Goal: Contribute content: Contribute content

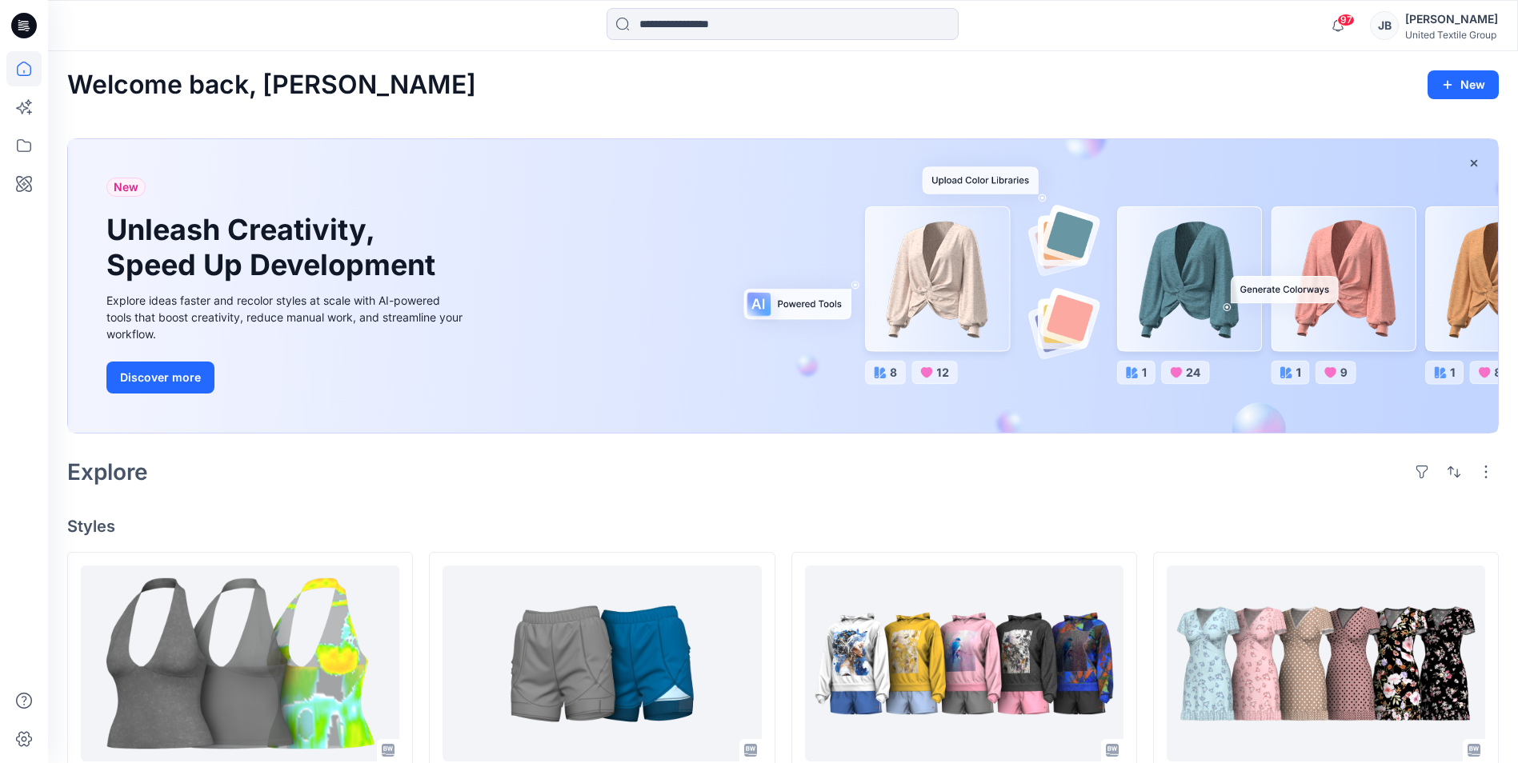
scroll to position [160, 0]
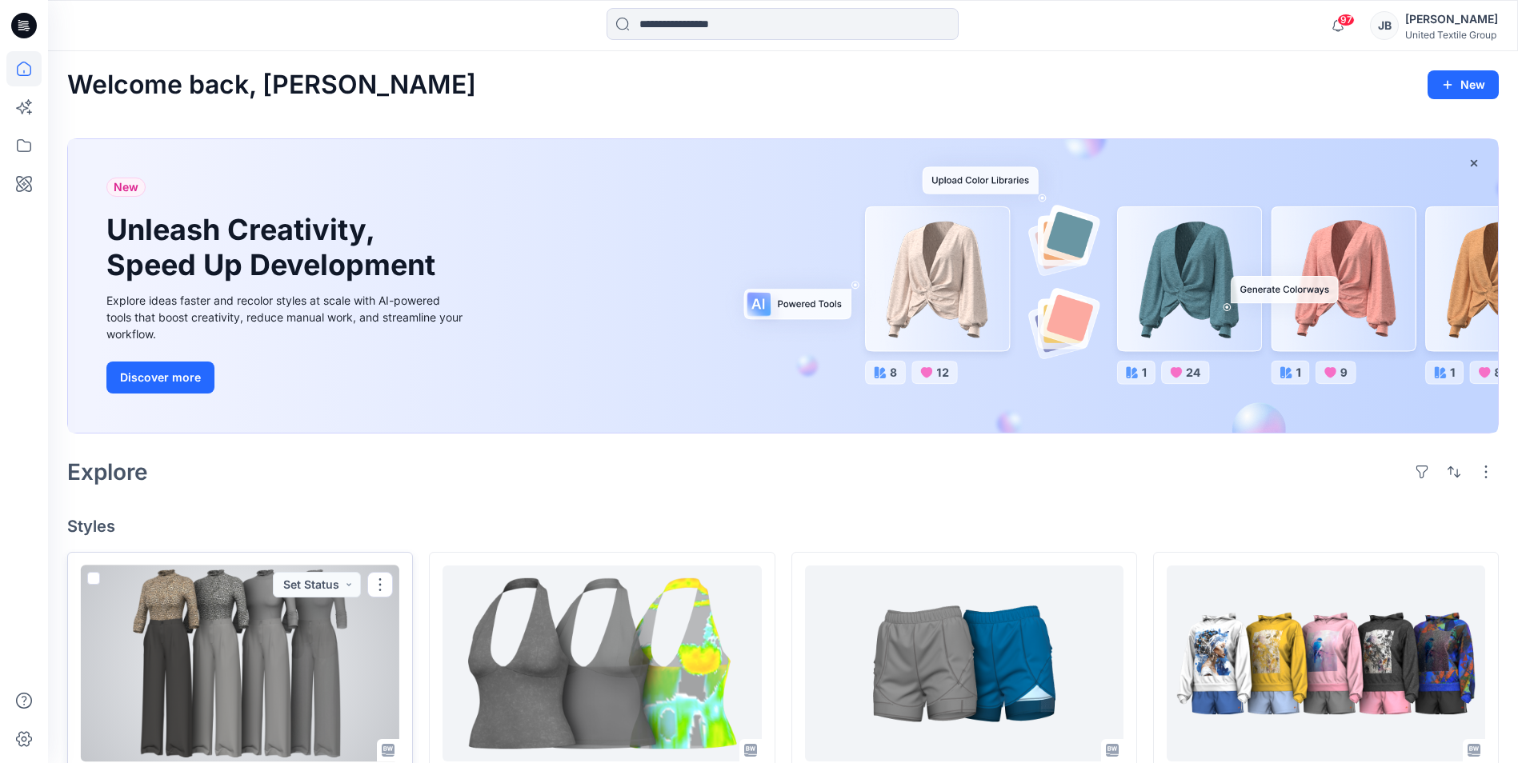
click at [218, 642] on div at bounding box center [240, 664] width 319 height 196
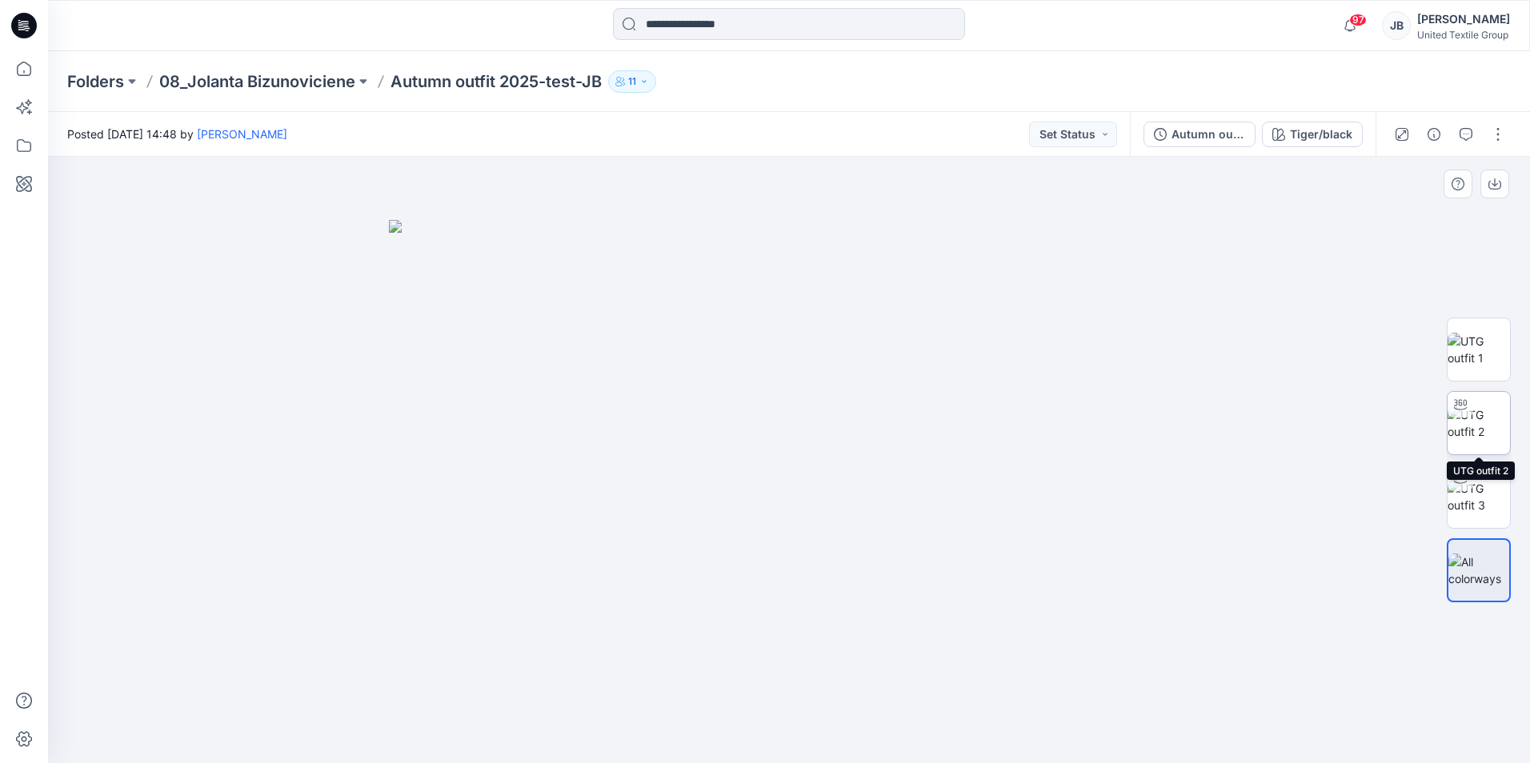
click at [1482, 420] on img at bounding box center [1479, 424] width 62 height 34
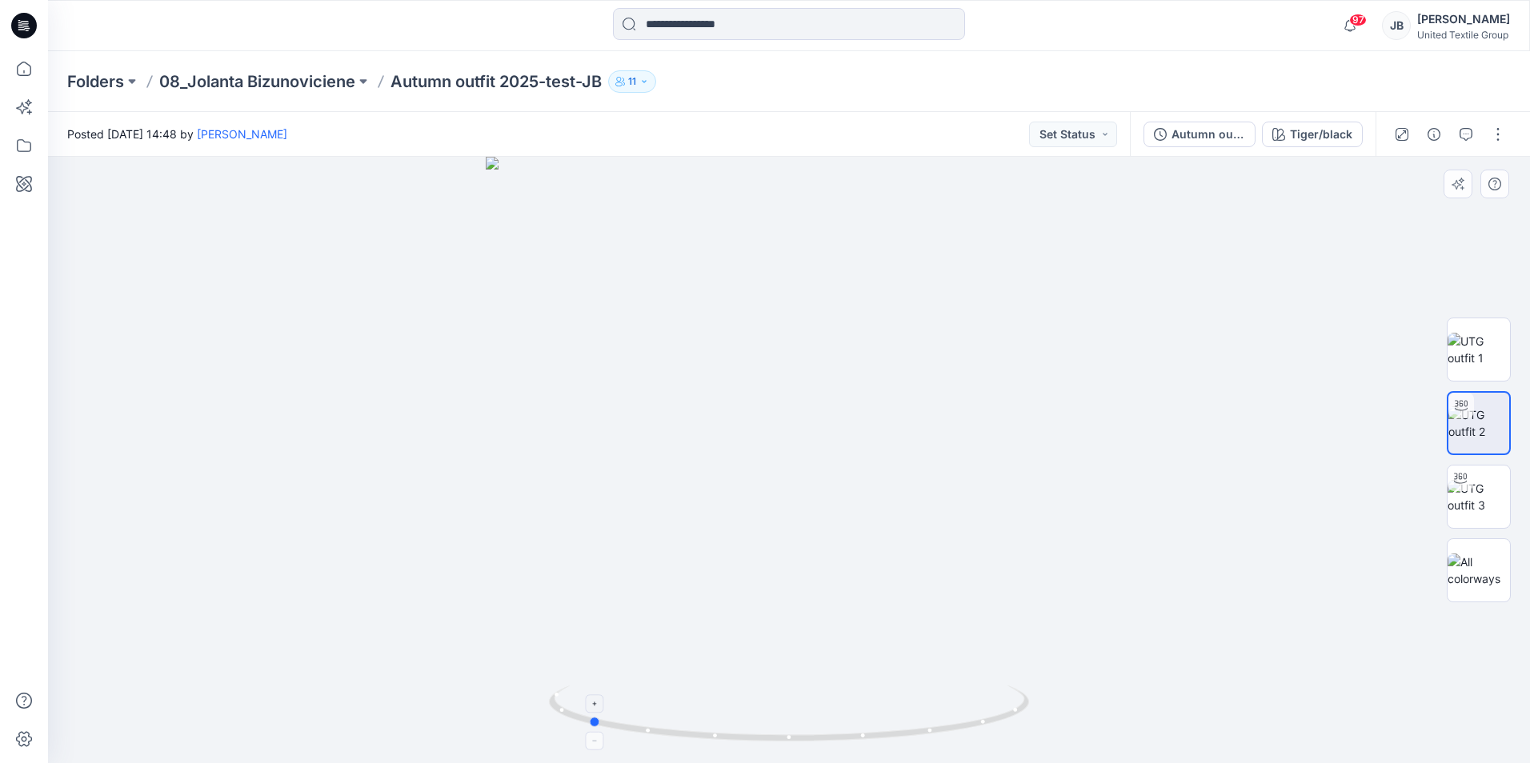
drag, startPoint x: 790, startPoint y: 735, endPoint x: 589, endPoint y: 715, distance: 201.9
click at [589, 715] on icon at bounding box center [791, 716] width 484 height 60
click at [25, 24] on icon at bounding box center [24, 25] width 26 height 51
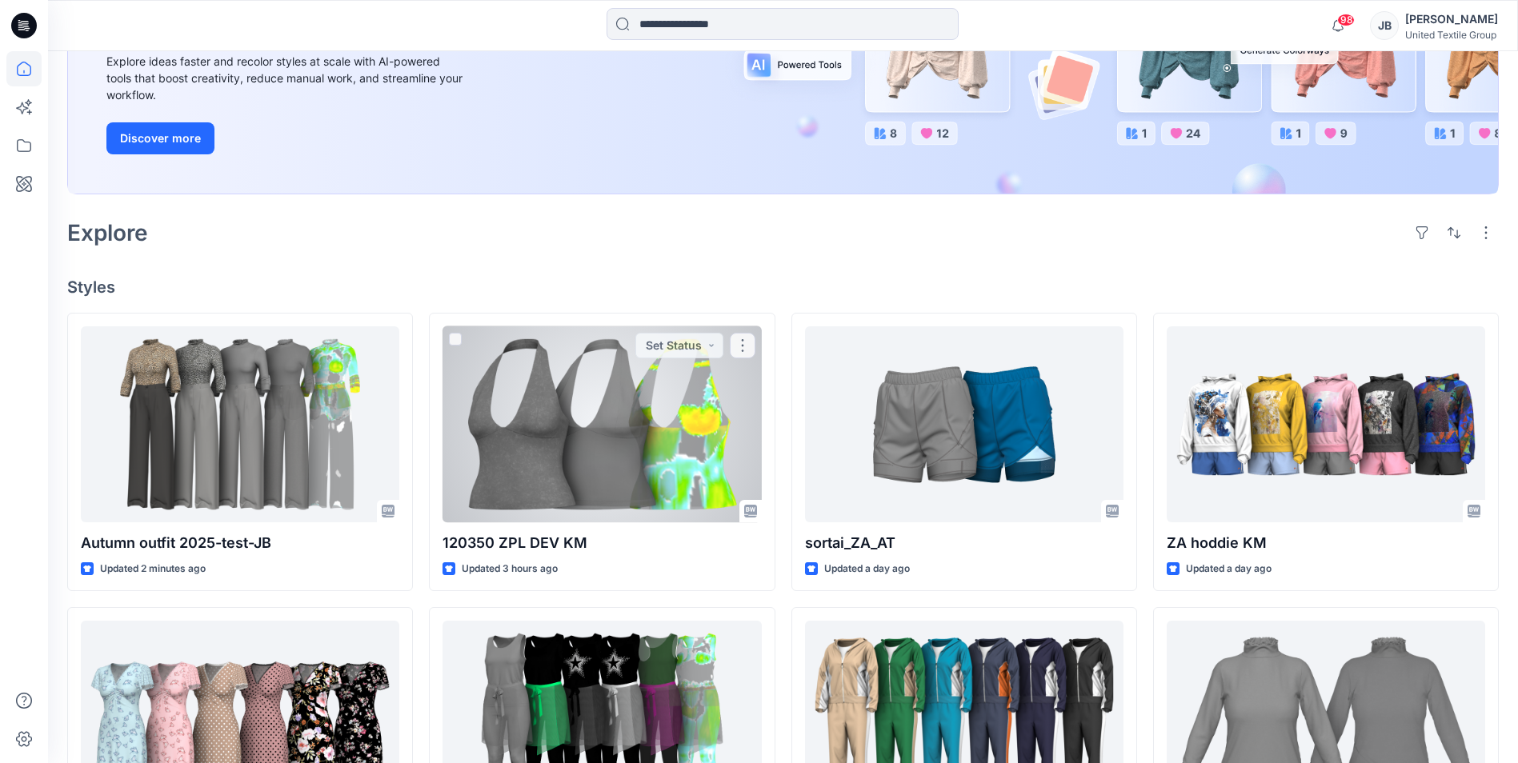
scroll to position [240, 0]
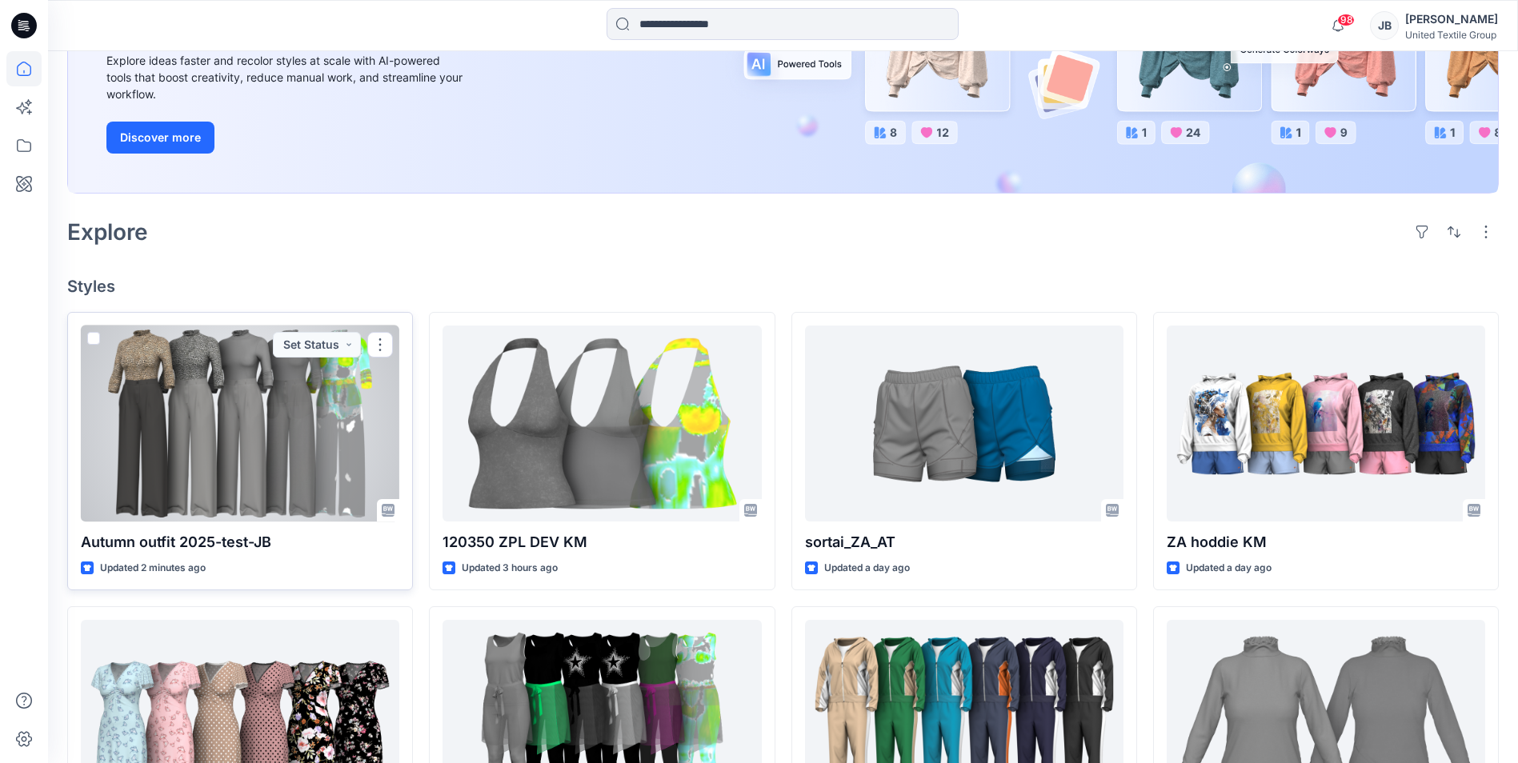
click at [238, 421] on div at bounding box center [240, 424] width 319 height 196
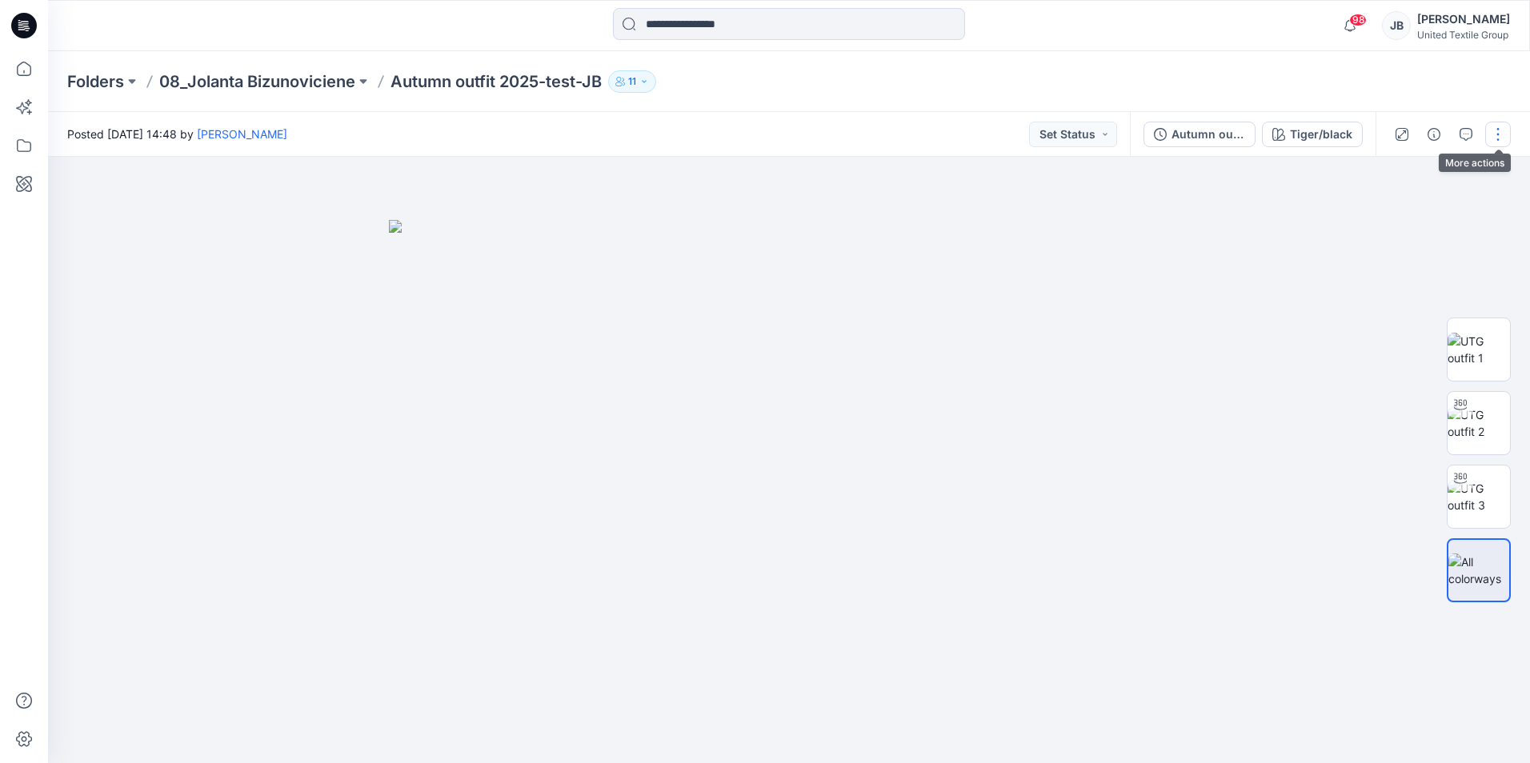
click at [1499, 131] on button "button" at bounding box center [1498, 135] width 26 height 26
click at [1396, 217] on p "Edit" at bounding box center [1396, 216] width 20 height 17
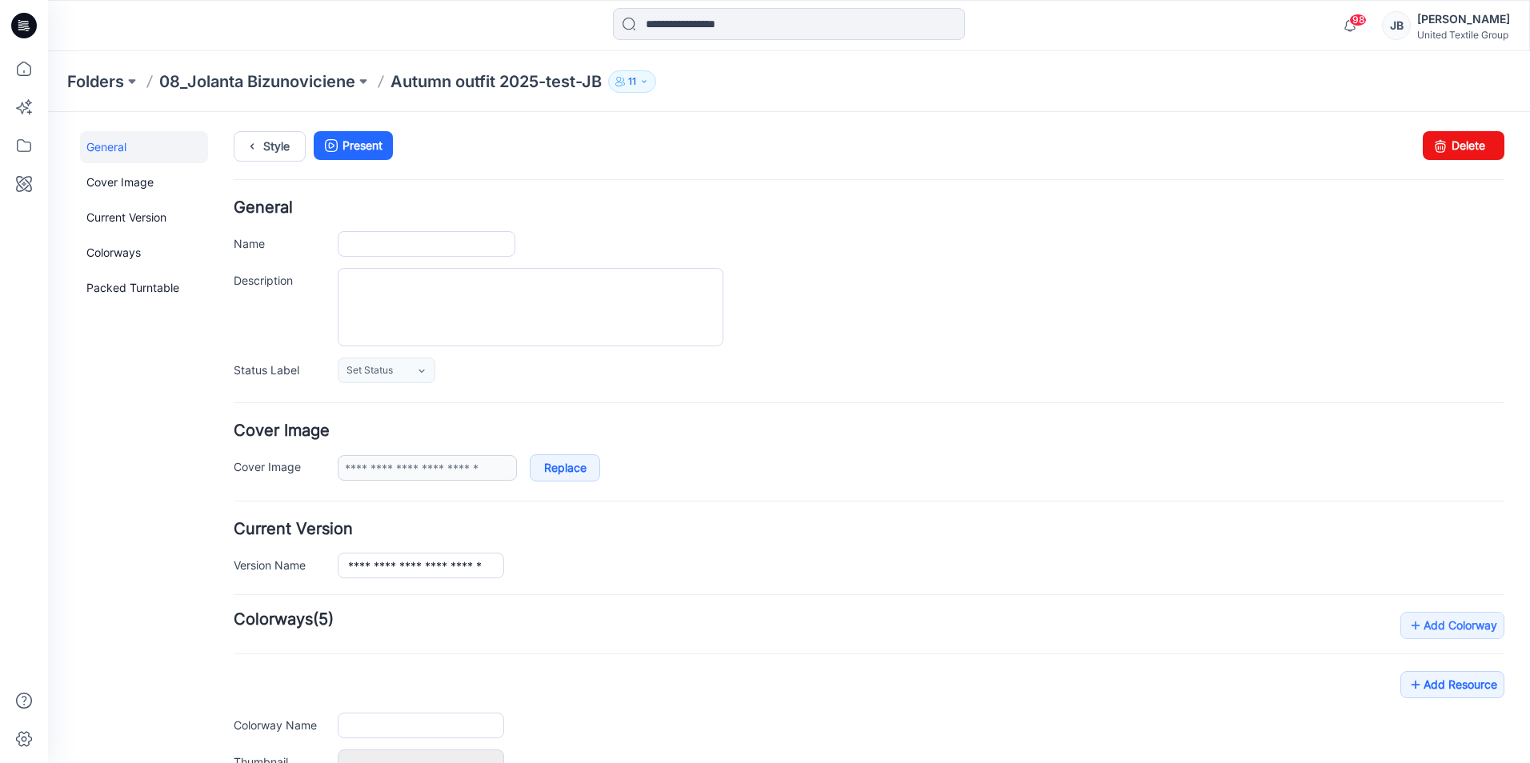
type input "**********"
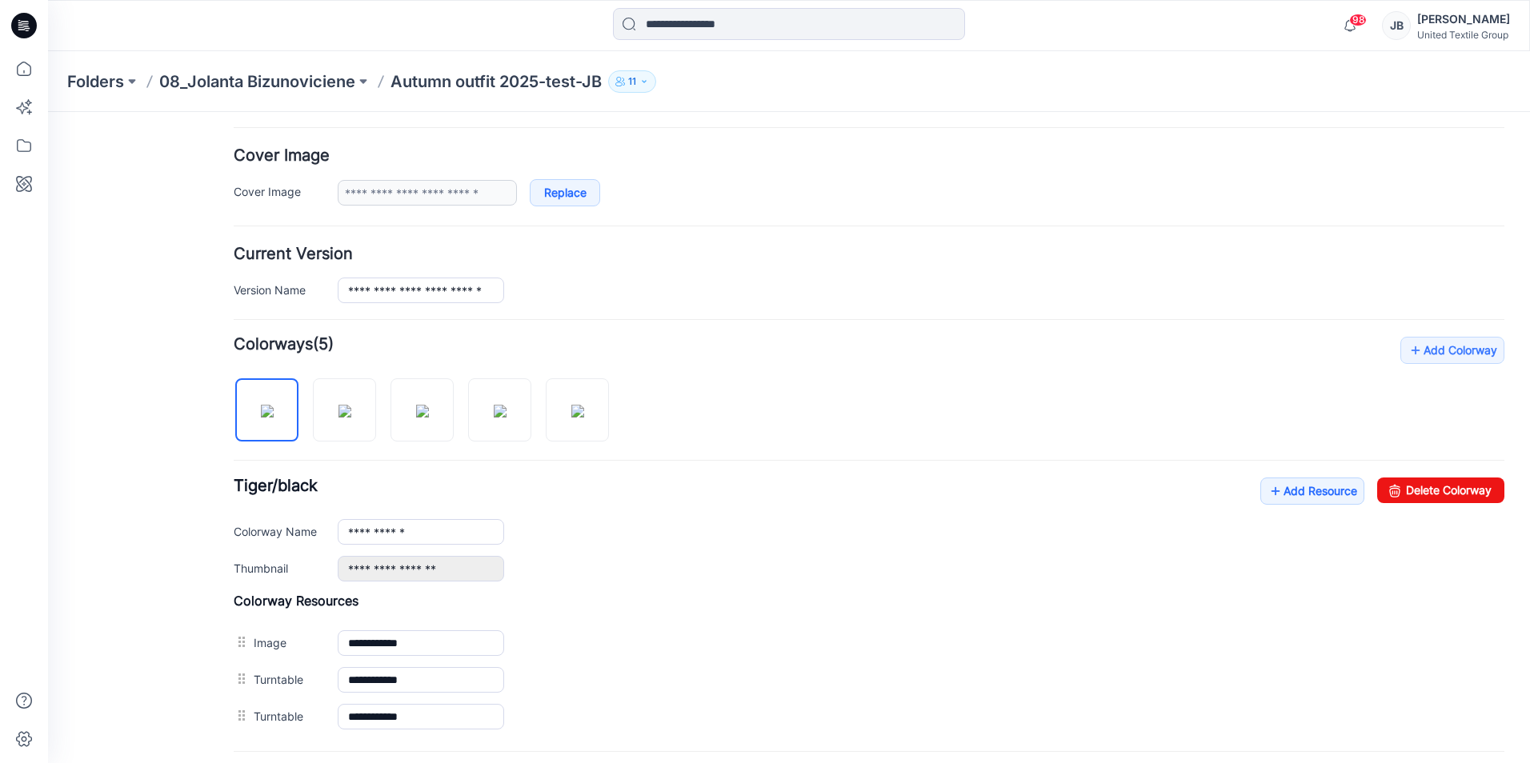
scroll to position [400, 0]
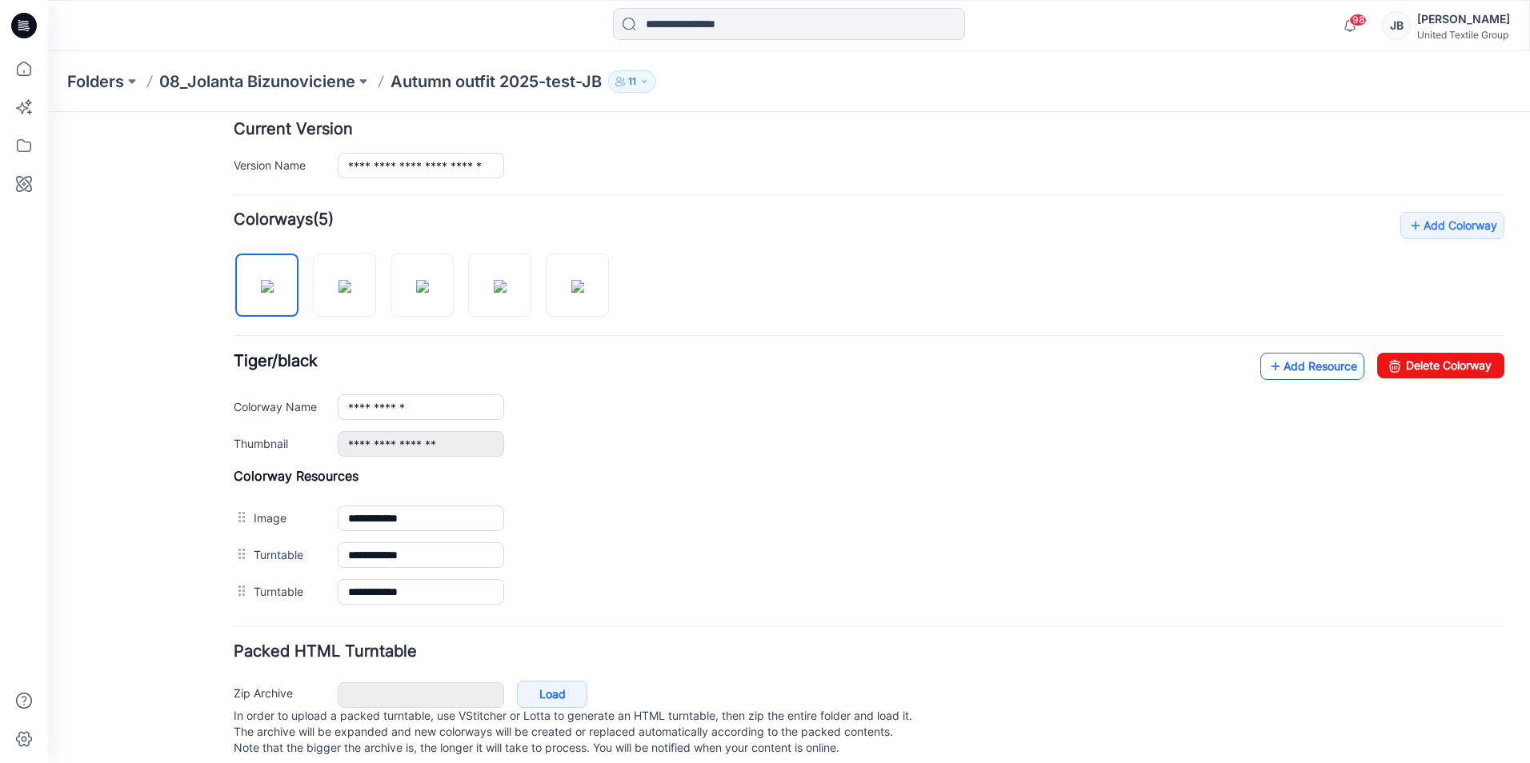
click at [1268, 367] on icon at bounding box center [1276, 367] width 16 height 26
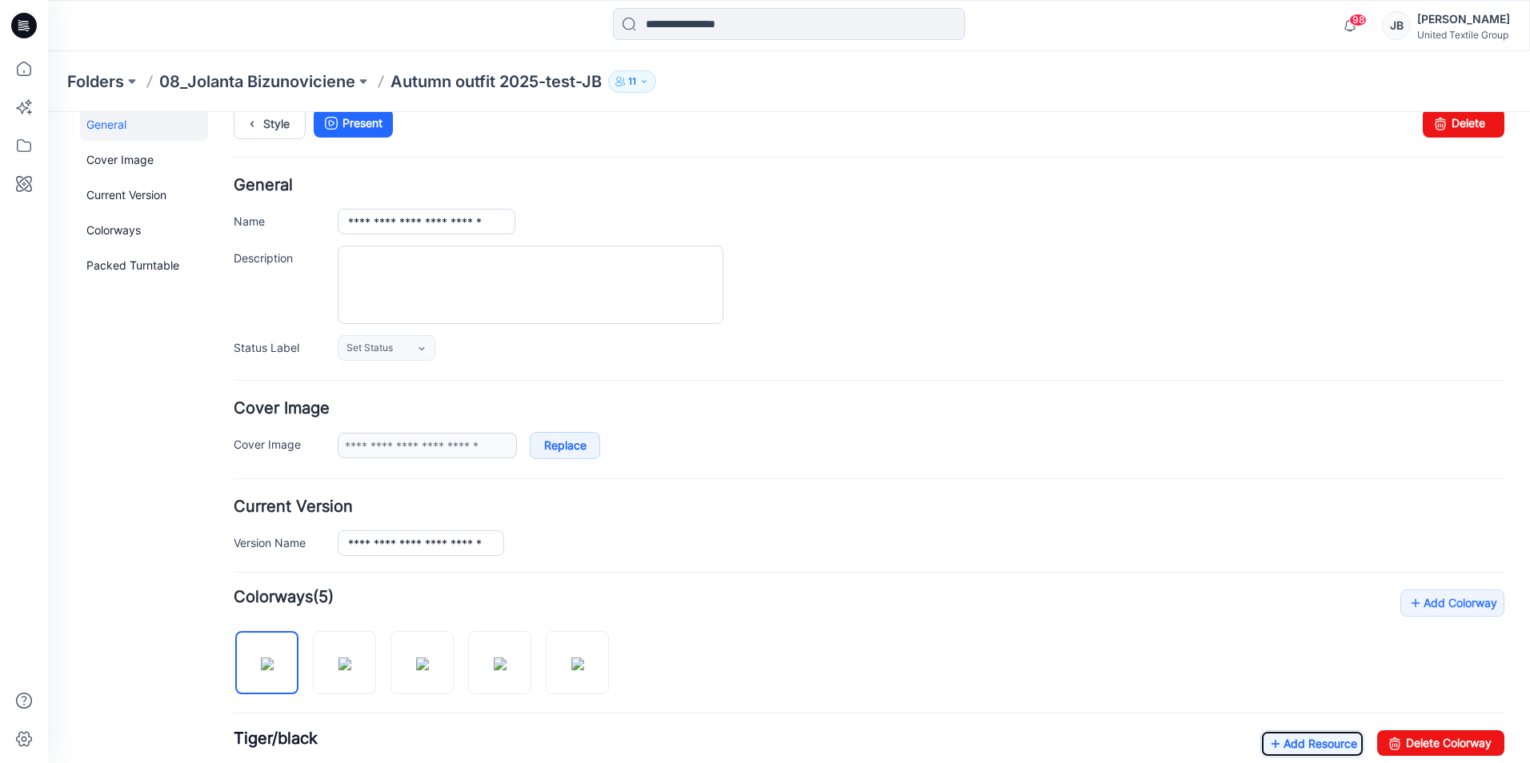
scroll to position [0, 0]
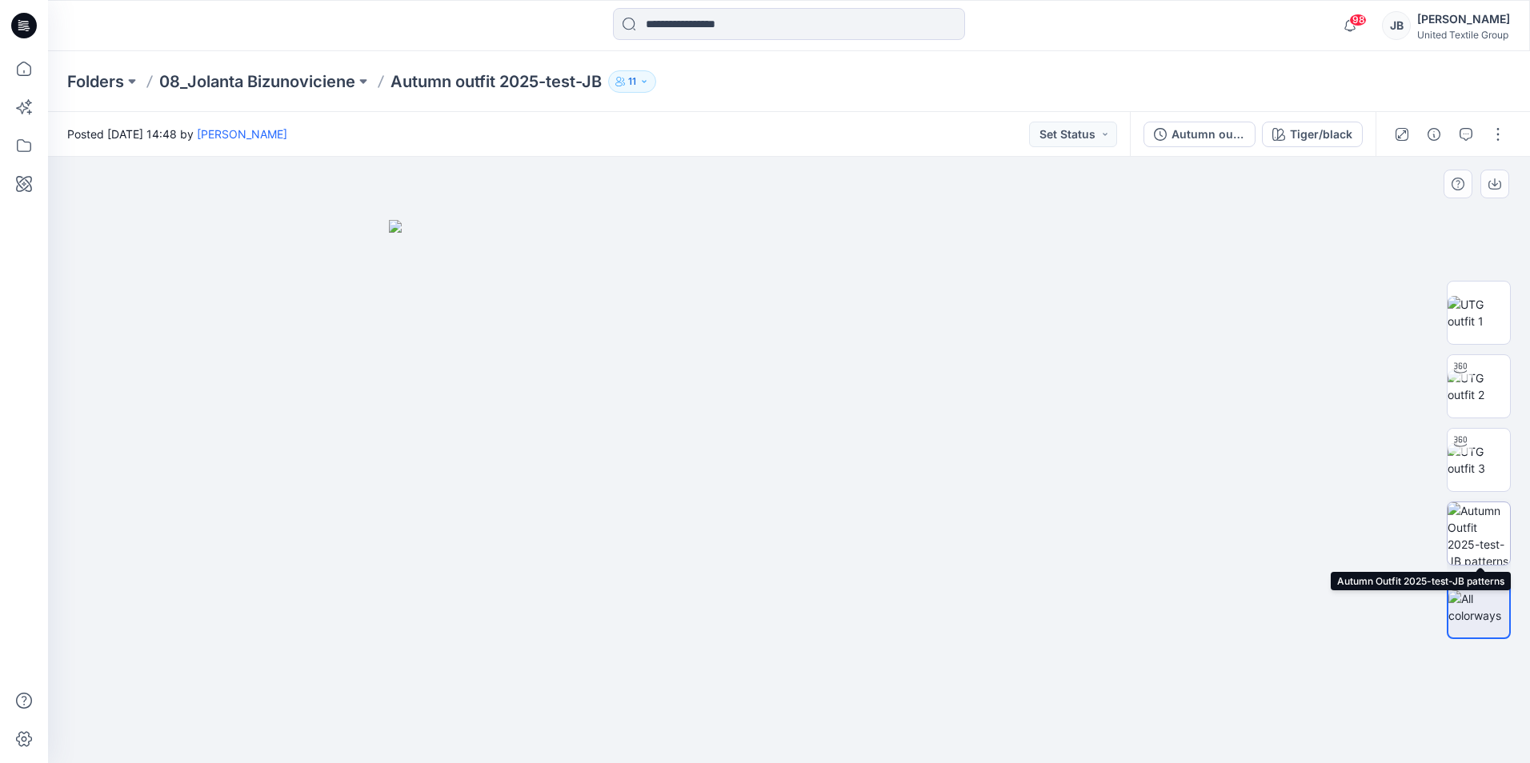
click at [1481, 539] on img at bounding box center [1479, 534] width 62 height 62
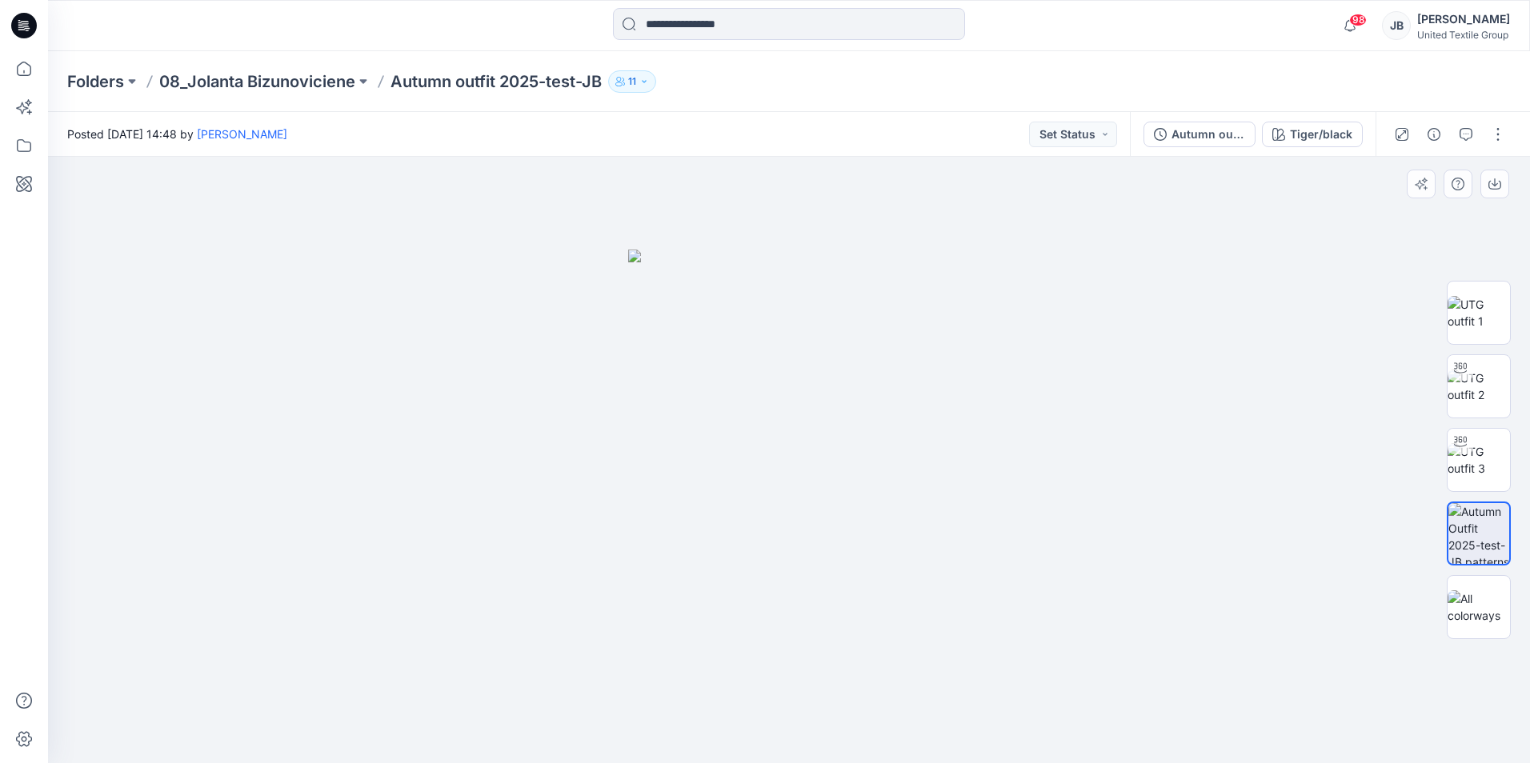
click at [1184, 487] on div at bounding box center [789, 460] width 1482 height 607
click at [18, 22] on icon at bounding box center [24, 26] width 26 height 26
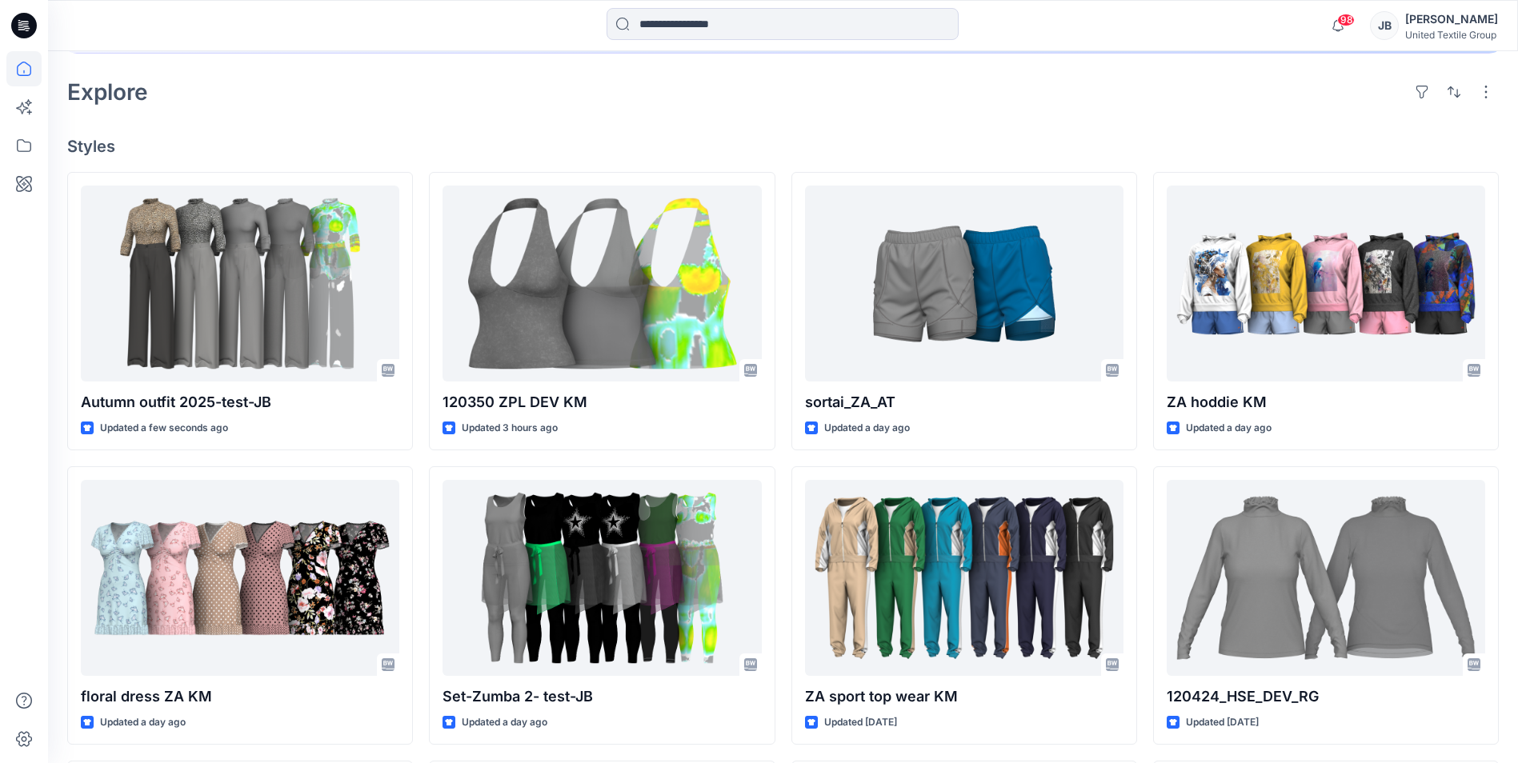
scroll to position [400, 0]
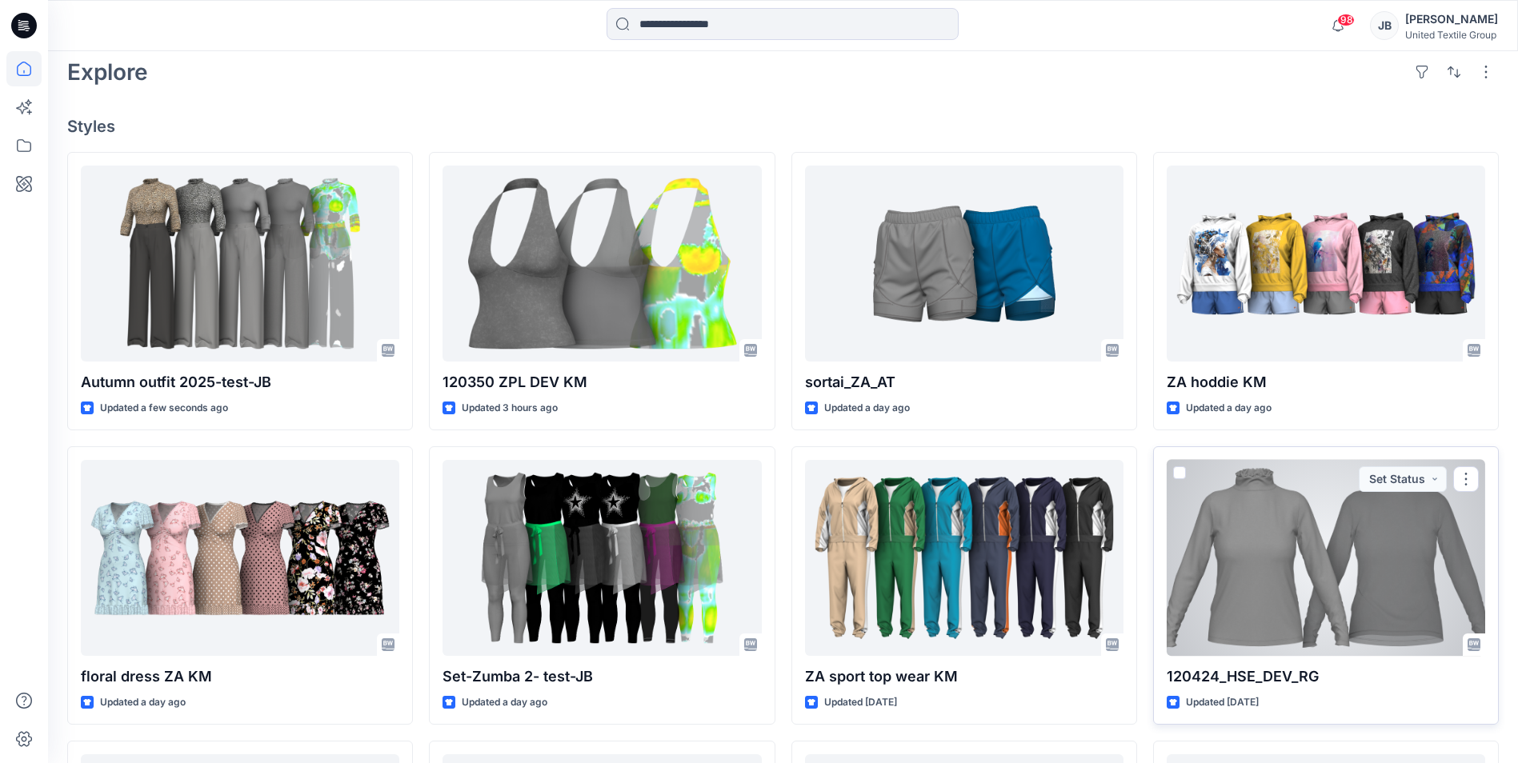
click at [1227, 563] on div at bounding box center [1326, 558] width 319 height 196
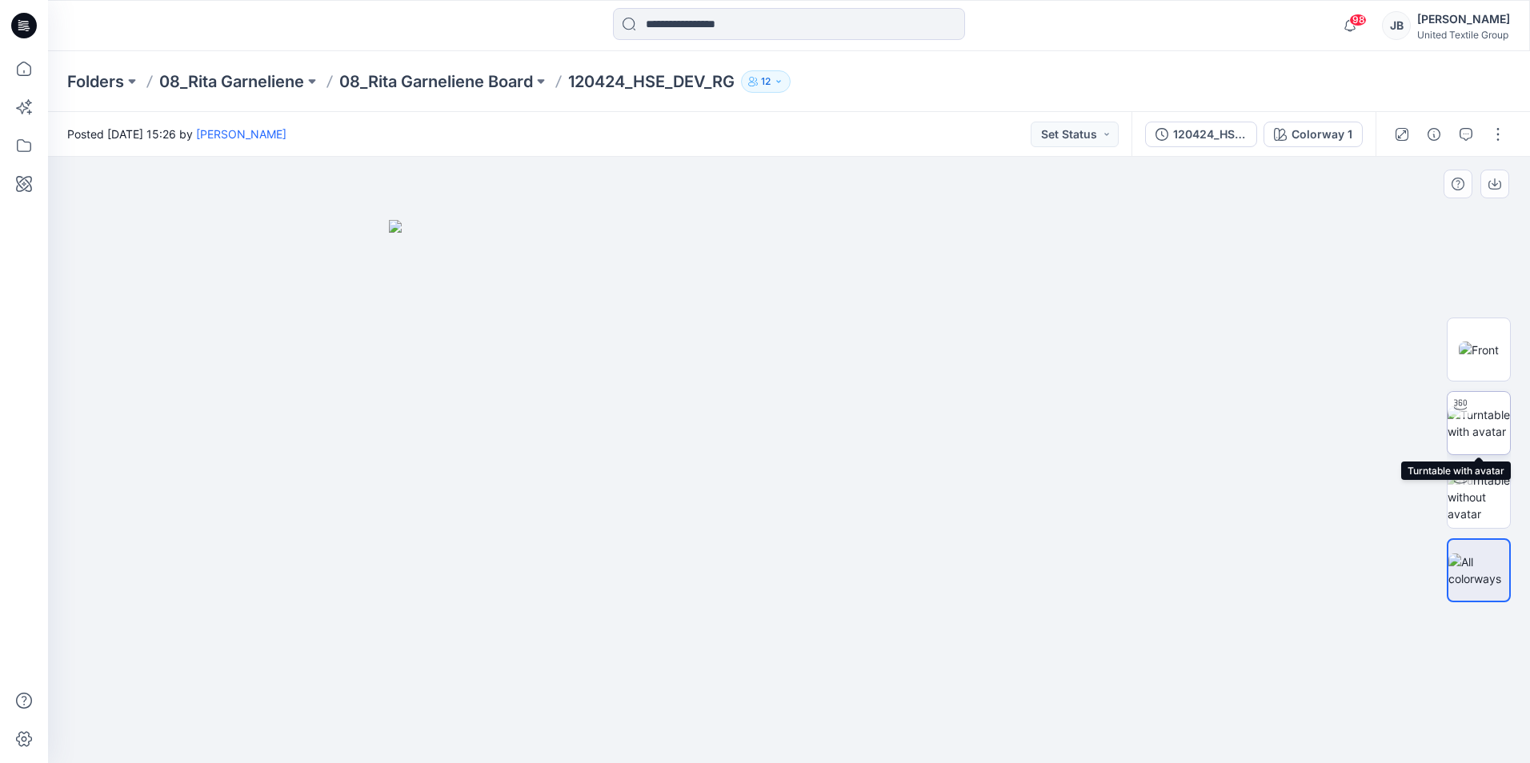
click at [1481, 417] on img at bounding box center [1479, 424] width 62 height 34
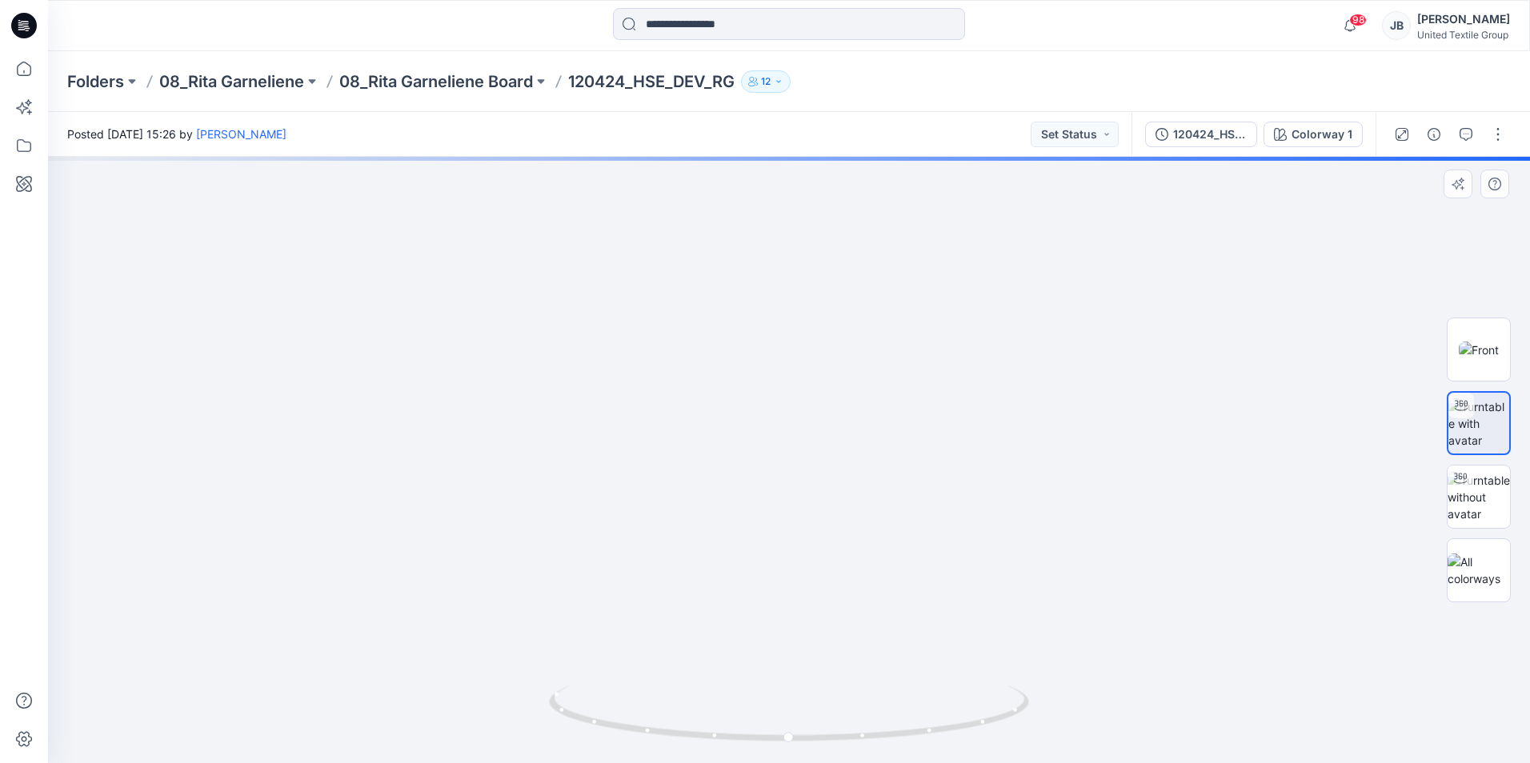
drag, startPoint x: 887, startPoint y: 362, endPoint x: 839, endPoint y: 637, distance: 279.5
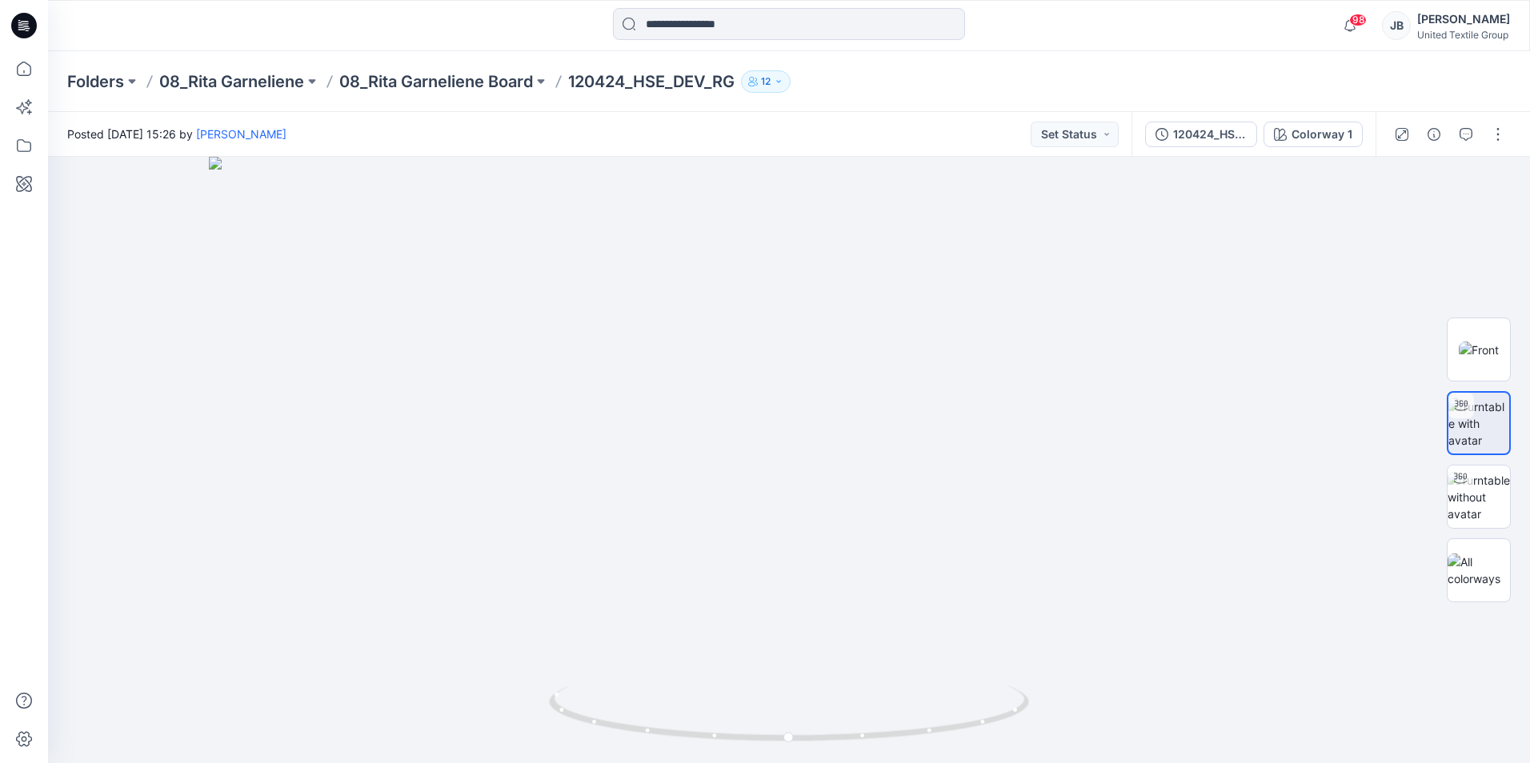
click at [16, 22] on icon at bounding box center [24, 26] width 26 height 26
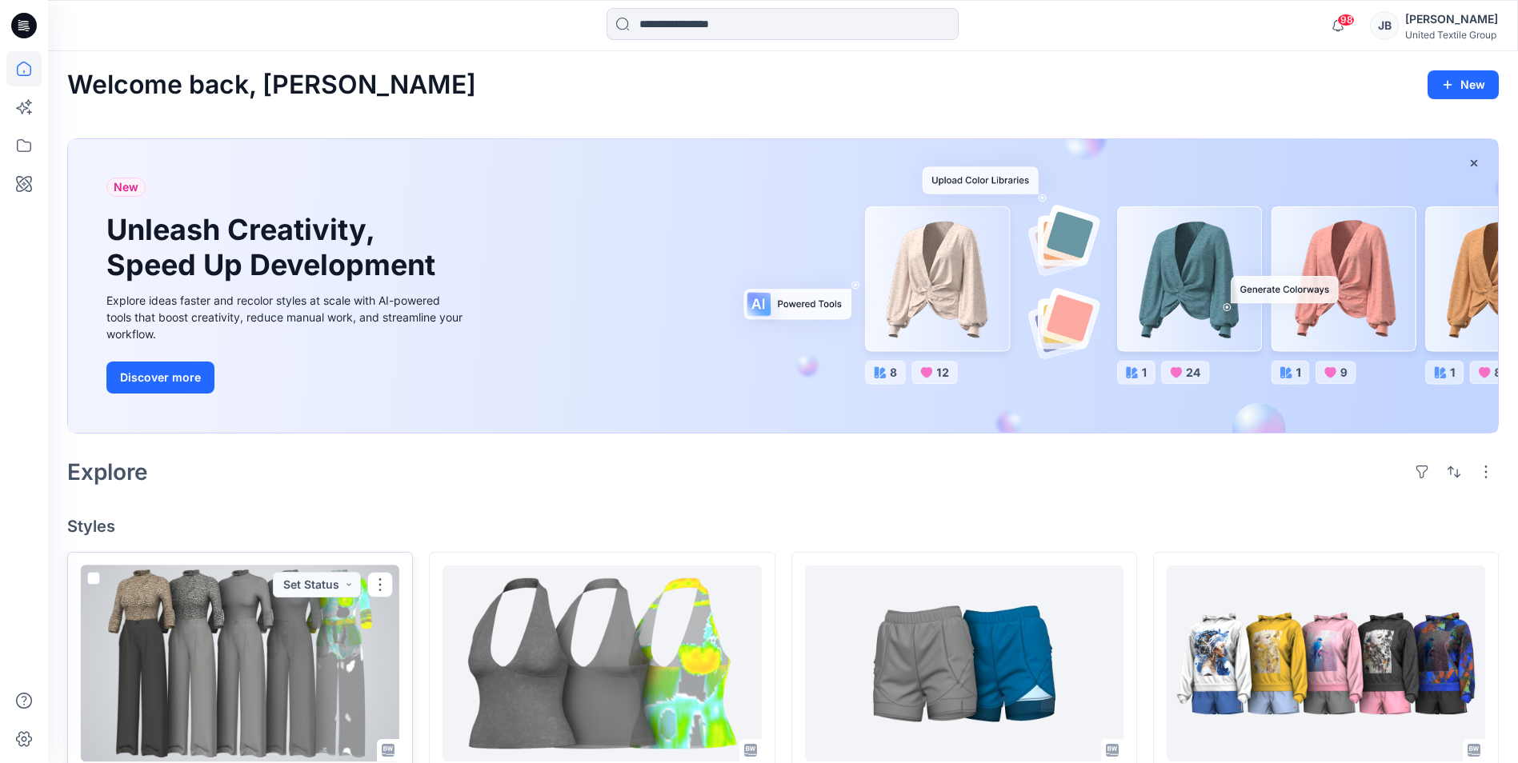
click at [197, 665] on div at bounding box center [240, 664] width 319 height 196
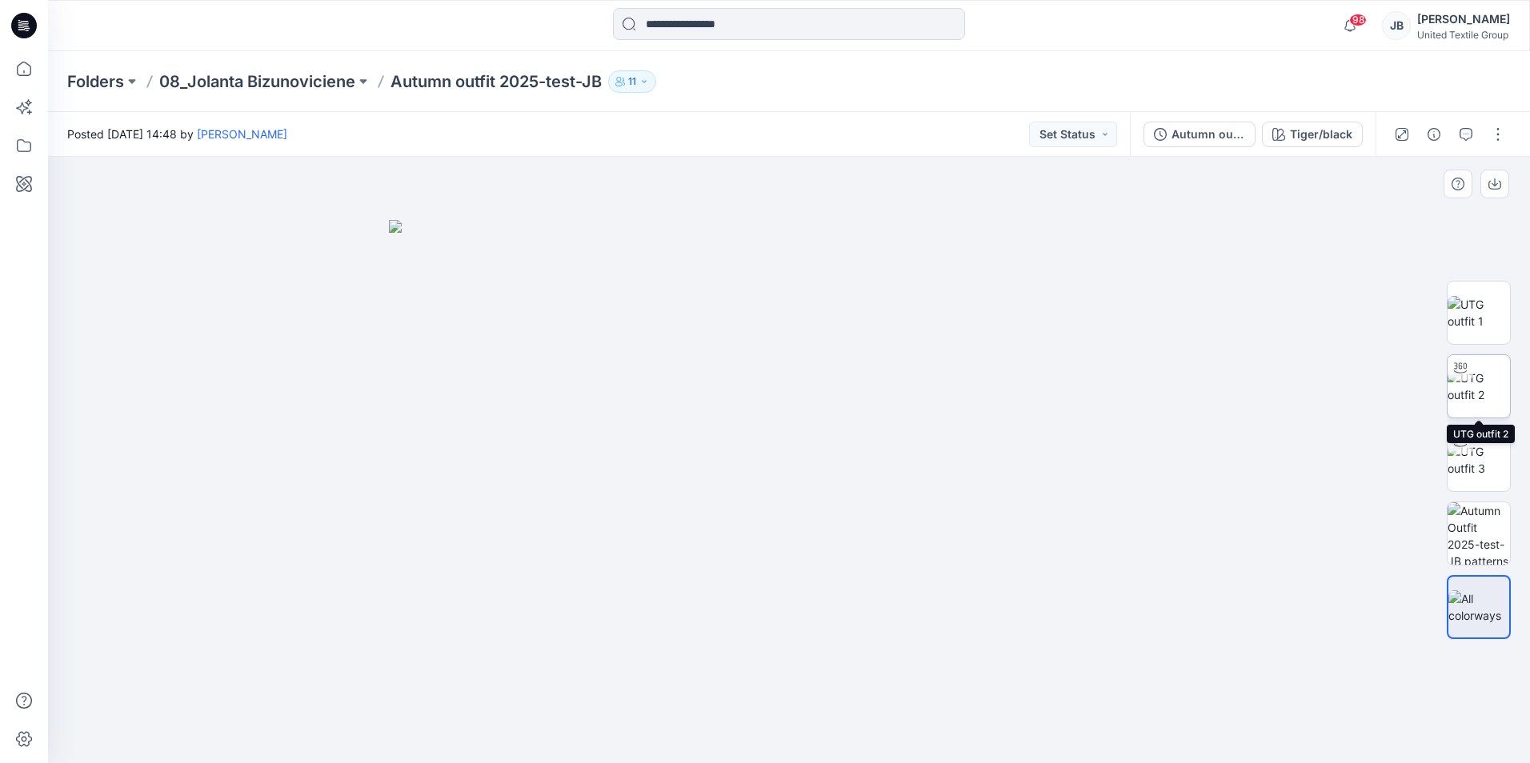
click at [1484, 380] on img at bounding box center [1479, 387] width 62 height 34
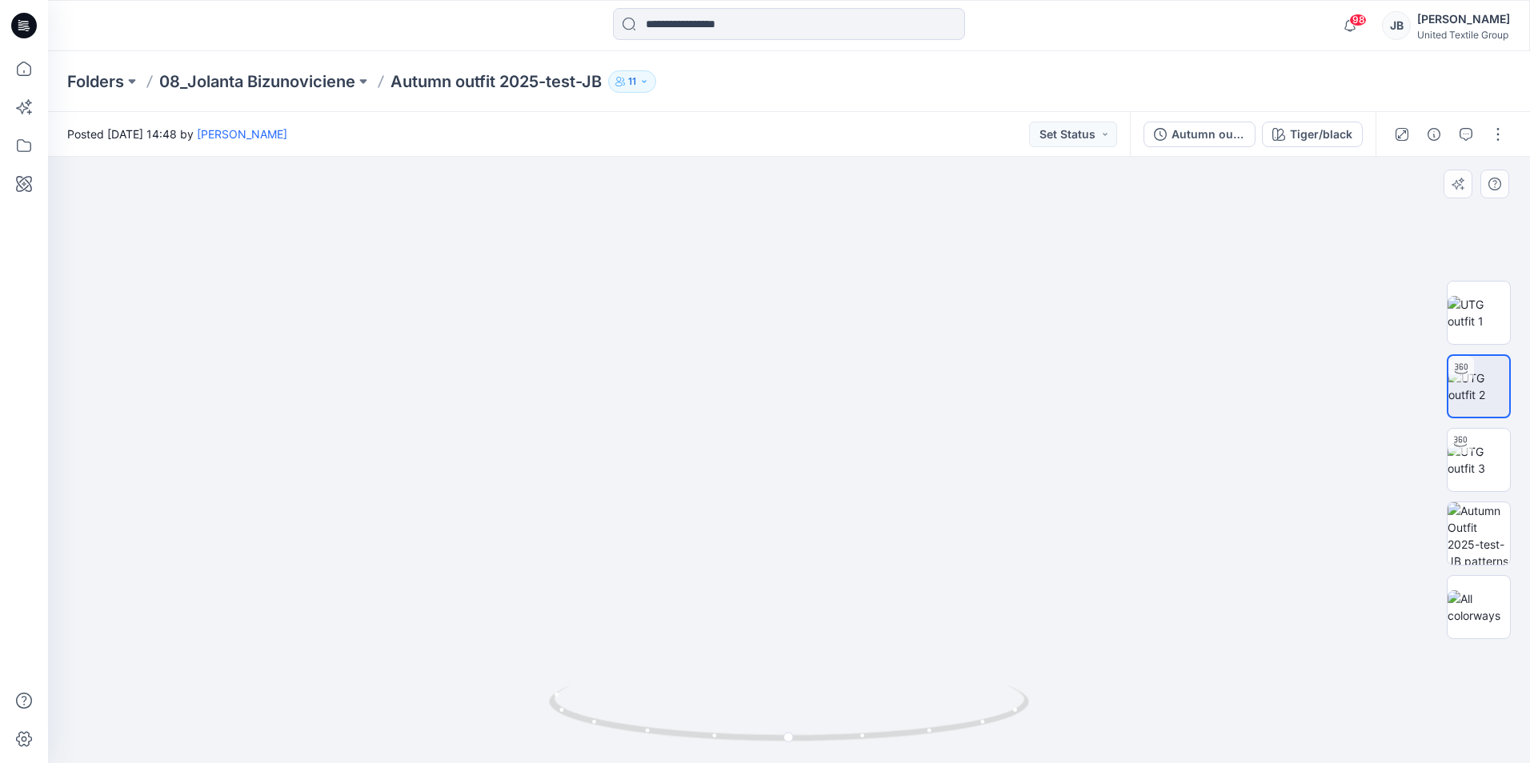
drag, startPoint x: 1022, startPoint y: 421, endPoint x: 992, endPoint y: 597, distance: 178.7
click at [14, 23] on icon at bounding box center [24, 26] width 26 height 26
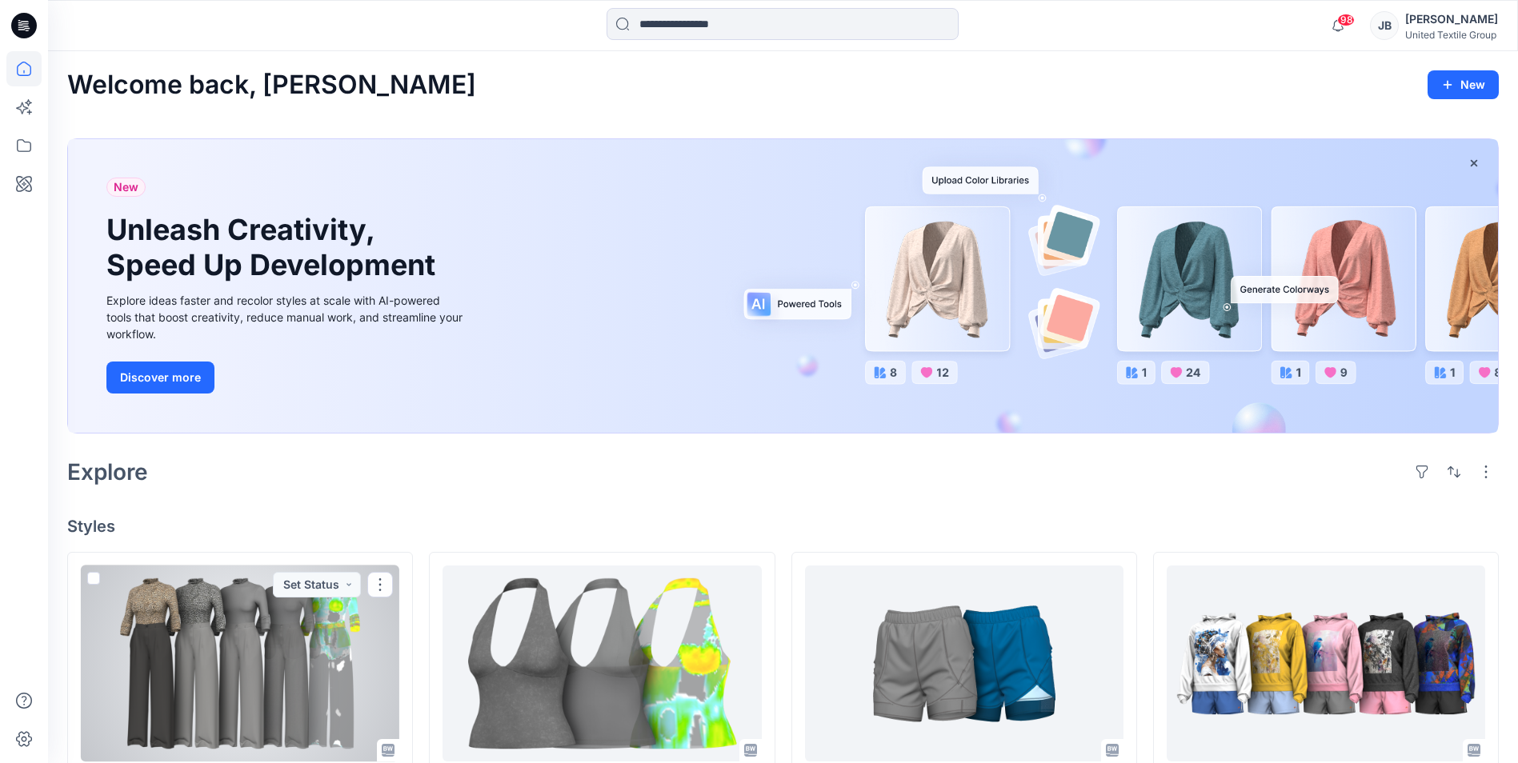
drag, startPoint x: 254, startPoint y: 636, endPoint x: 242, endPoint y: 627, distance: 15.5
click at [253, 636] on div at bounding box center [240, 664] width 319 height 196
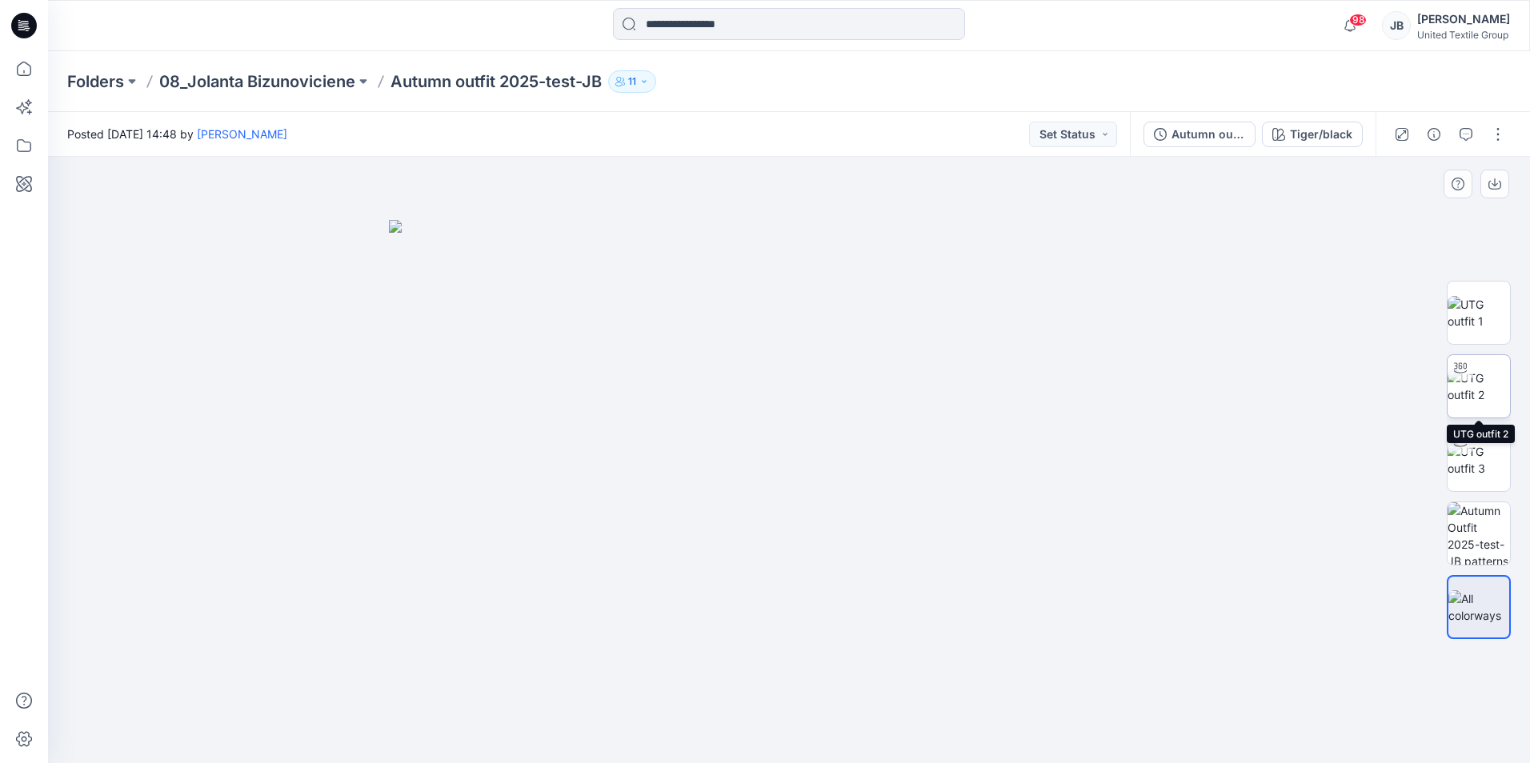
click at [1483, 378] on img at bounding box center [1479, 387] width 62 height 34
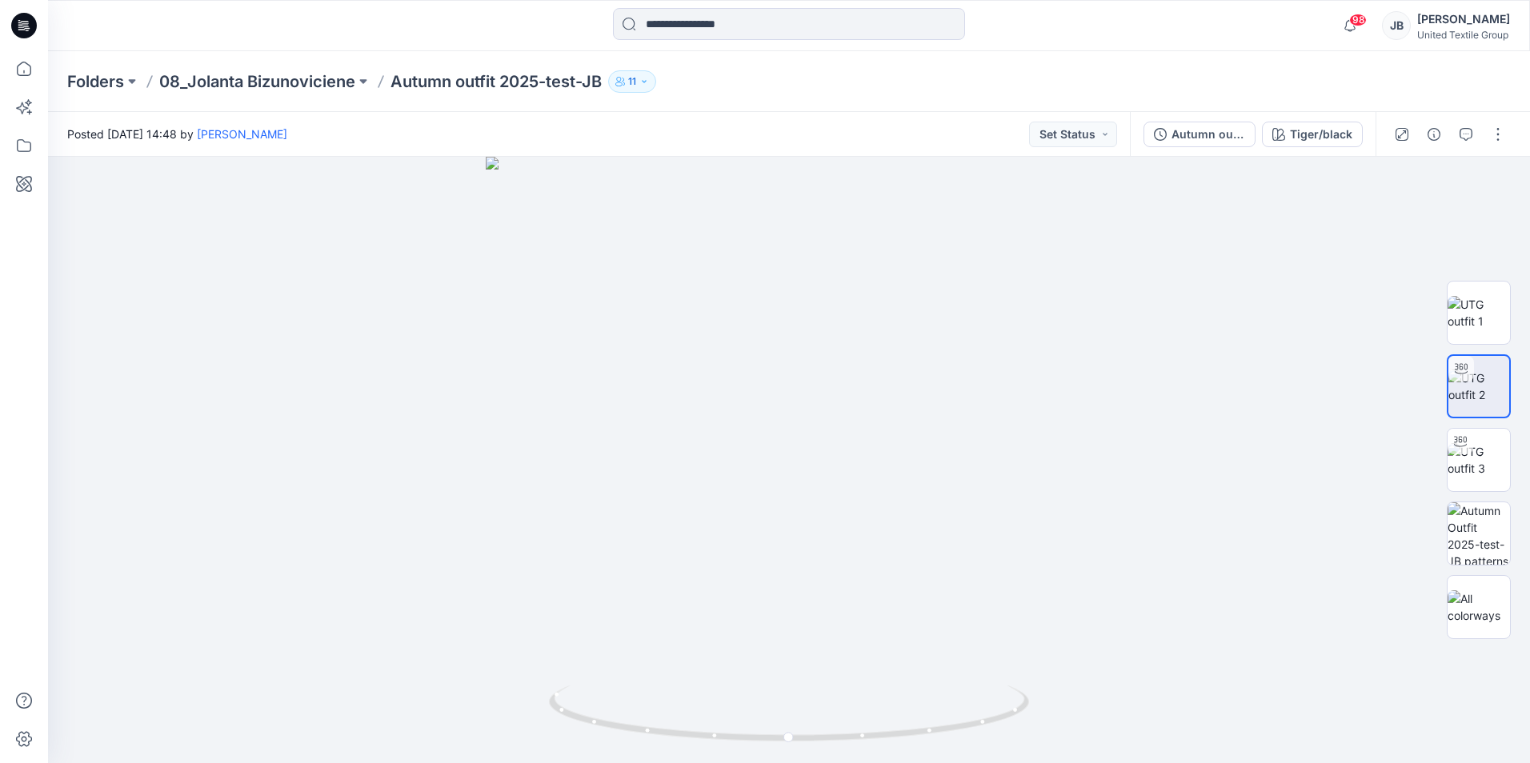
click at [483, 81] on p "Autumn outfit 2025-test-JB" at bounding box center [496, 81] width 211 height 22
click at [298, 82] on p "08_Jolanta Bizunoviciene" at bounding box center [257, 81] width 196 height 22
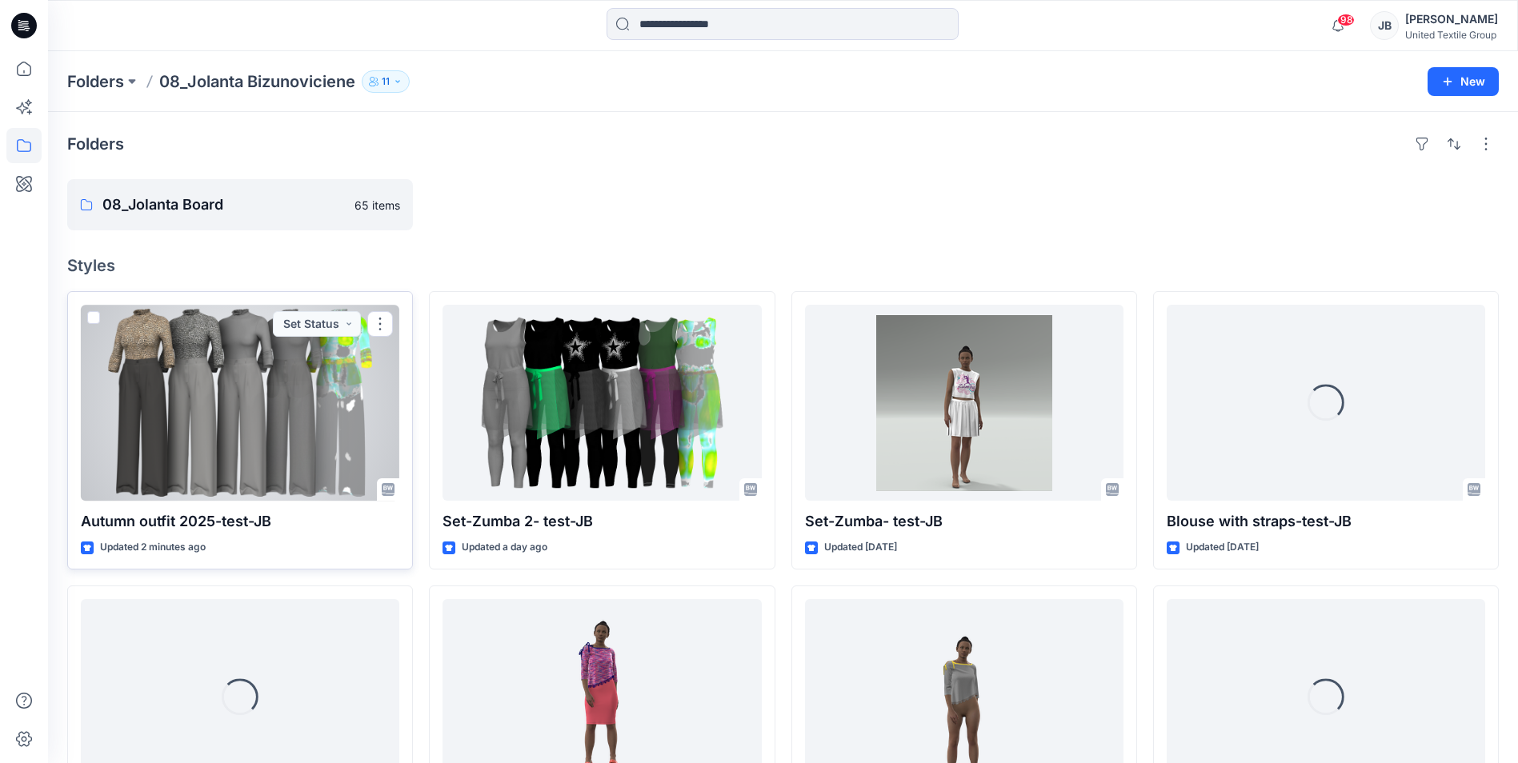
click at [277, 373] on div at bounding box center [240, 403] width 319 height 196
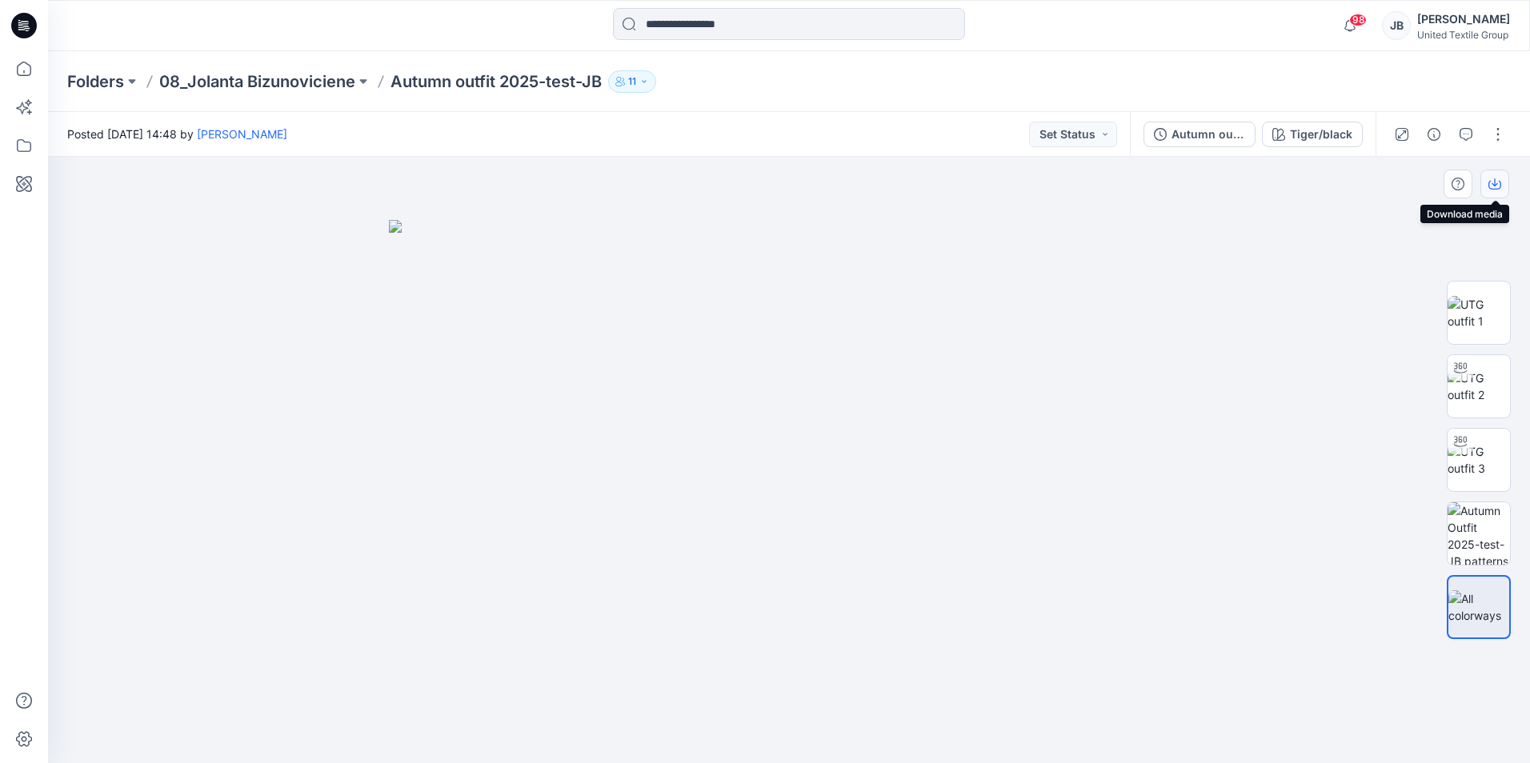
click at [1493, 182] on icon "button" at bounding box center [1495, 184] width 13 height 13
click at [1424, 223] on div at bounding box center [789, 460] width 1482 height 607
click at [1497, 309] on img at bounding box center [1479, 313] width 62 height 34
click at [1494, 179] on icon "button" at bounding box center [1495, 184] width 13 height 13
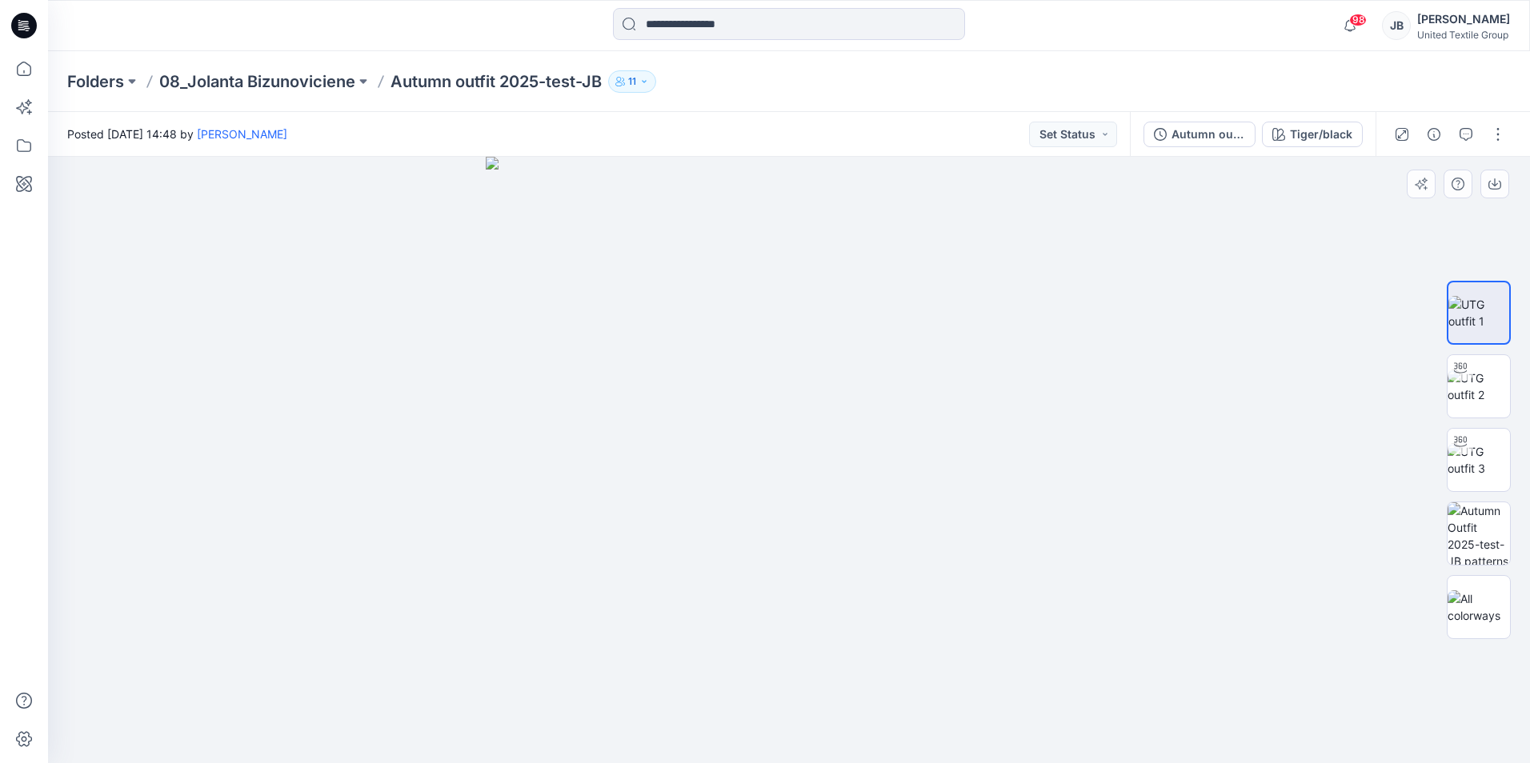
drag, startPoint x: 1358, startPoint y: 276, endPoint x: 1355, endPoint y: 193, distance: 83.3
click at [1356, 267] on div at bounding box center [789, 460] width 1482 height 607
drag, startPoint x: 397, startPoint y: 84, endPoint x: 610, endPoint y: 96, distance: 213.2
click at [610, 96] on div "Folders 08_Jolanta Bizunoviciene Autumn outfit 2025-test-JB 11" at bounding box center [789, 81] width 1482 height 61
drag, startPoint x: 610, startPoint y: 96, endPoint x: 532, endPoint y: 76, distance: 80.2
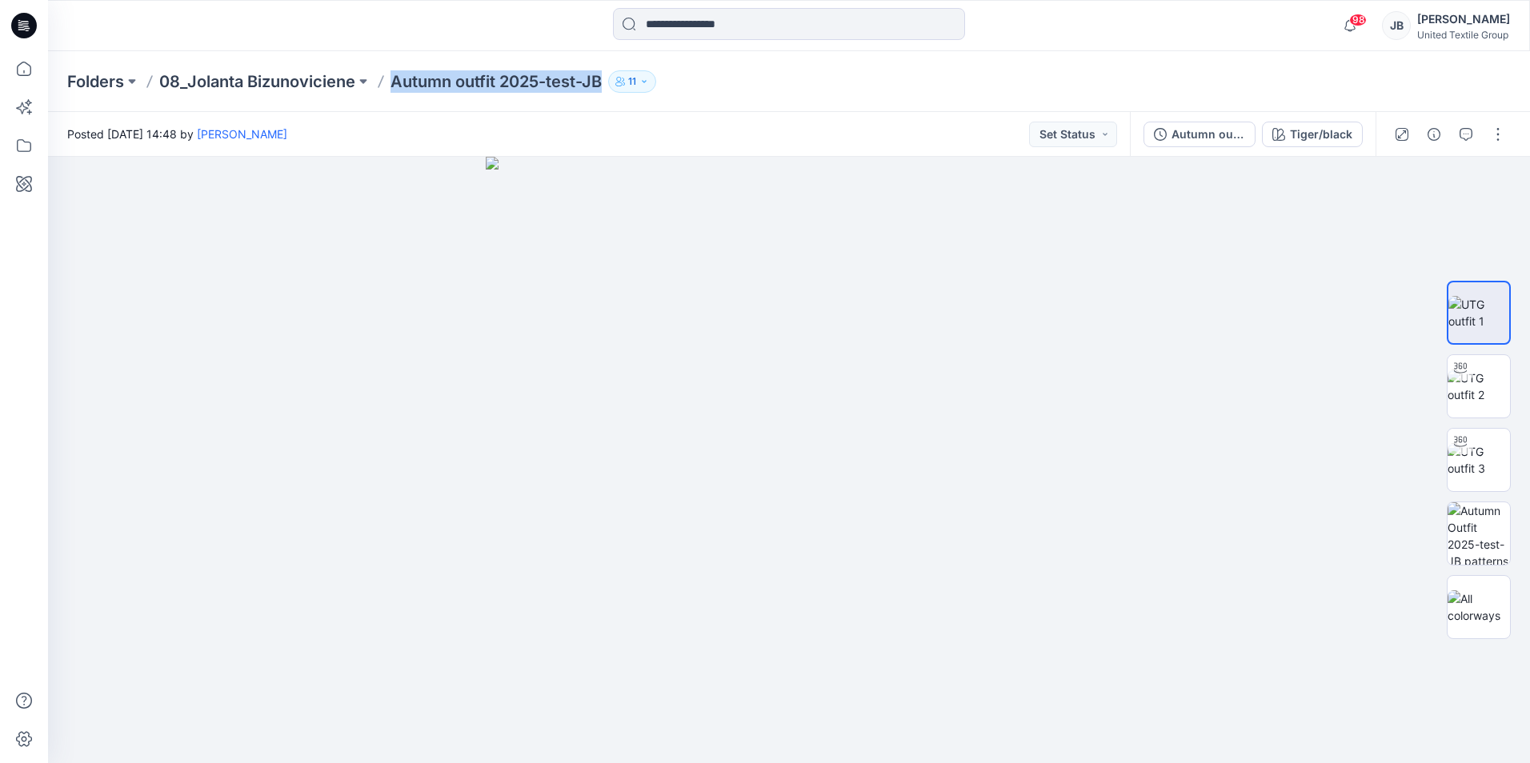
copy div "Autumn outfit 2025-test-JB 11"
click at [1481, 384] on img at bounding box center [1479, 387] width 62 height 34
drag, startPoint x: 789, startPoint y: 740, endPoint x: 577, endPoint y: 699, distance: 216.0
click at [577, 699] on icon at bounding box center [791, 716] width 484 height 60
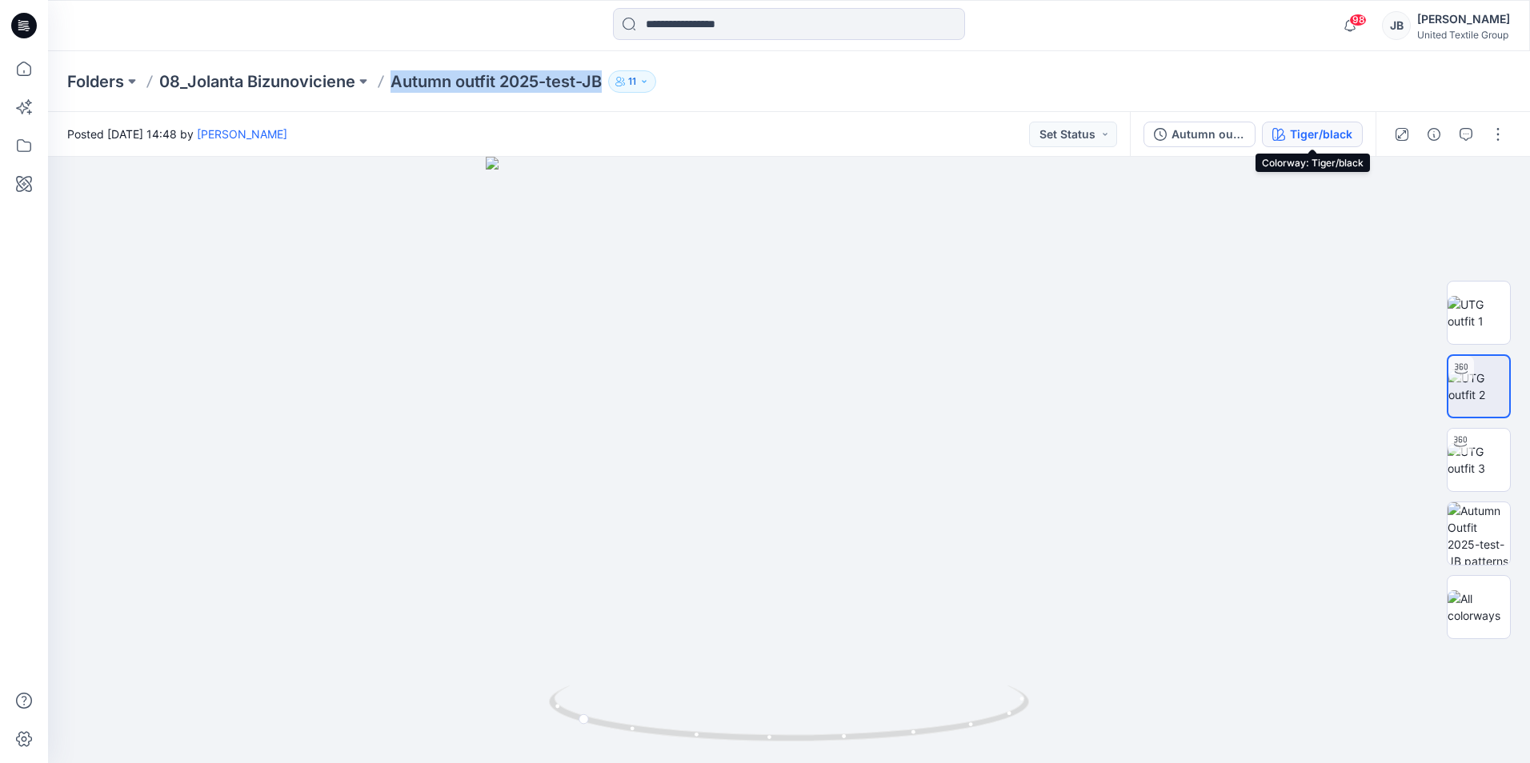
click at [1336, 130] on div "Tiger/black" at bounding box center [1321, 135] width 62 height 18
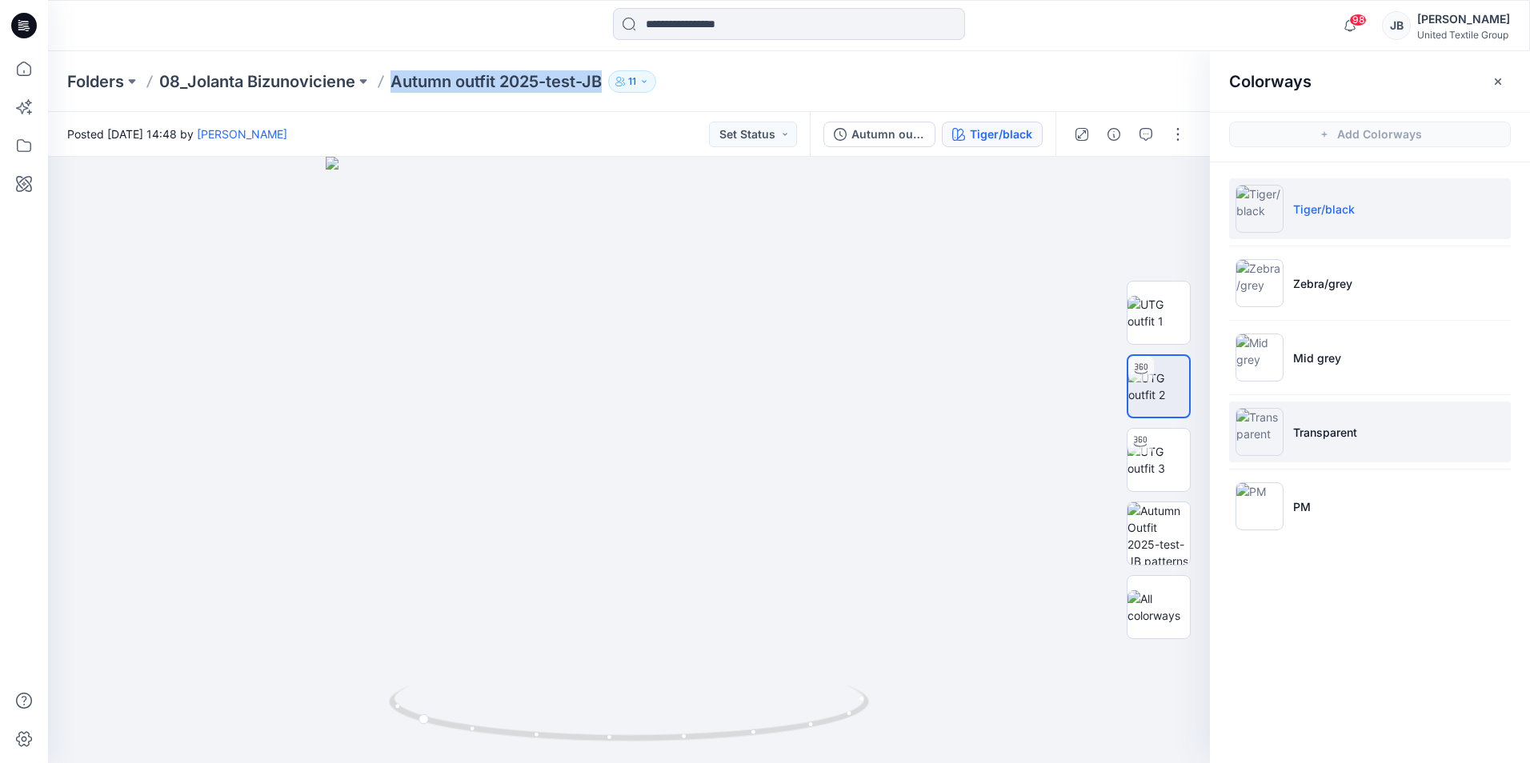
click at [1260, 431] on img at bounding box center [1260, 432] width 48 height 48
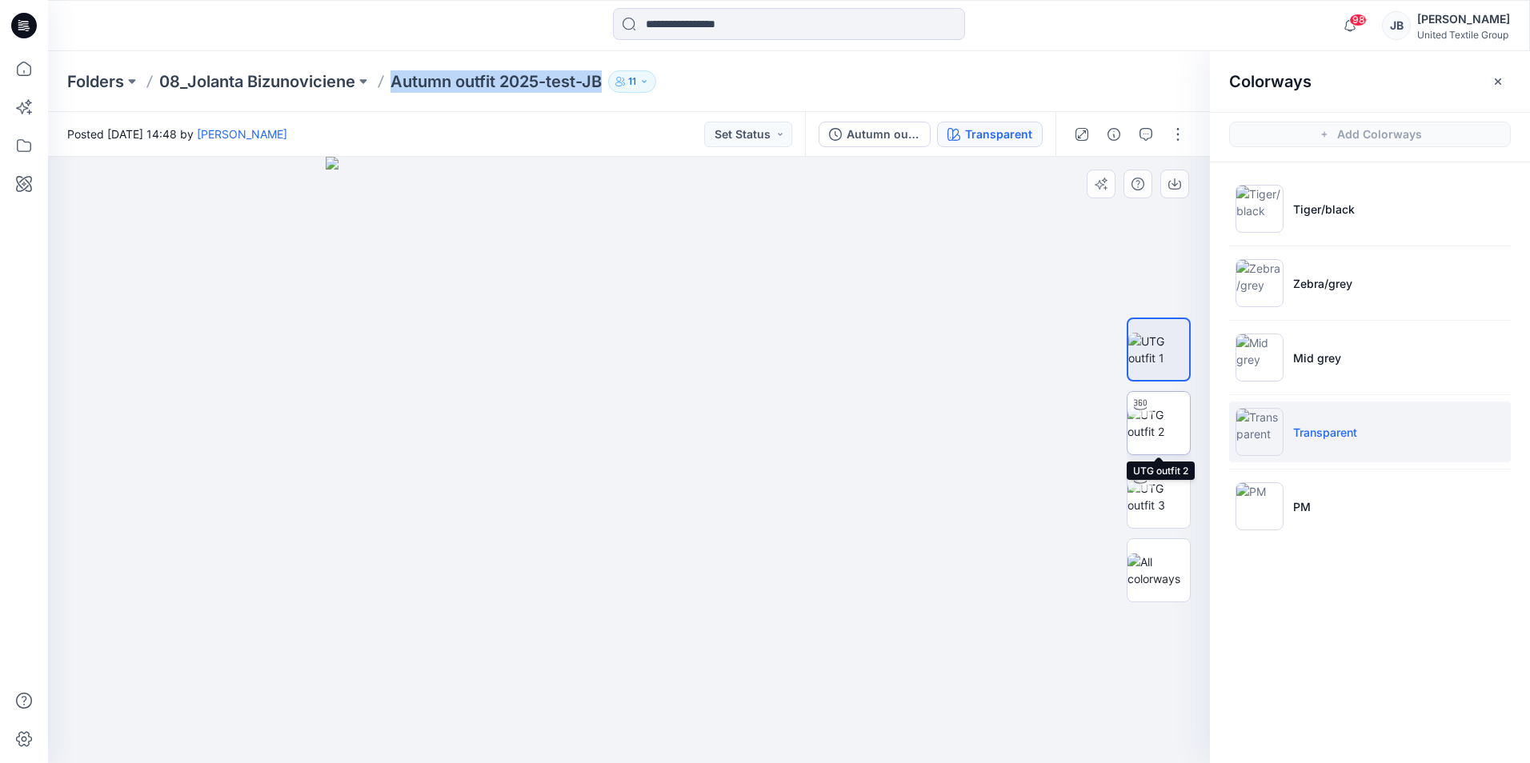
click at [1156, 414] on img at bounding box center [1159, 424] width 62 height 34
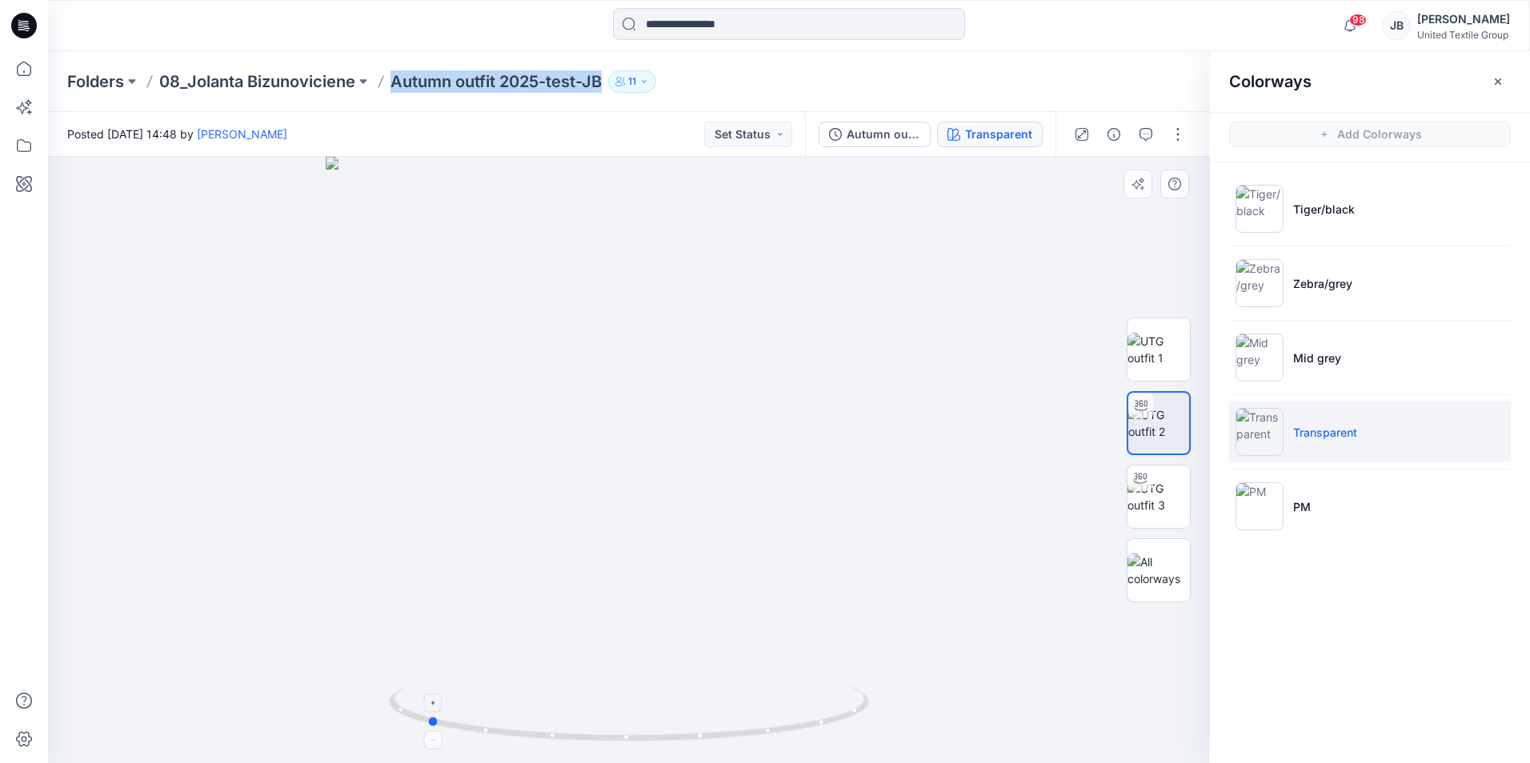
drag, startPoint x: 631, startPoint y: 742, endPoint x: 428, endPoint y: 721, distance: 203.5
click at [428, 721] on icon at bounding box center [631, 716] width 484 height 60
drag, startPoint x: 23, startPoint y: 23, endPoint x: 16, endPoint y: 40, distance: 18.3
click at [23, 23] on icon at bounding box center [24, 26] width 26 height 26
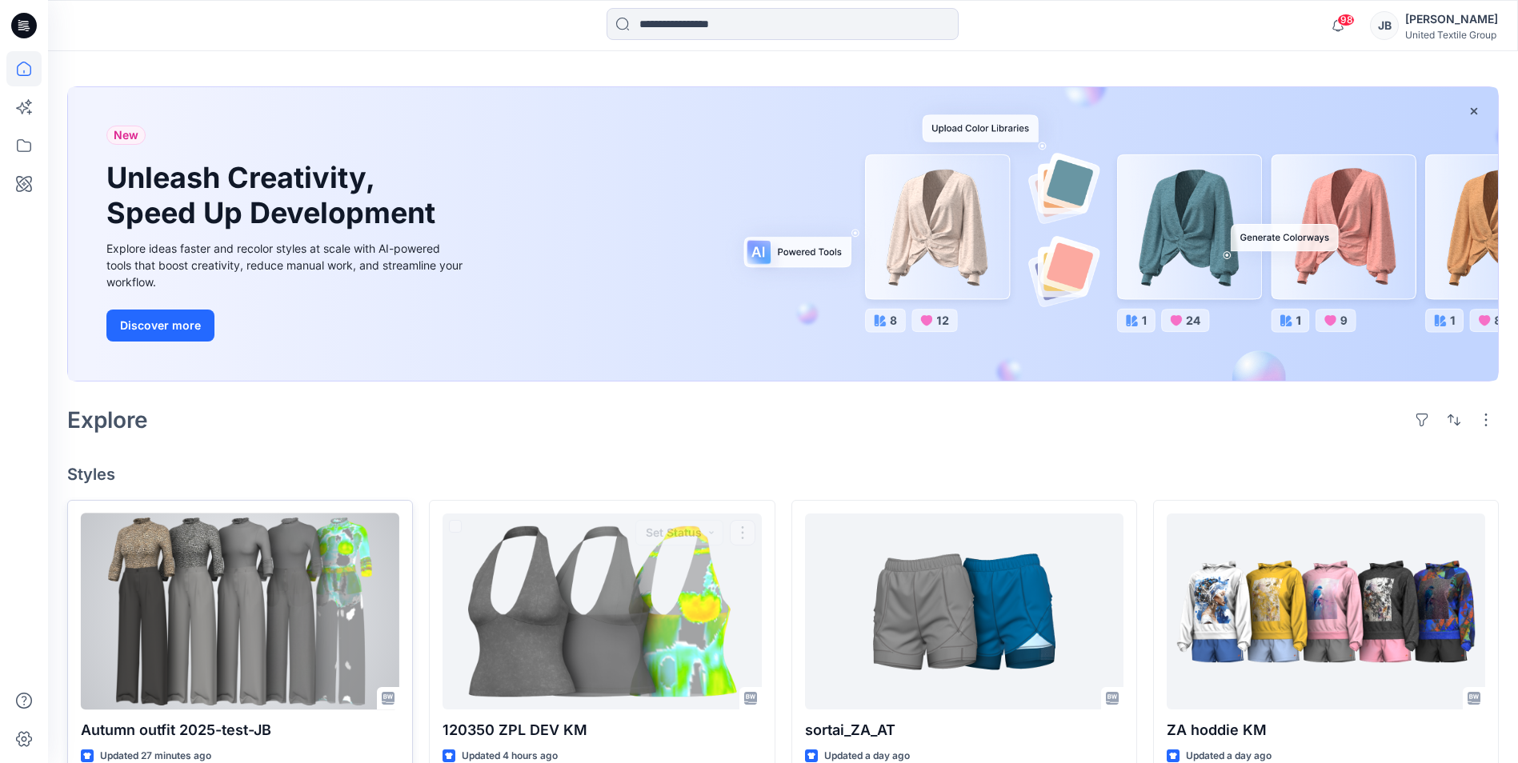
scroll to position [80, 0]
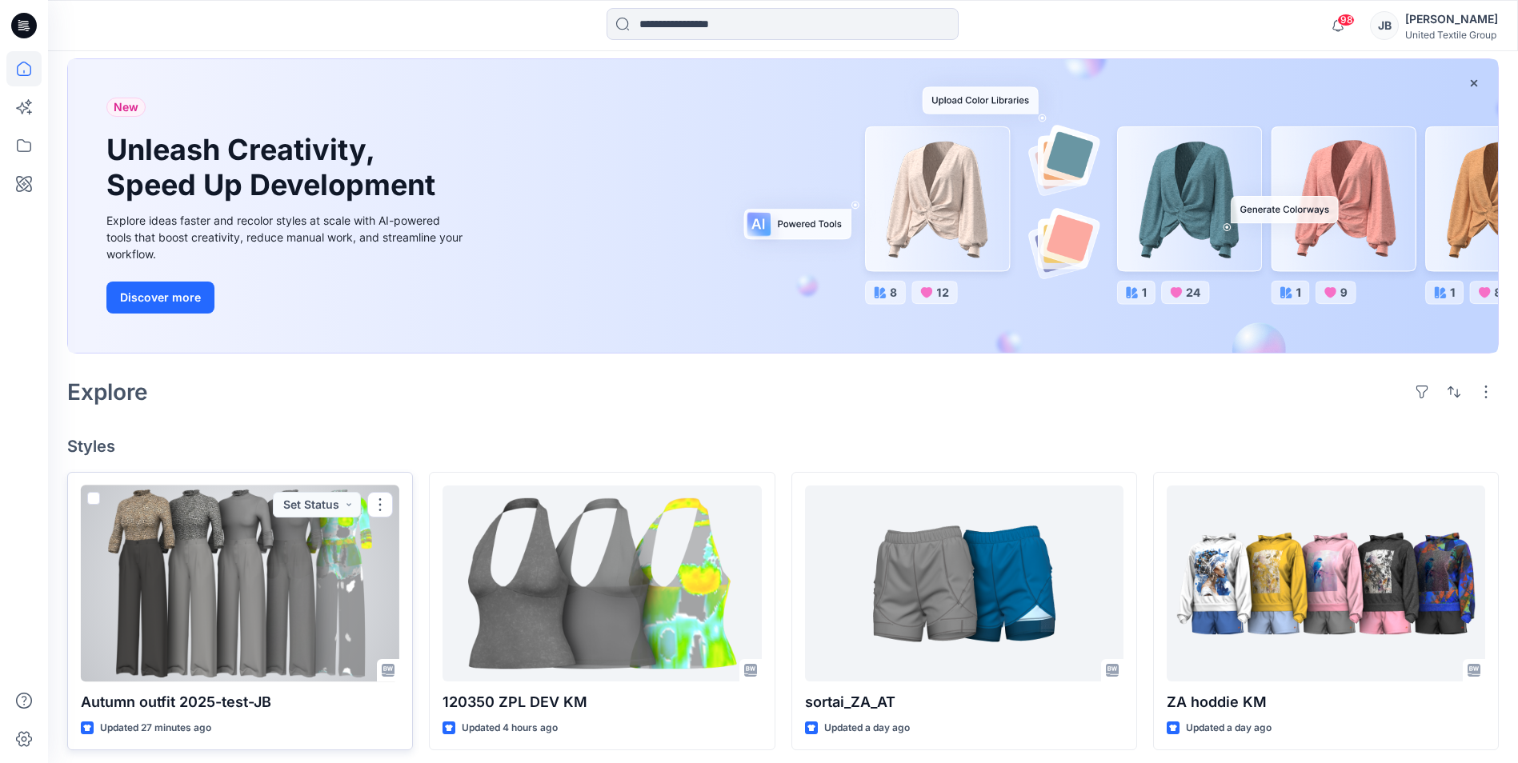
click at [229, 575] on div at bounding box center [240, 584] width 319 height 196
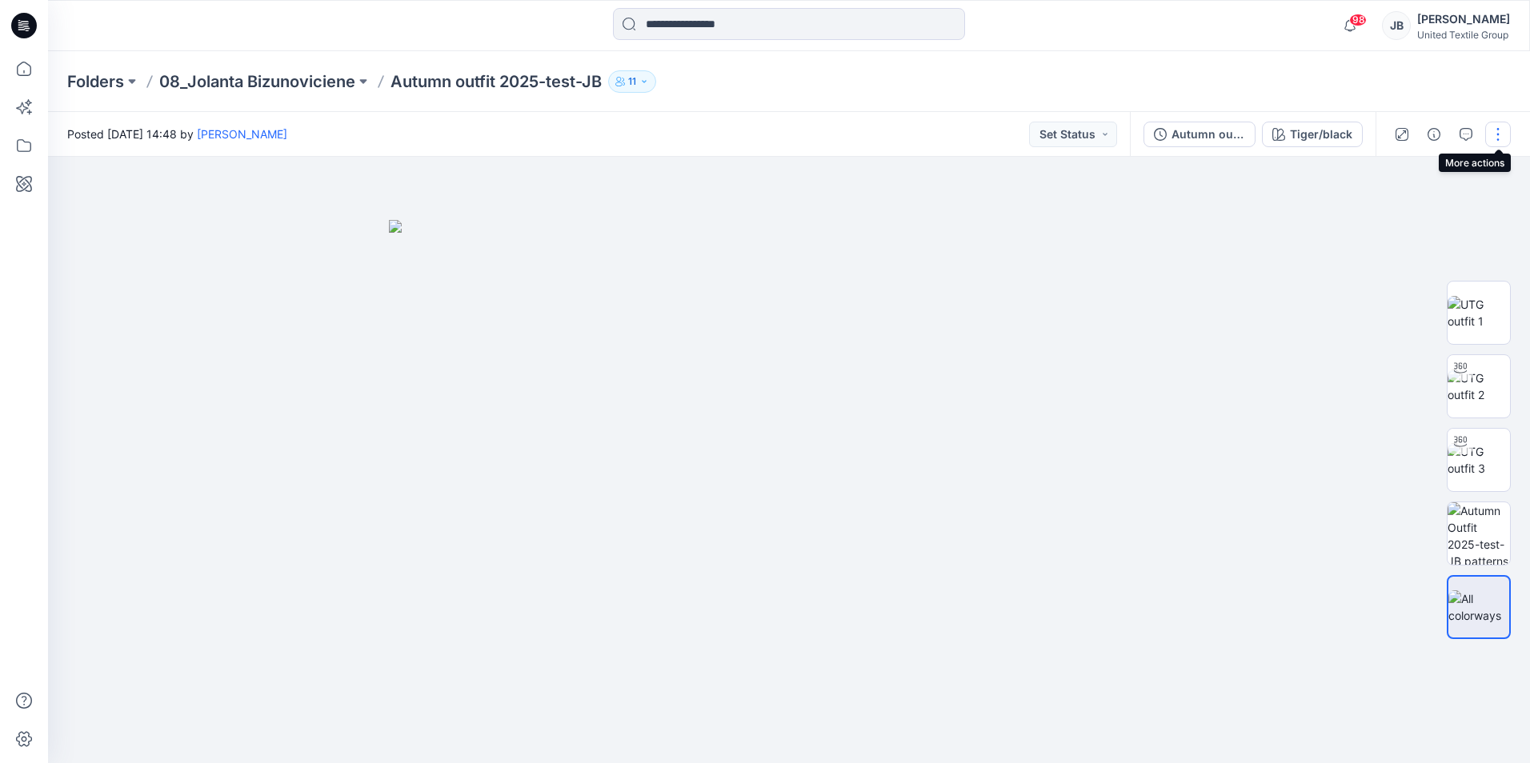
click at [1497, 133] on button "button" at bounding box center [1498, 135] width 26 height 26
click at [1405, 216] on p "Edit" at bounding box center [1396, 216] width 20 height 17
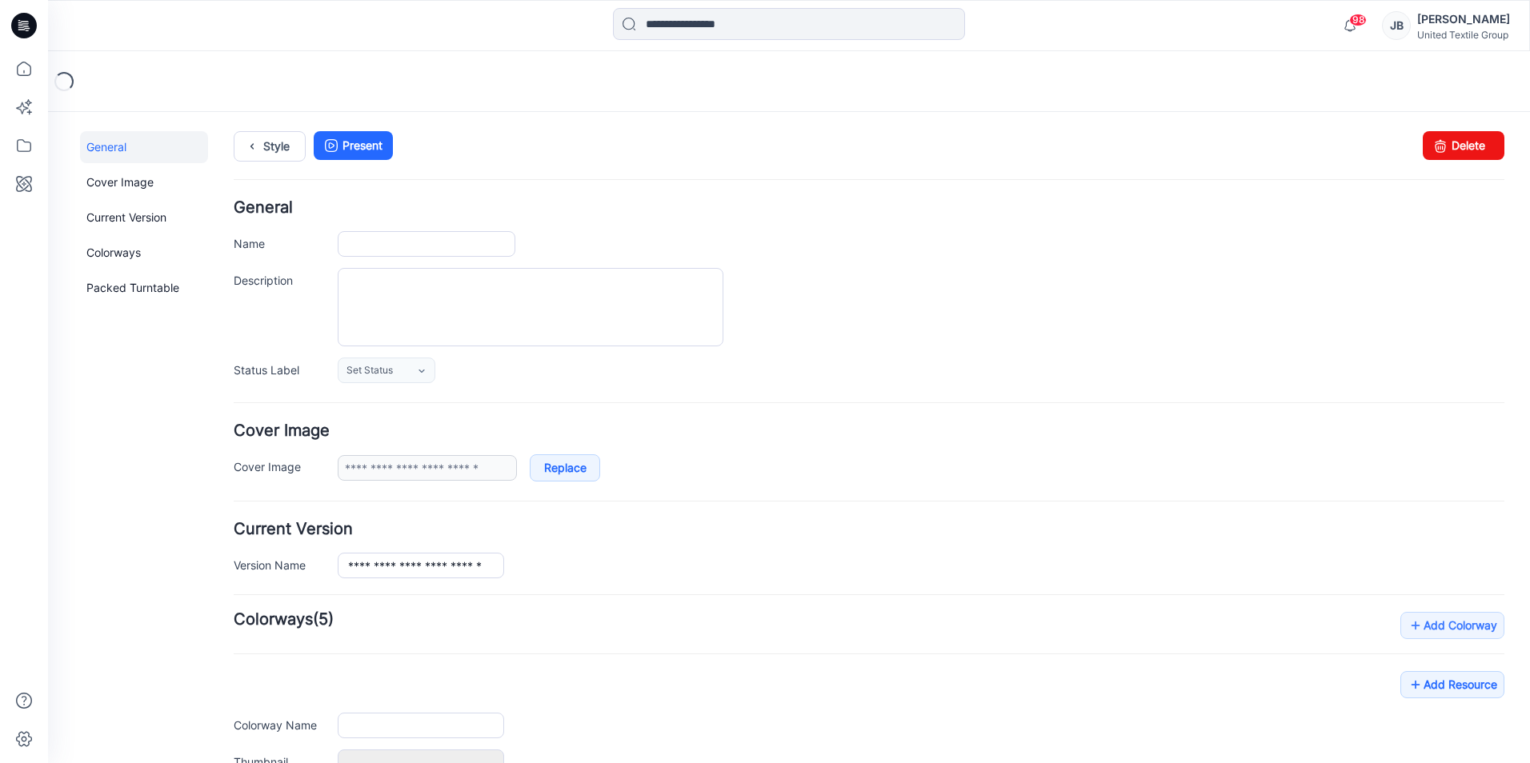
type input "**********"
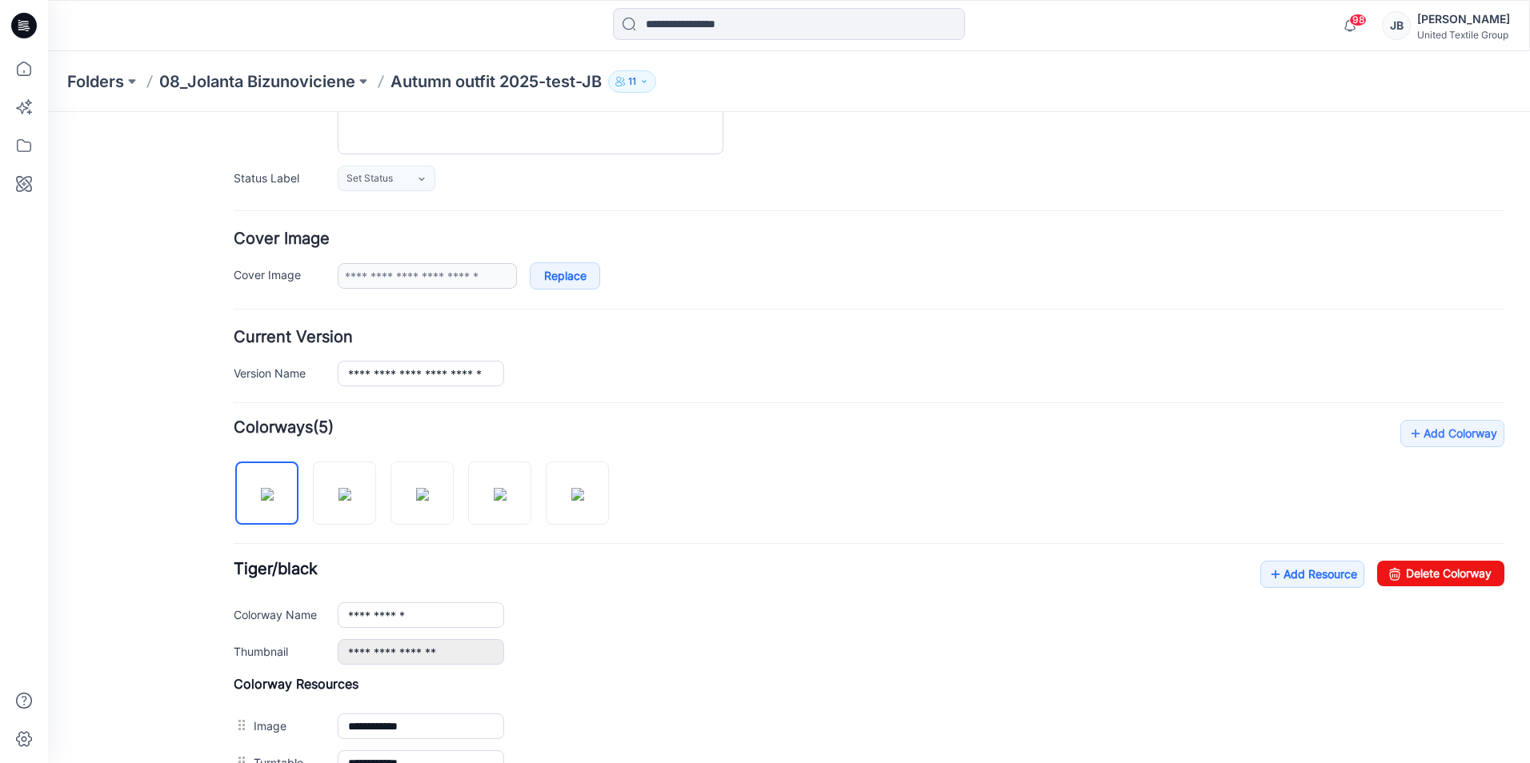
scroll to position [467, 0]
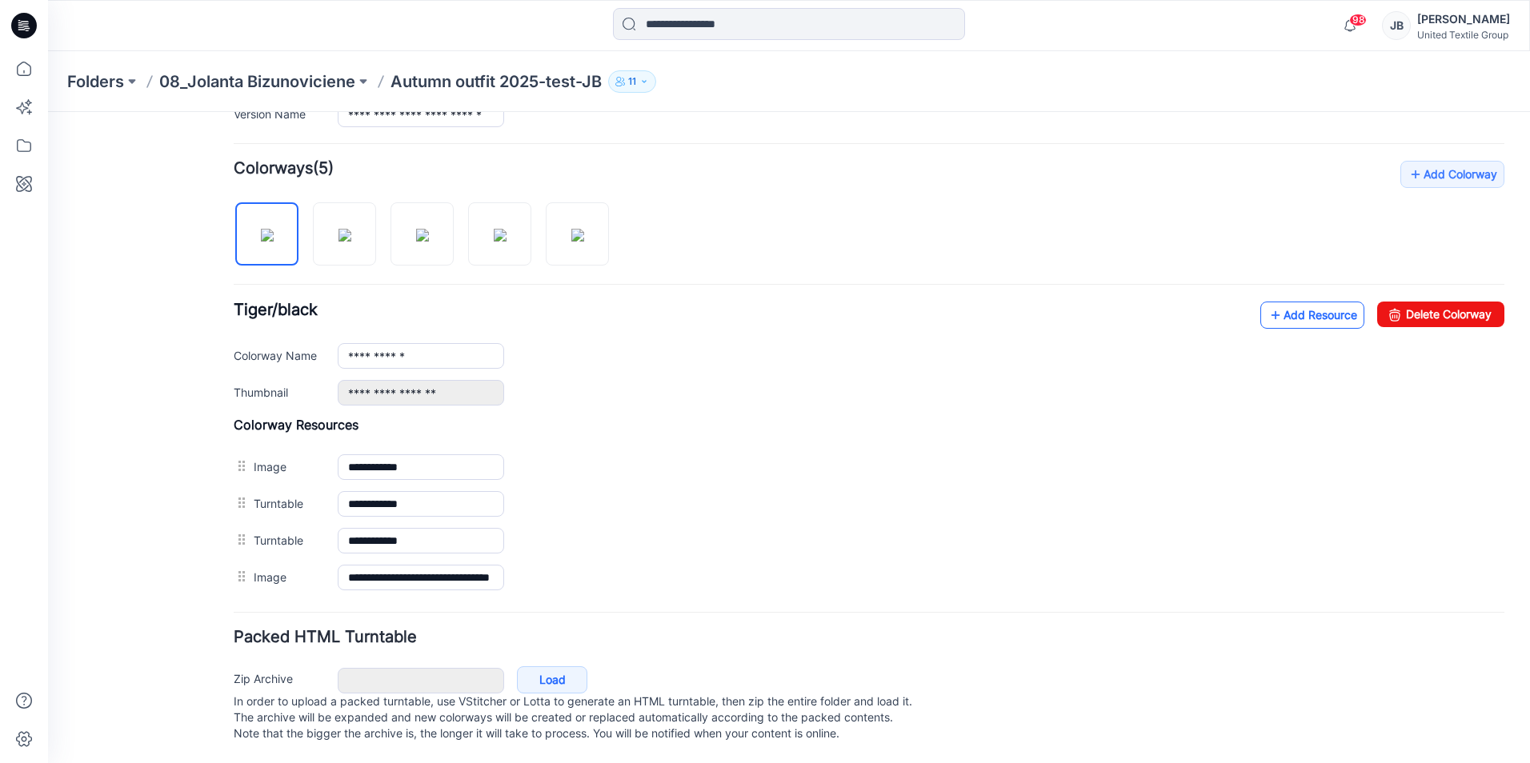
click at [1268, 303] on icon at bounding box center [1276, 316] width 16 height 26
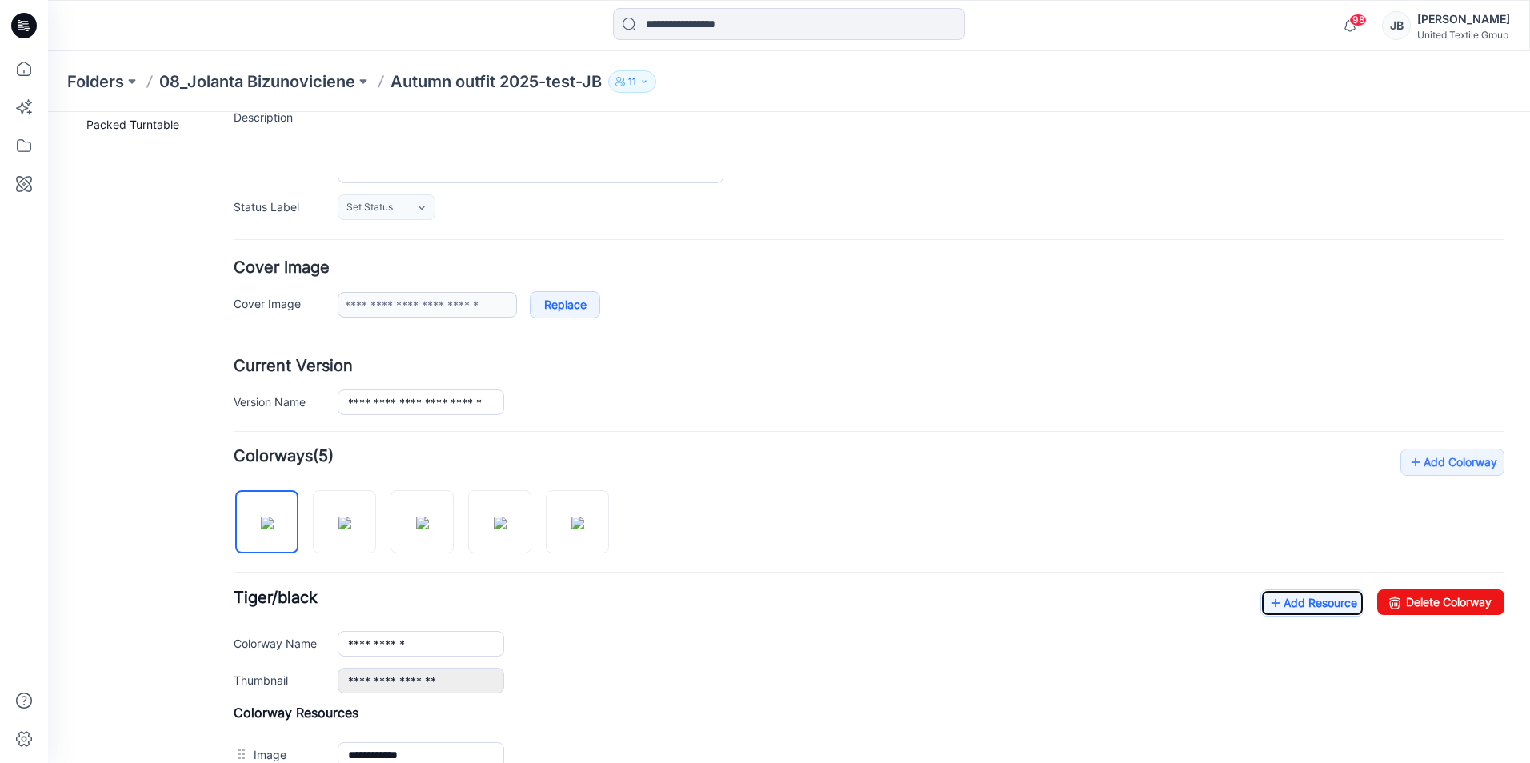
scroll to position [0, 0]
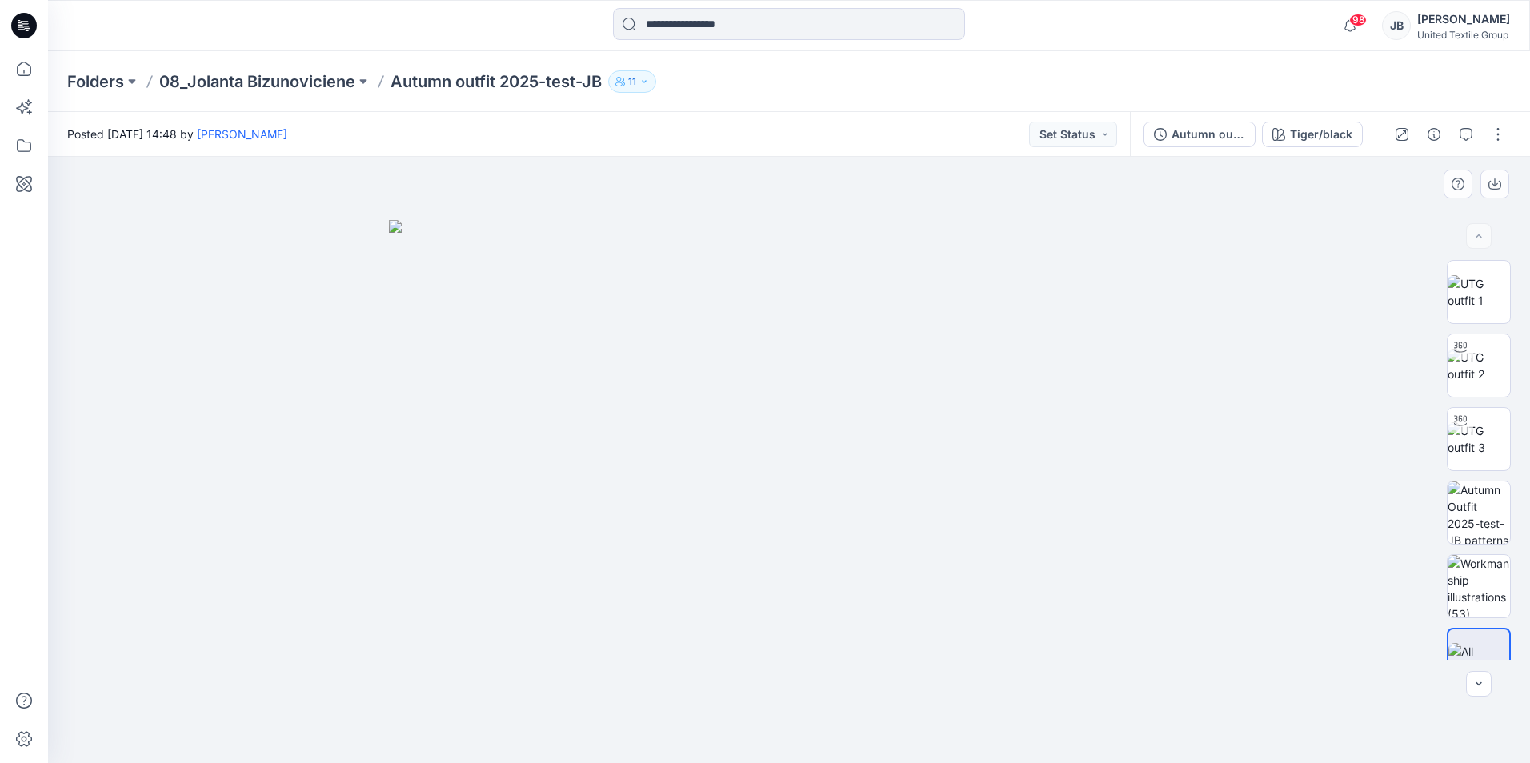
click at [1319, 395] on div at bounding box center [789, 460] width 1482 height 607
click at [1477, 361] on img at bounding box center [1479, 366] width 62 height 34
drag, startPoint x: 791, startPoint y: 737, endPoint x: 591, endPoint y: 733, distance: 200.1
click at [591, 733] on icon at bounding box center [791, 716] width 484 height 60
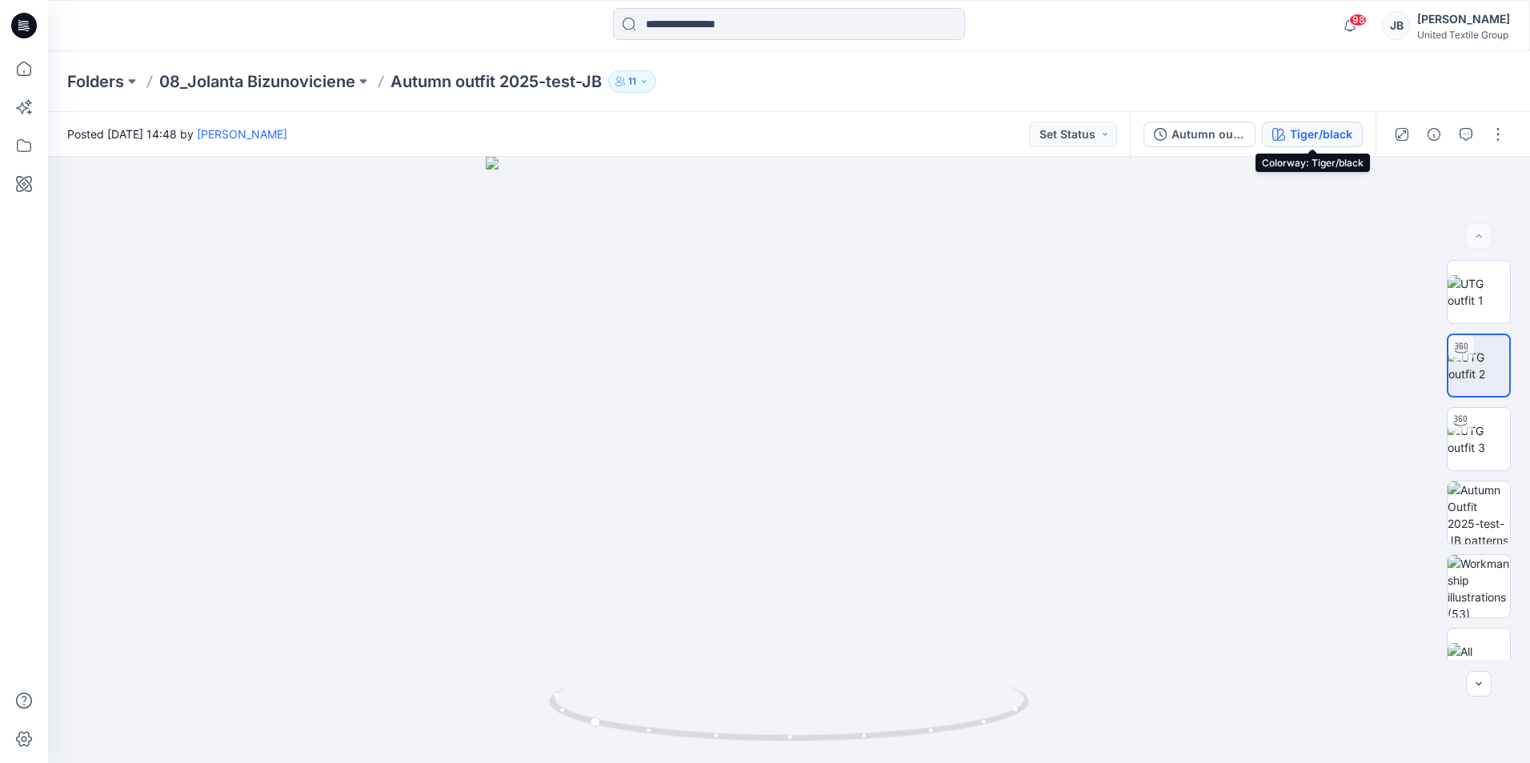
click at [1301, 126] on div "Tiger/black" at bounding box center [1321, 135] width 62 height 18
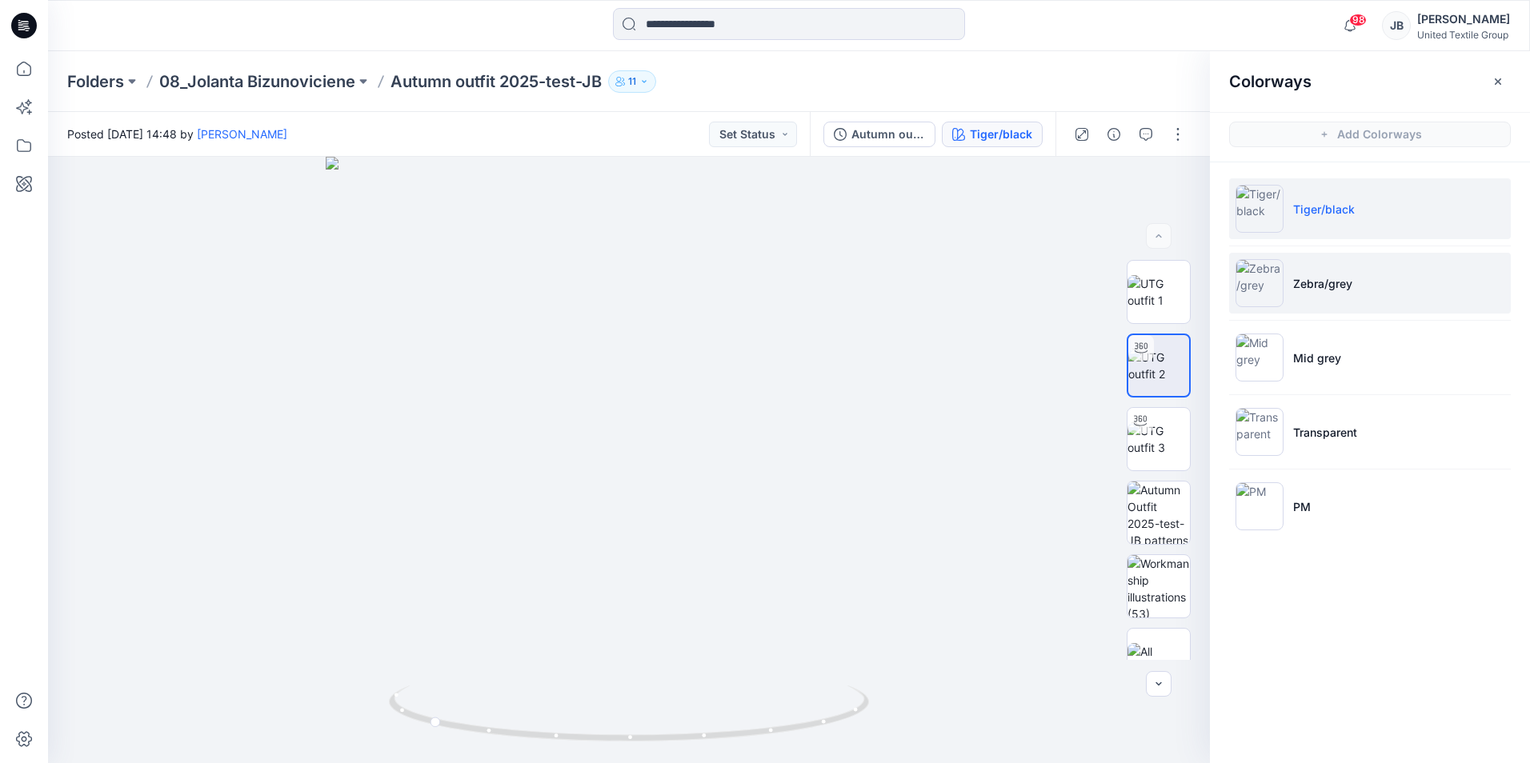
click at [1264, 286] on img at bounding box center [1260, 283] width 48 height 48
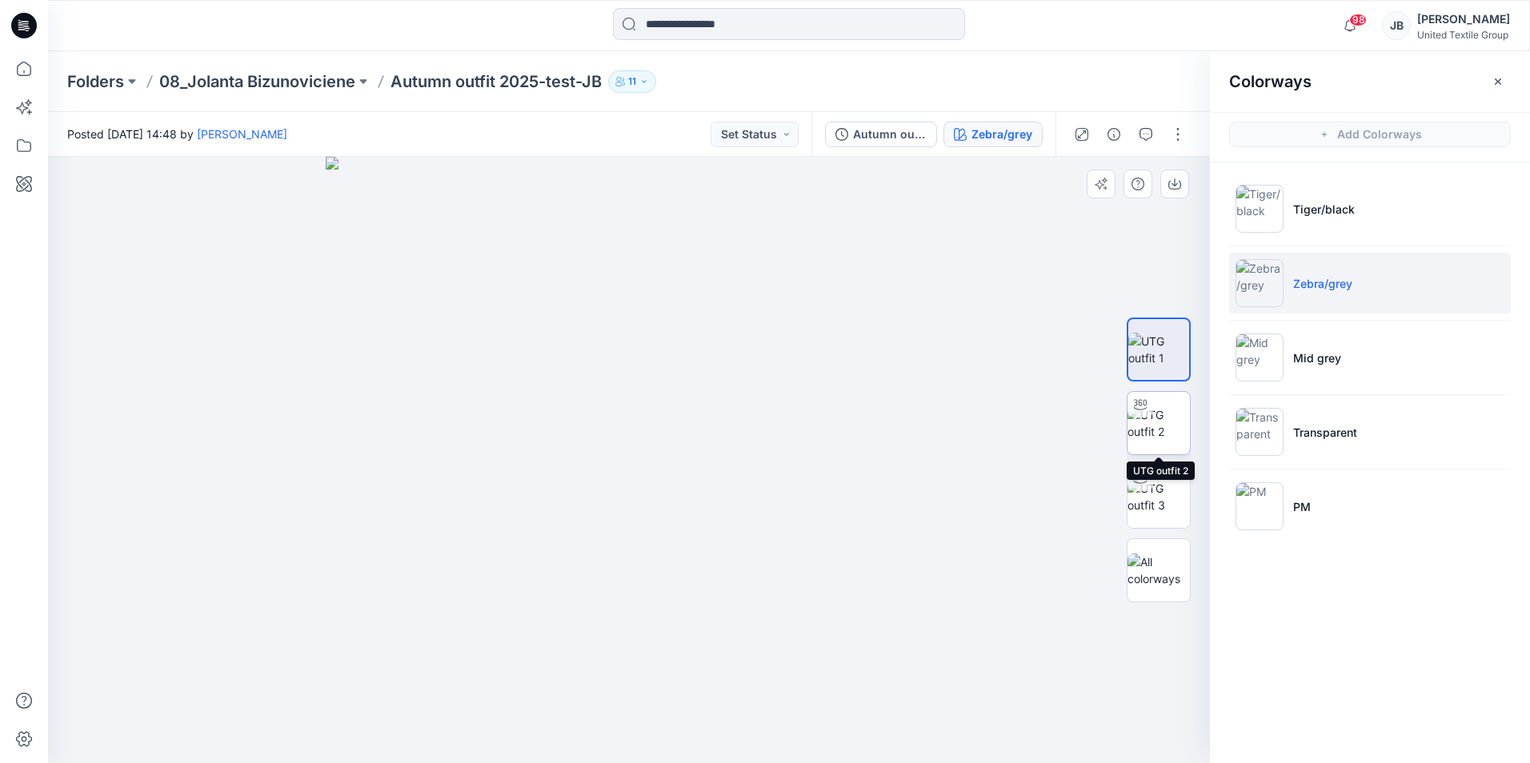
click at [1162, 434] on img at bounding box center [1159, 424] width 62 height 34
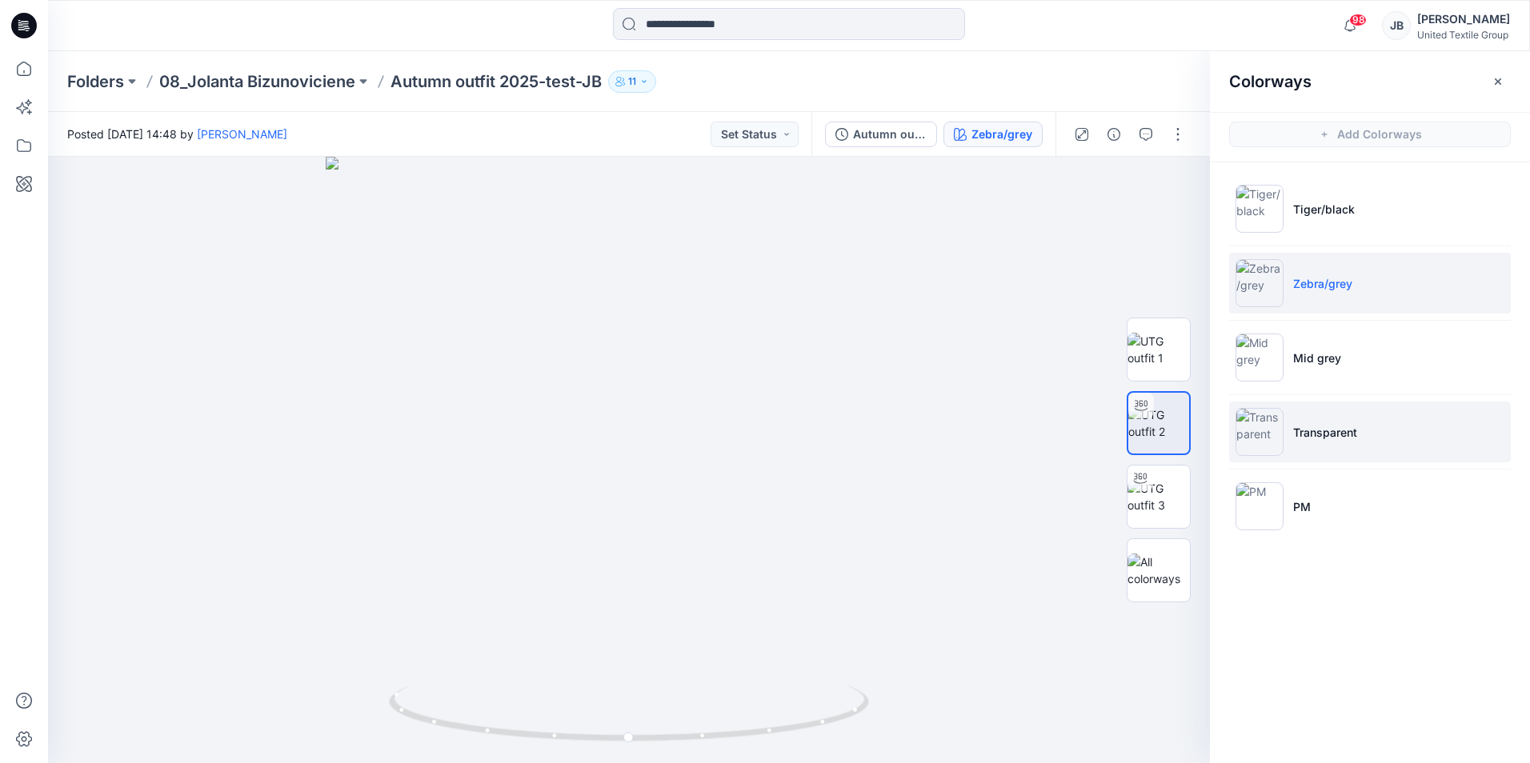
click at [1255, 435] on img at bounding box center [1260, 432] width 48 height 48
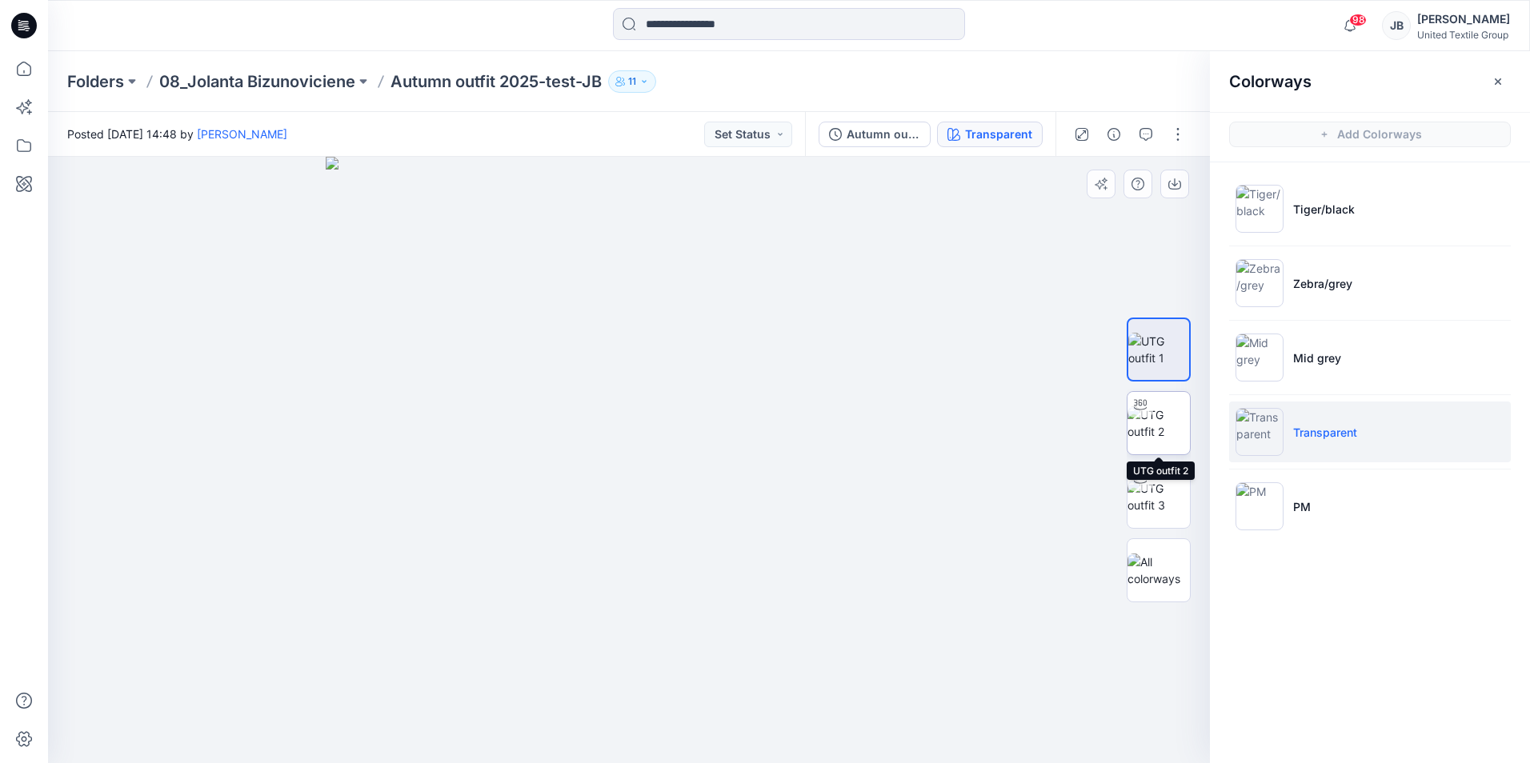
click at [1153, 415] on img at bounding box center [1159, 424] width 62 height 34
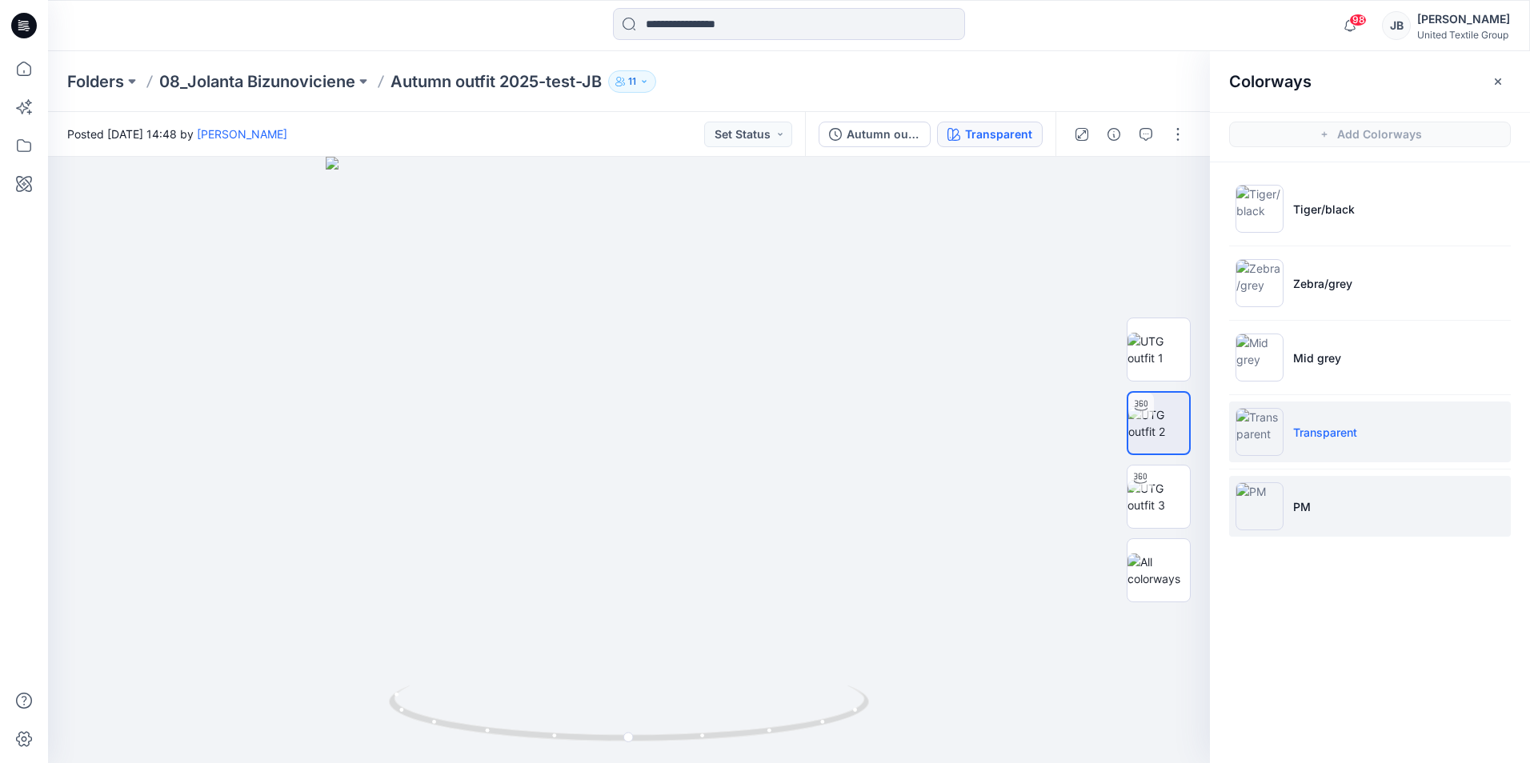
click at [1260, 510] on img at bounding box center [1260, 507] width 48 height 48
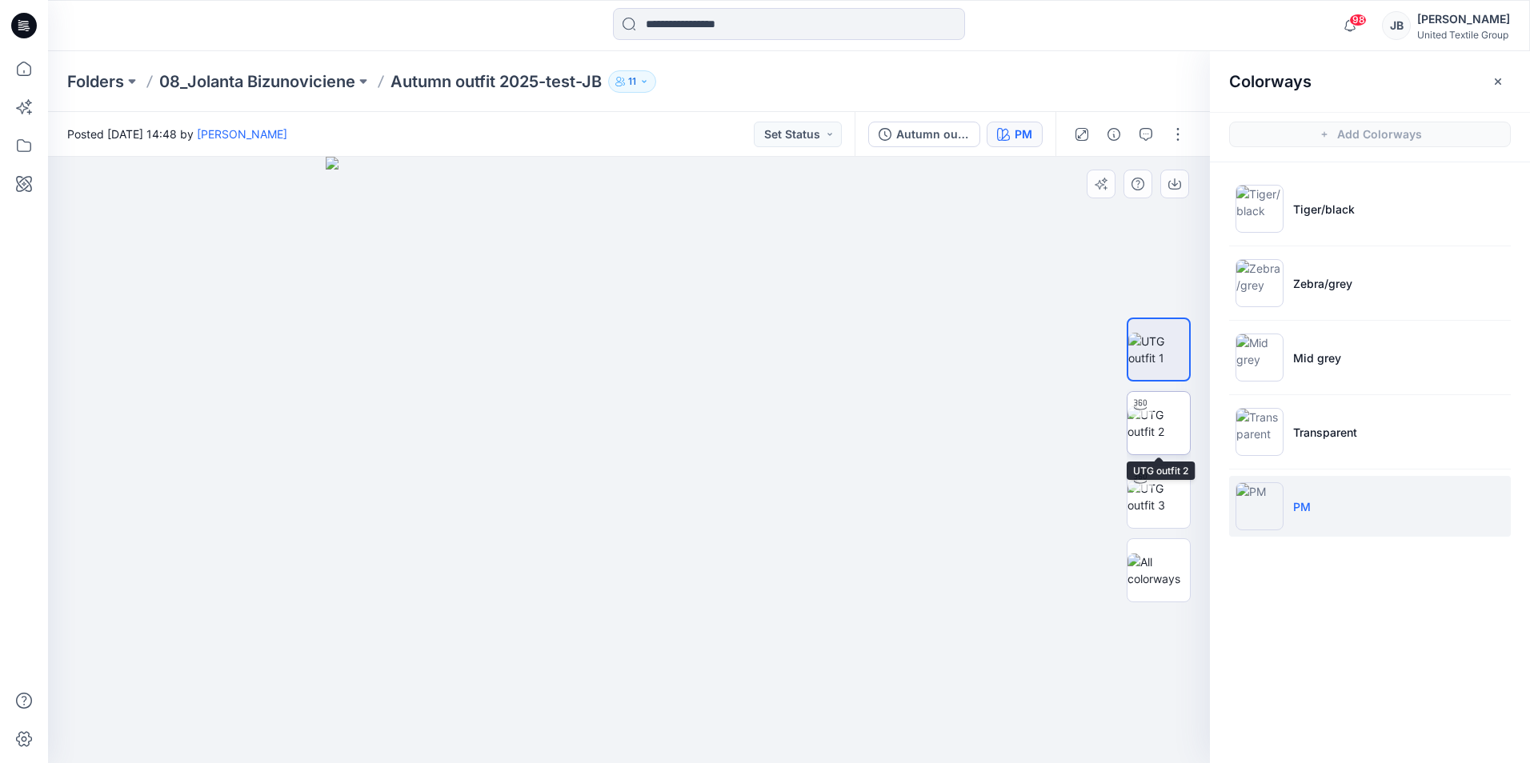
click at [1155, 418] on img at bounding box center [1159, 424] width 62 height 34
drag, startPoint x: 617, startPoint y: 737, endPoint x: 418, endPoint y: 699, distance: 202.9
click at [418, 699] on icon at bounding box center [631, 716] width 484 height 60
click at [451, 82] on p "Autumn outfit 2025-test-JB" at bounding box center [496, 81] width 211 height 22
click at [302, 77] on p "08_Jolanta Bizunoviciene" at bounding box center [257, 81] width 196 height 22
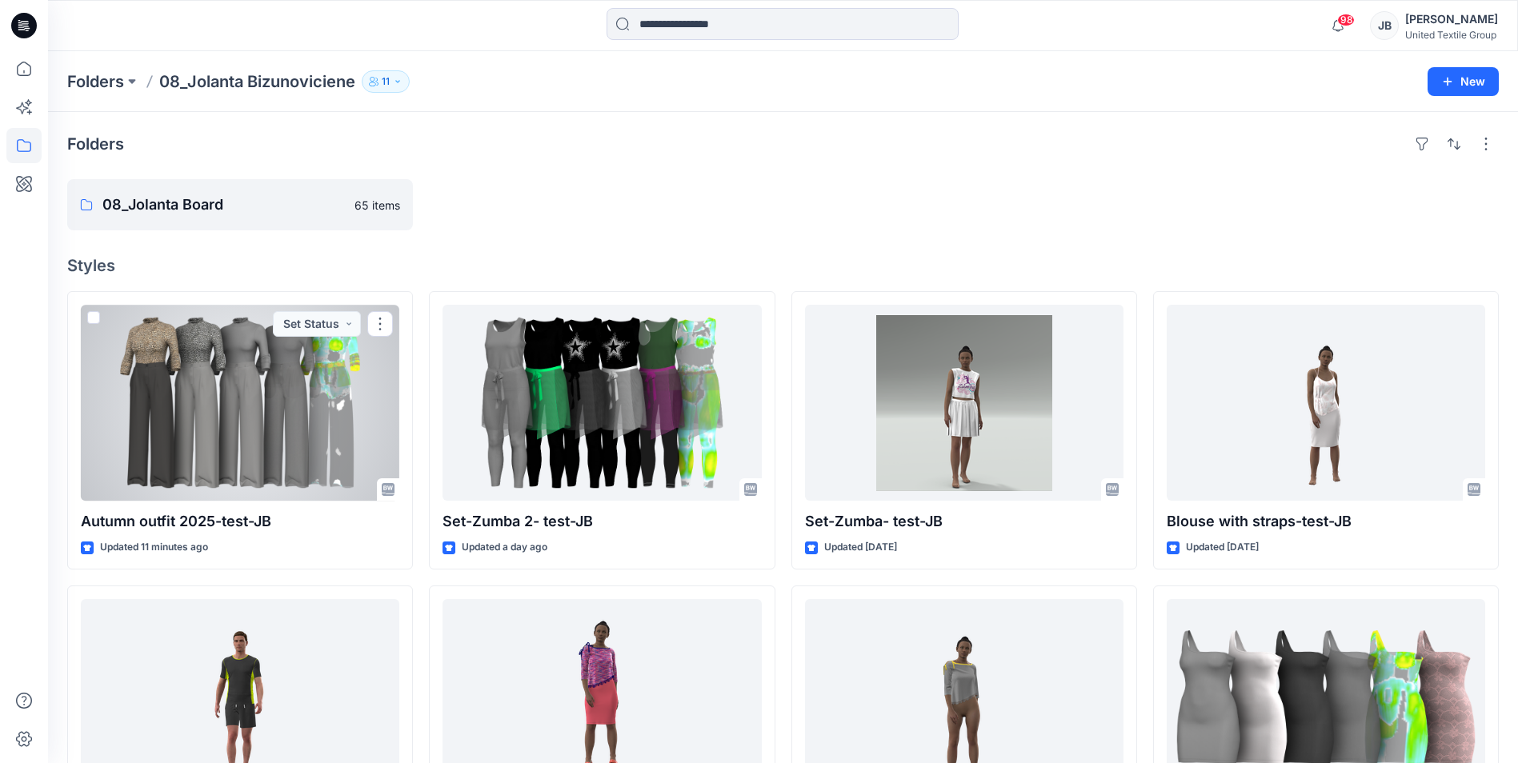
click at [230, 387] on div at bounding box center [240, 403] width 319 height 196
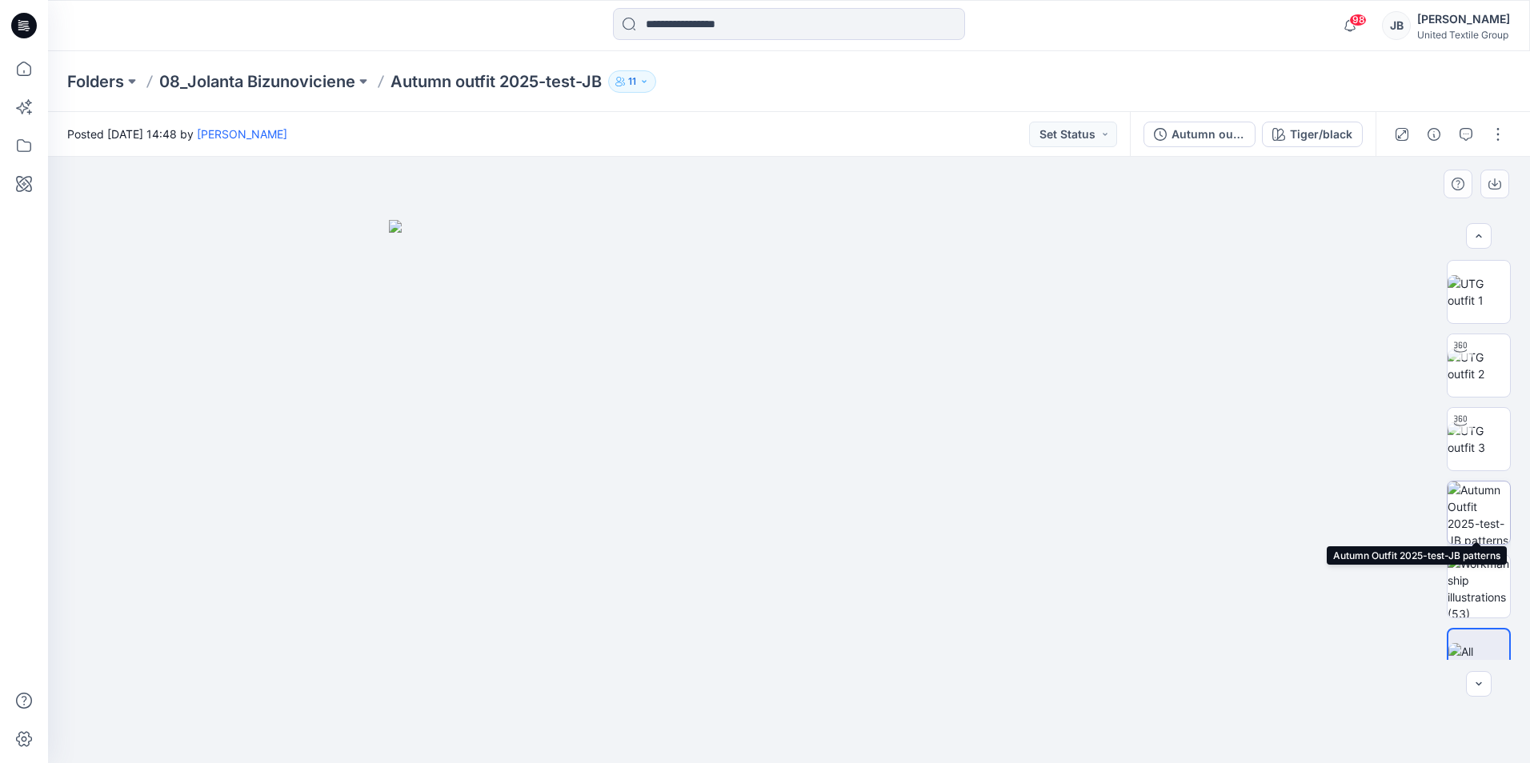
scroll to position [32, 0]
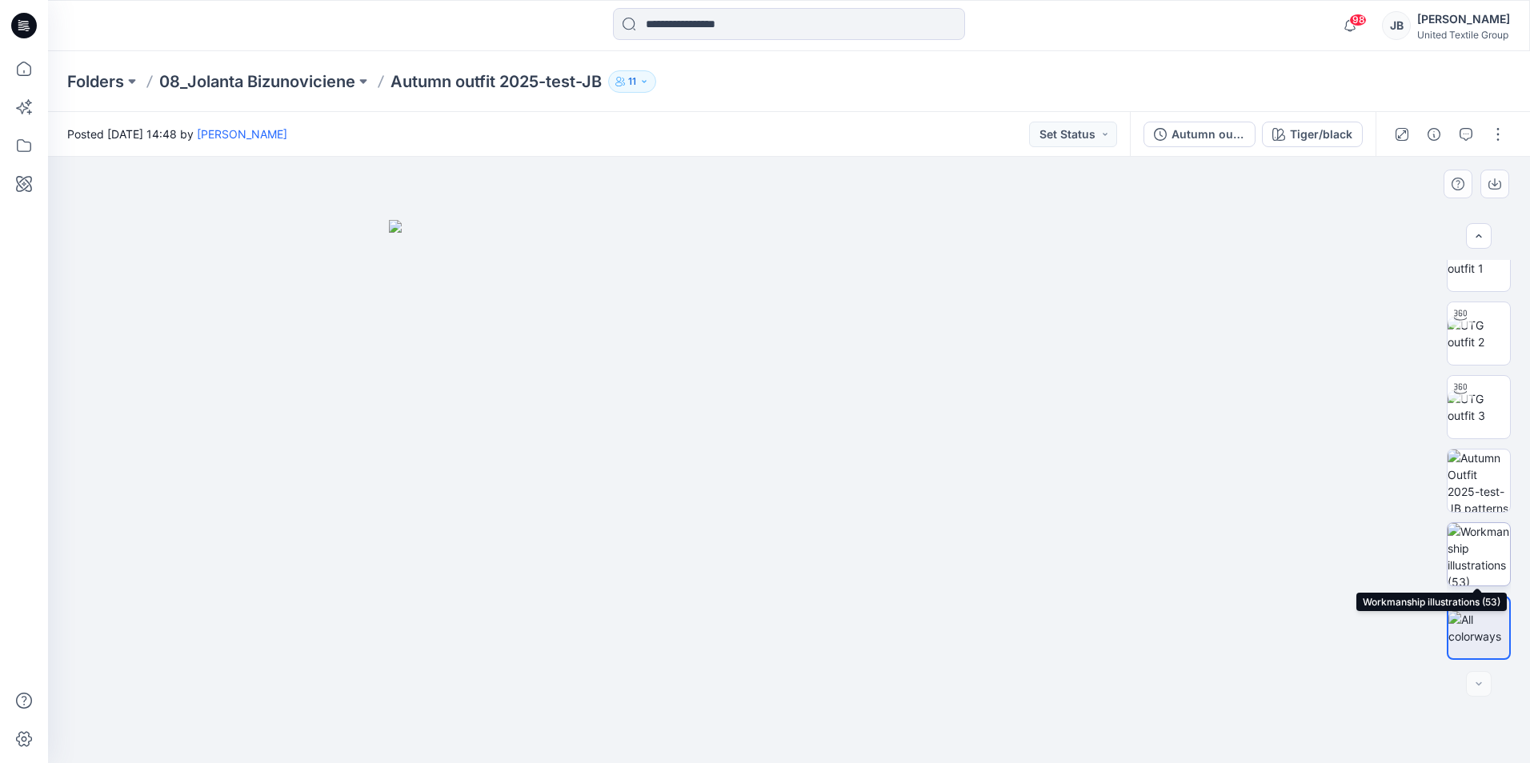
click at [1488, 559] on img at bounding box center [1479, 554] width 62 height 62
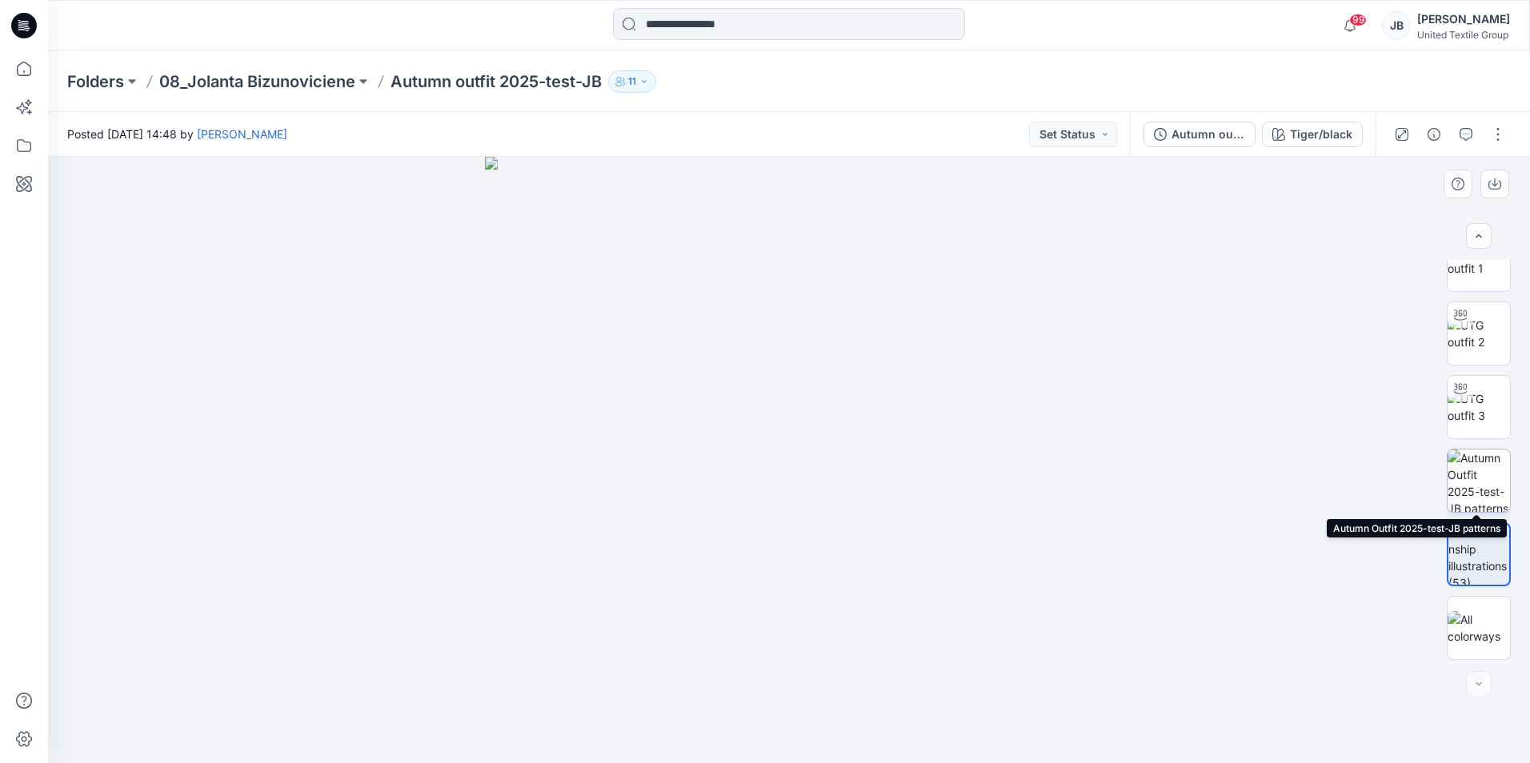
click at [1485, 483] on img at bounding box center [1479, 481] width 62 height 62
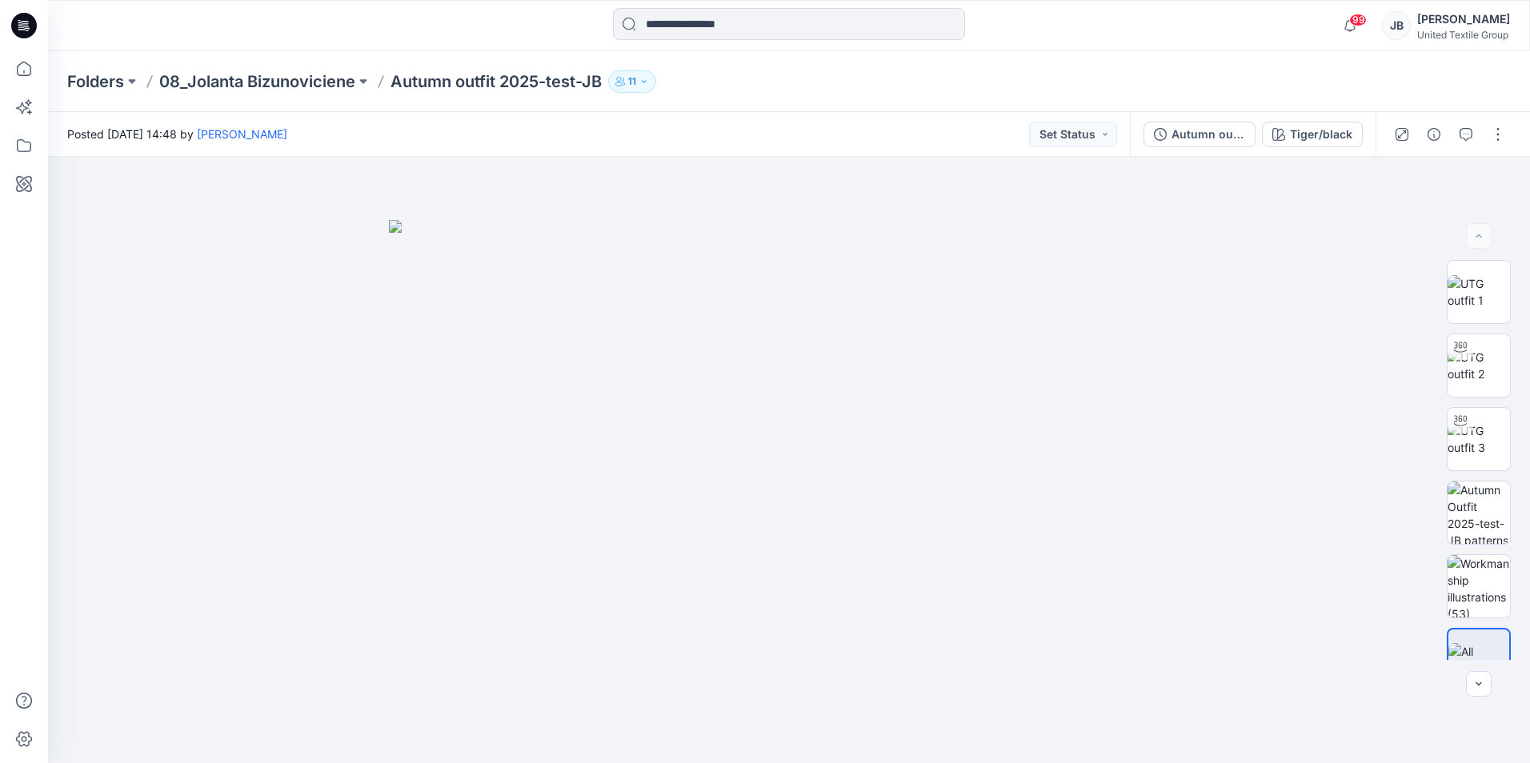
click at [22, 17] on icon at bounding box center [24, 26] width 26 height 26
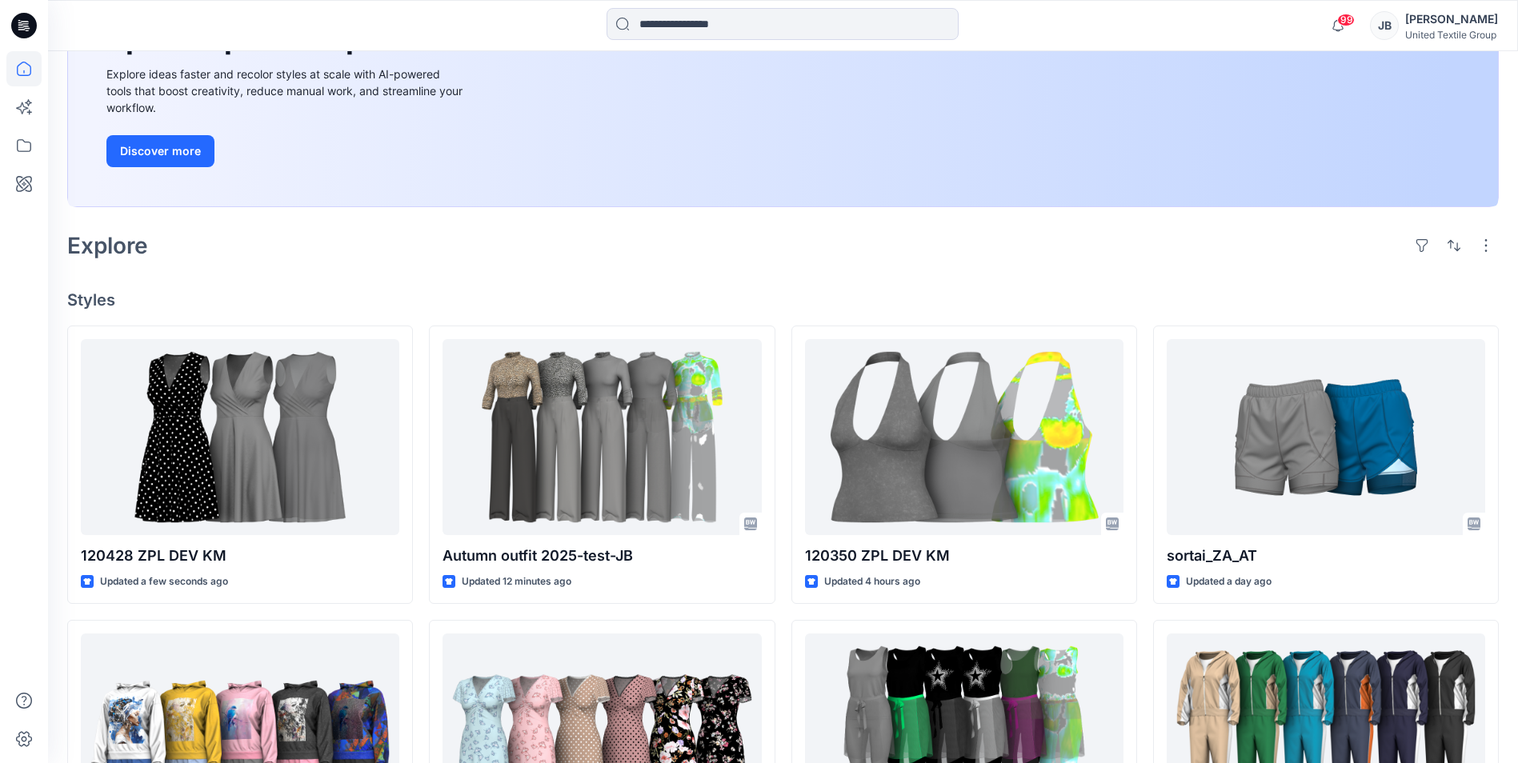
scroll to position [240, 0]
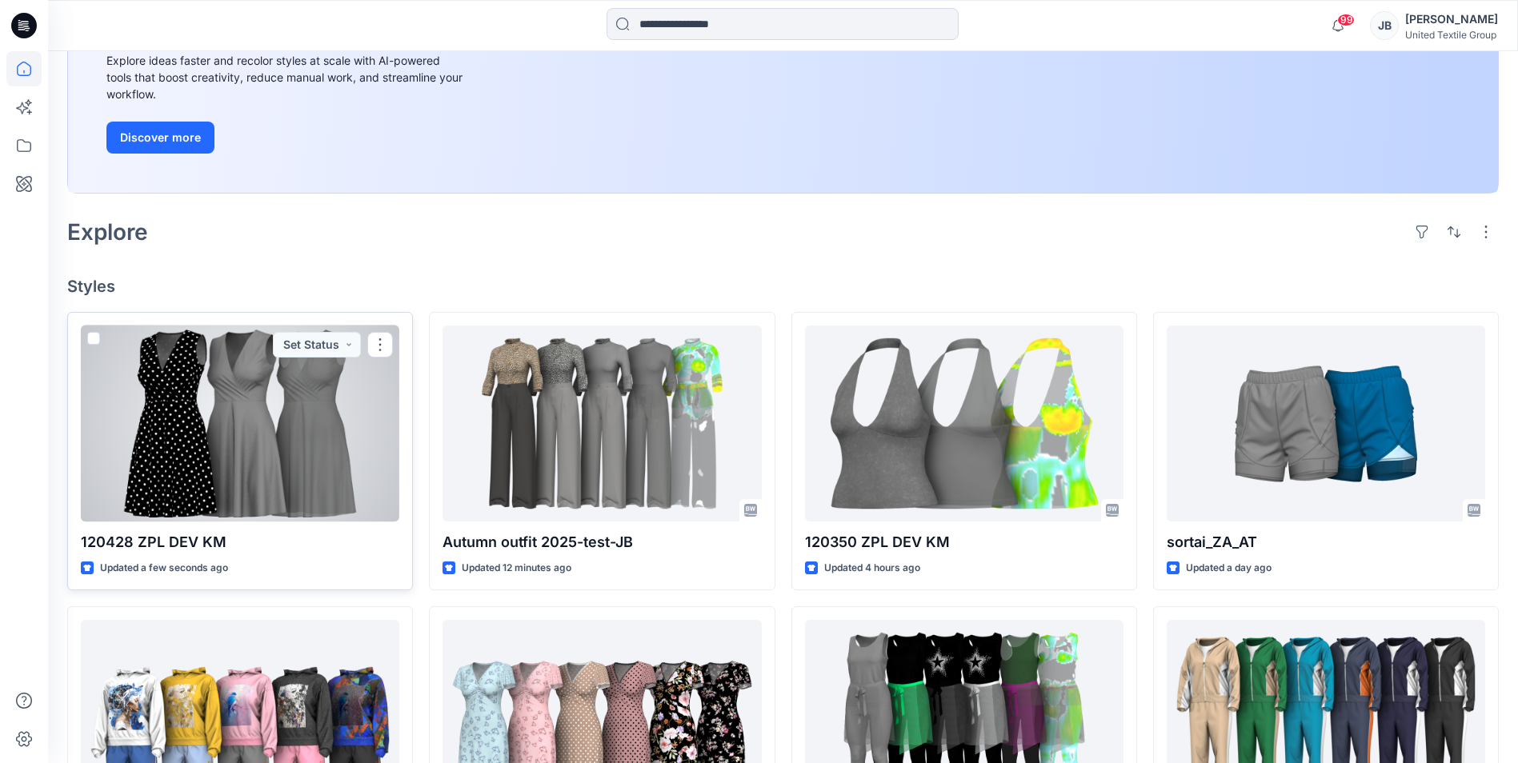
click at [214, 459] on div at bounding box center [240, 424] width 319 height 196
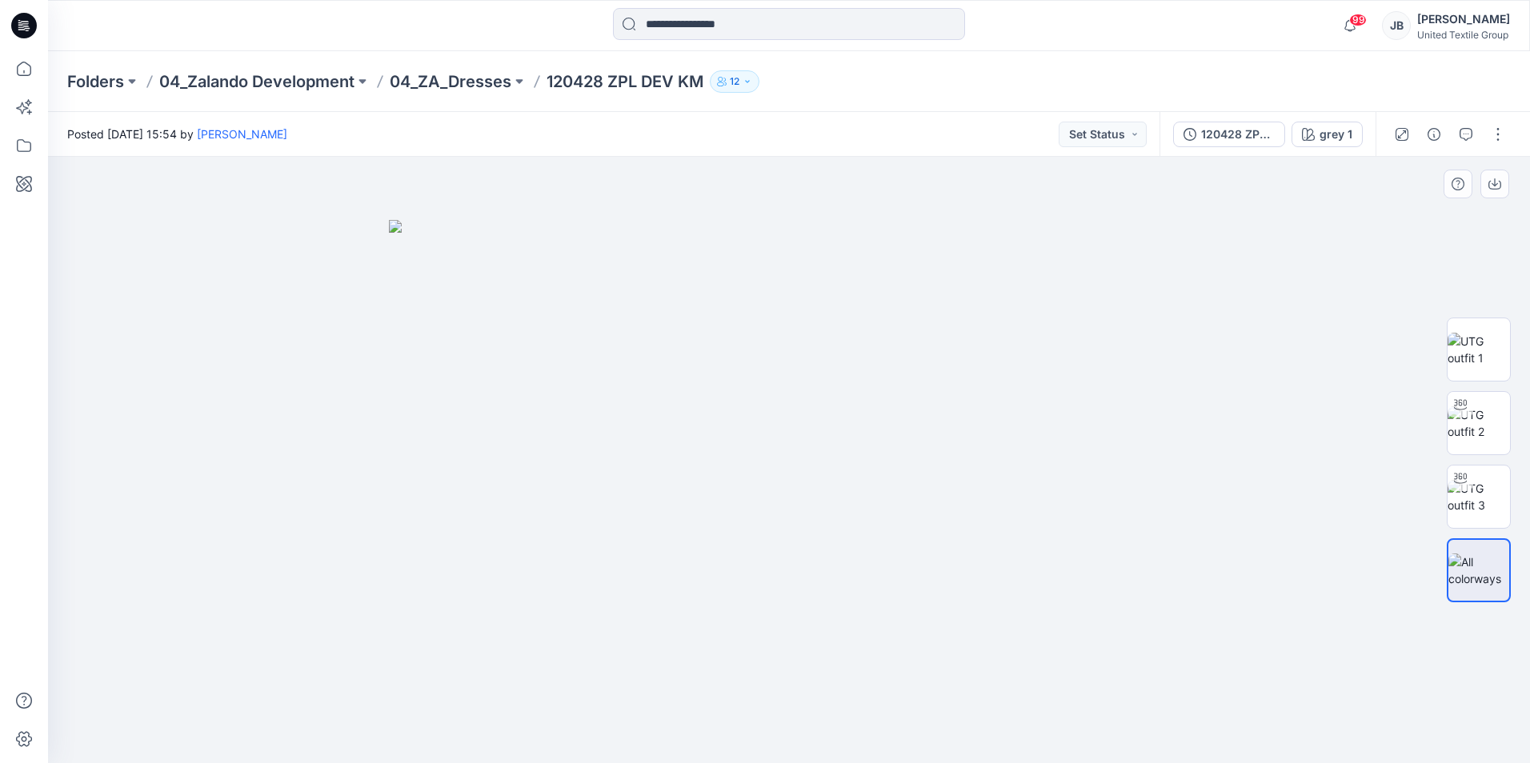
click at [808, 418] on img at bounding box center [789, 491] width 800 height 543
click at [1481, 419] on img at bounding box center [1479, 424] width 62 height 34
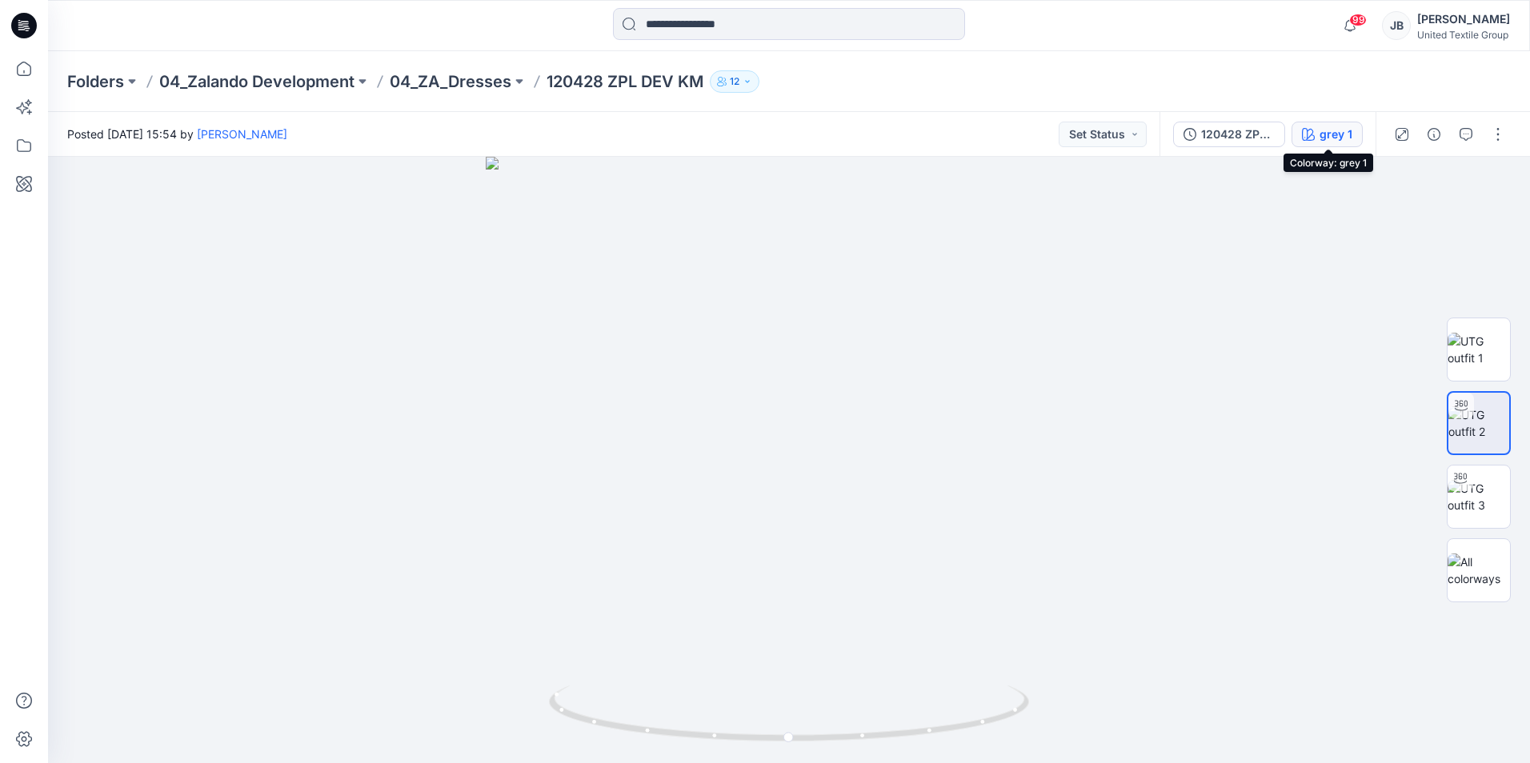
click at [1312, 135] on icon "button" at bounding box center [1308, 134] width 13 height 13
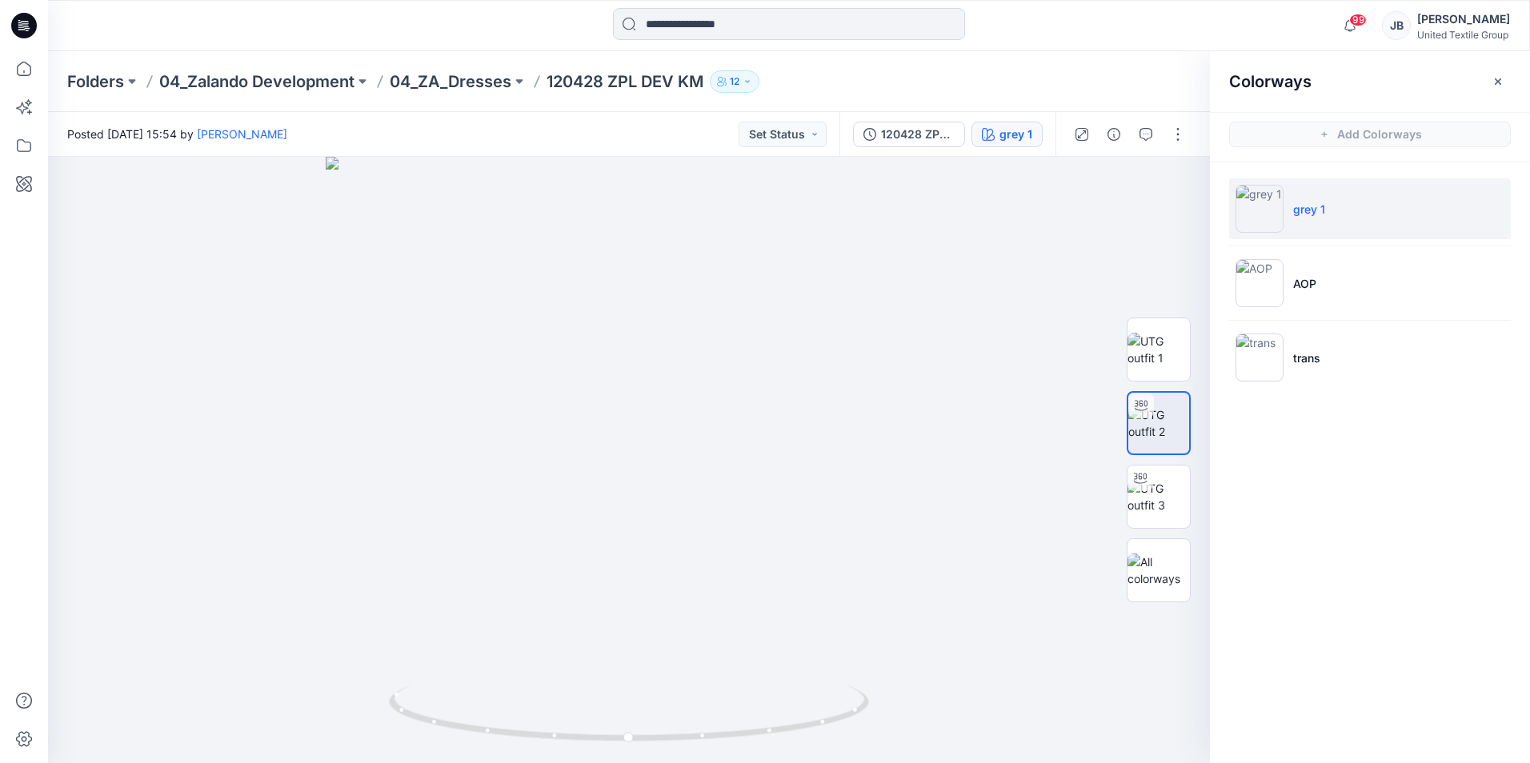
click at [1261, 207] on img at bounding box center [1260, 209] width 48 height 48
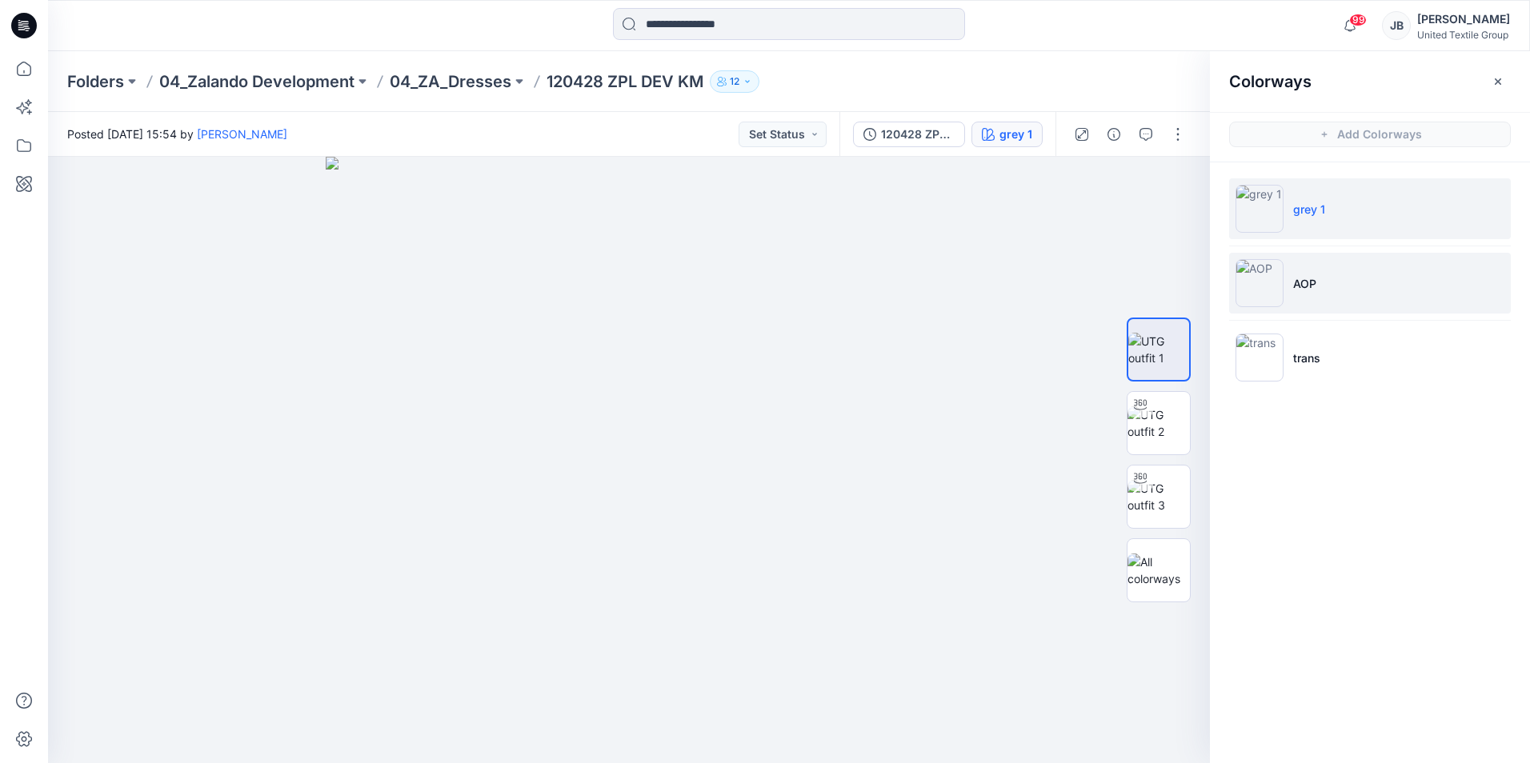
click at [1261, 276] on img at bounding box center [1260, 283] width 48 height 48
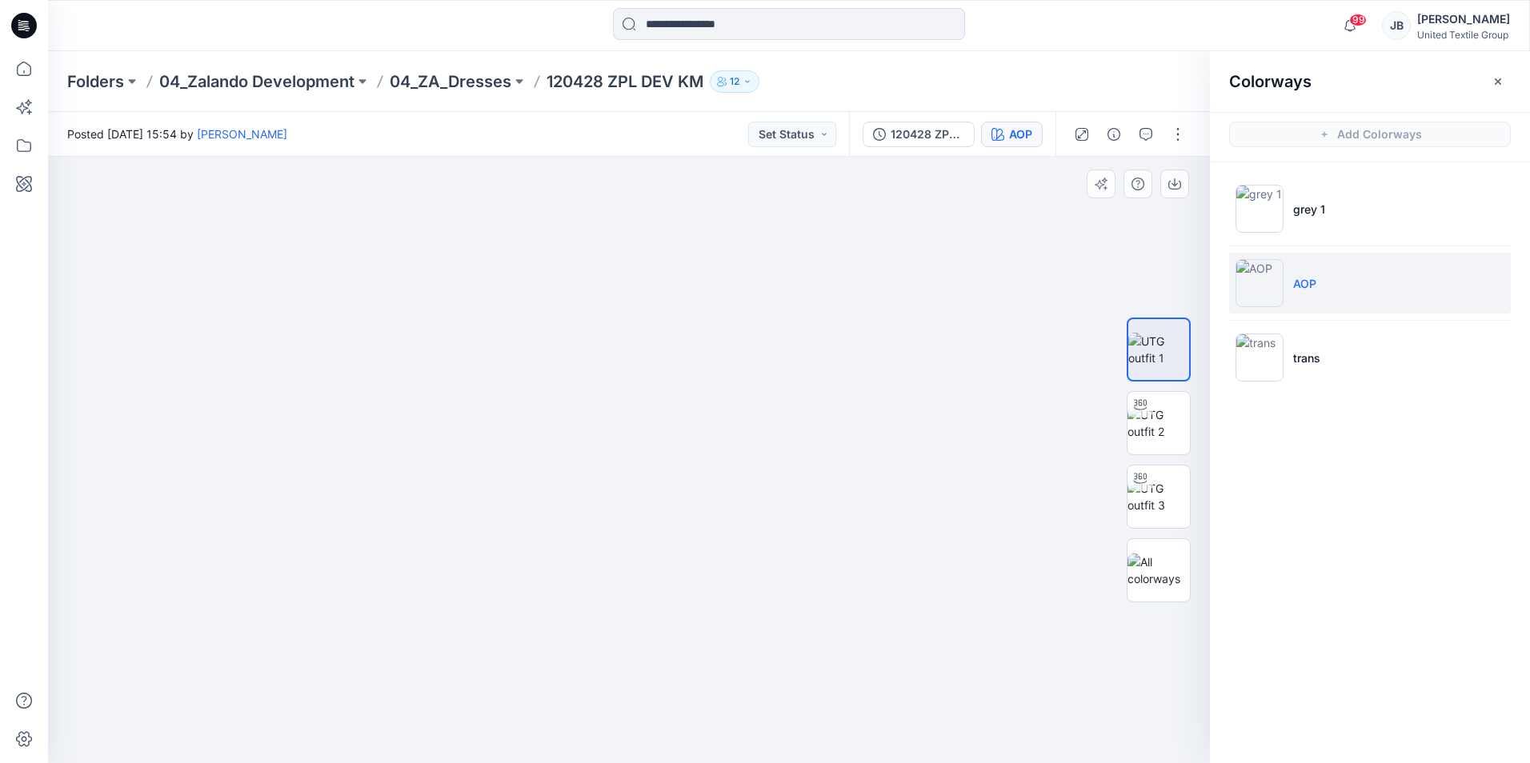
drag, startPoint x: 803, startPoint y: 287, endPoint x: 811, endPoint y: 368, distance: 82.1
click at [1168, 419] on img at bounding box center [1159, 424] width 62 height 34
drag, startPoint x: 785, startPoint y: 260, endPoint x: 772, endPoint y: 281, distance: 24.4
drag, startPoint x: 628, startPoint y: 743, endPoint x: 415, endPoint y: 696, distance: 218.7
click at [415, 696] on icon at bounding box center [631, 716] width 484 height 60
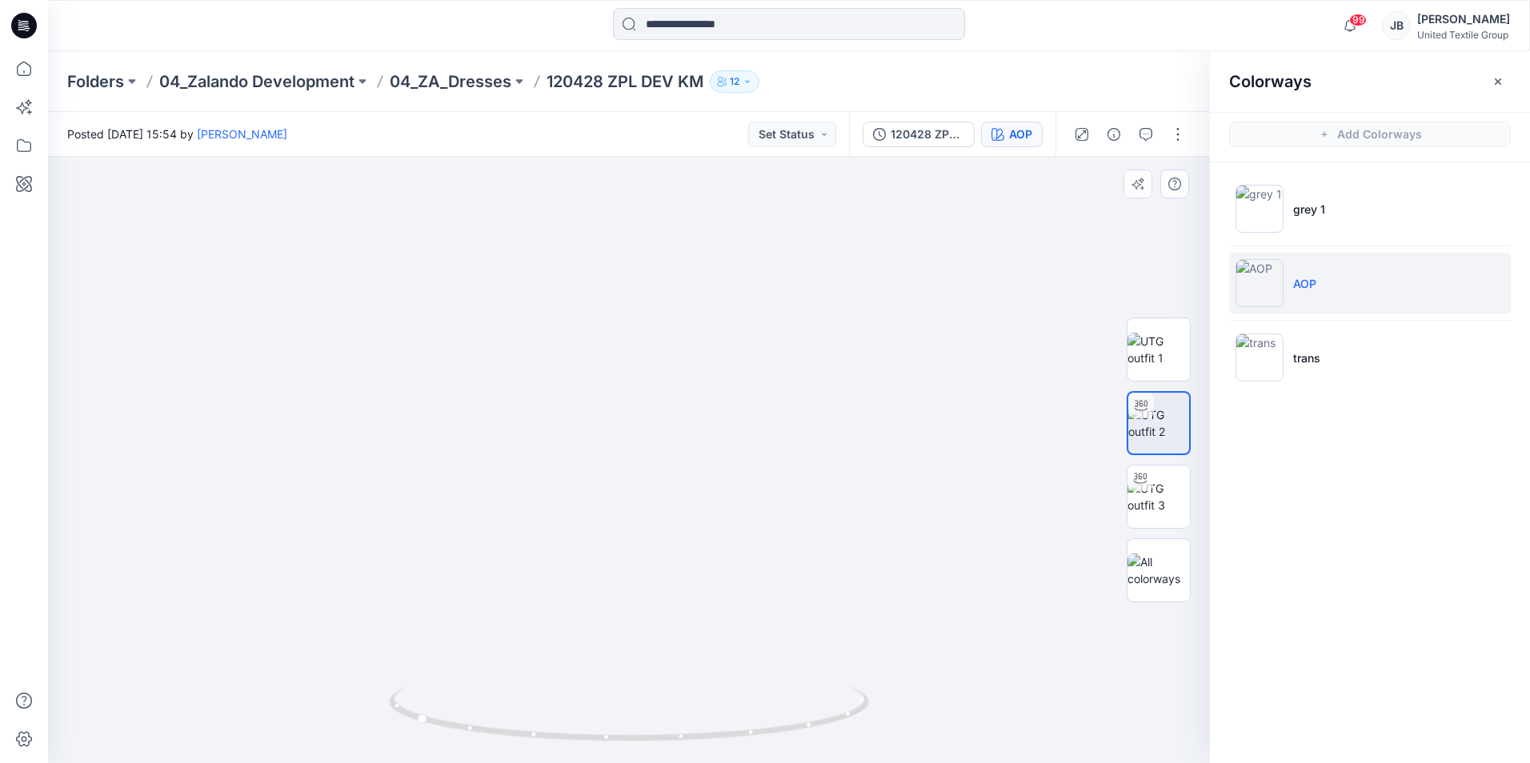
drag, startPoint x: 742, startPoint y: 252, endPoint x: 755, endPoint y: 283, distance: 33.7
click at [1246, 352] on img at bounding box center [1260, 358] width 48 height 48
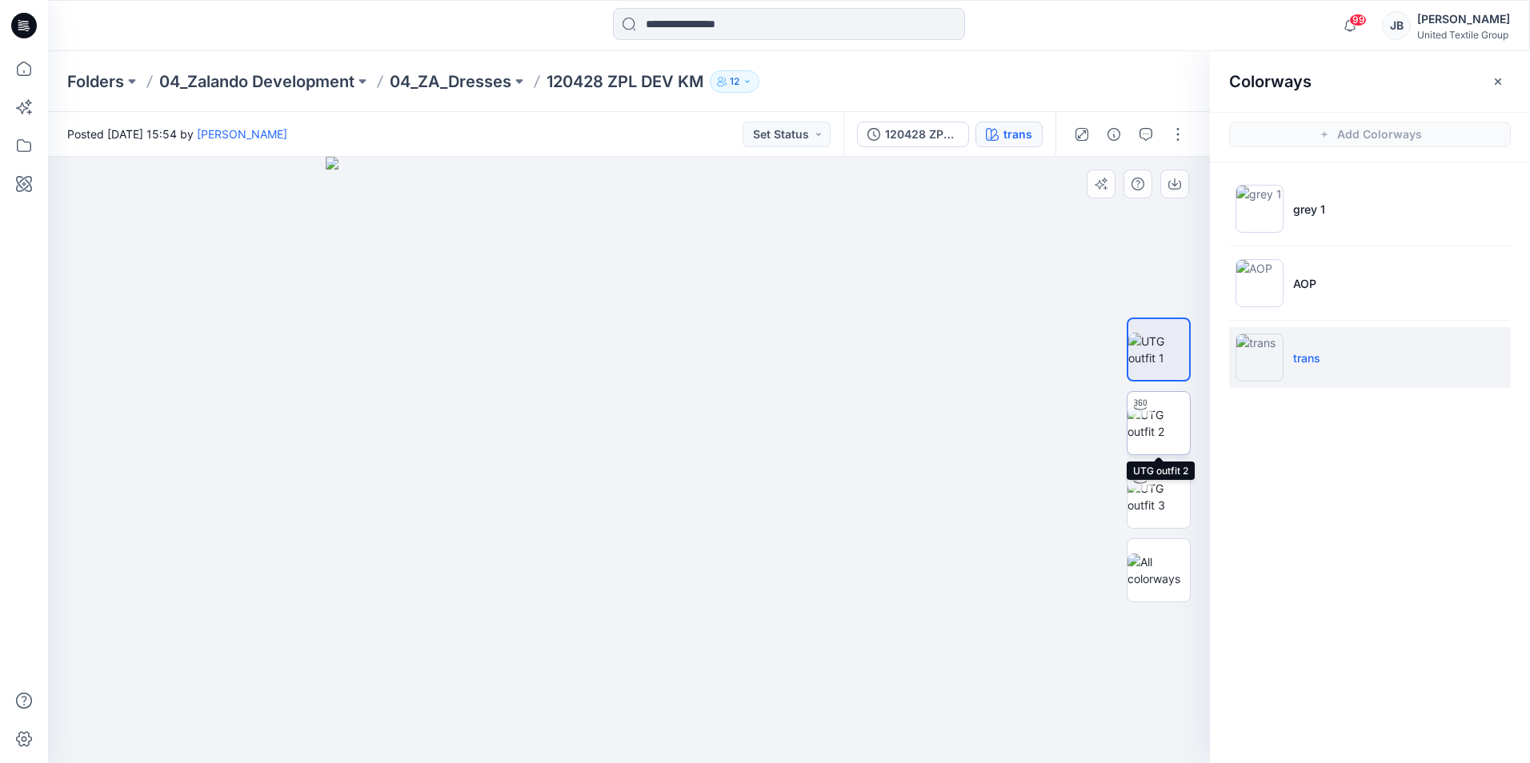
drag, startPoint x: 1172, startPoint y: 418, endPoint x: 1127, endPoint y: 418, distance: 44.8
click at [1170, 419] on img at bounding box center [1159, 424] width 62 height 34
drag, startPoint x: 781, startPoint y: 385, endPoint x: 770, endPoint y: 474, distance: 89.5
click at [18, 22] on icon at bounding box center [24, 26] width 26 height 26
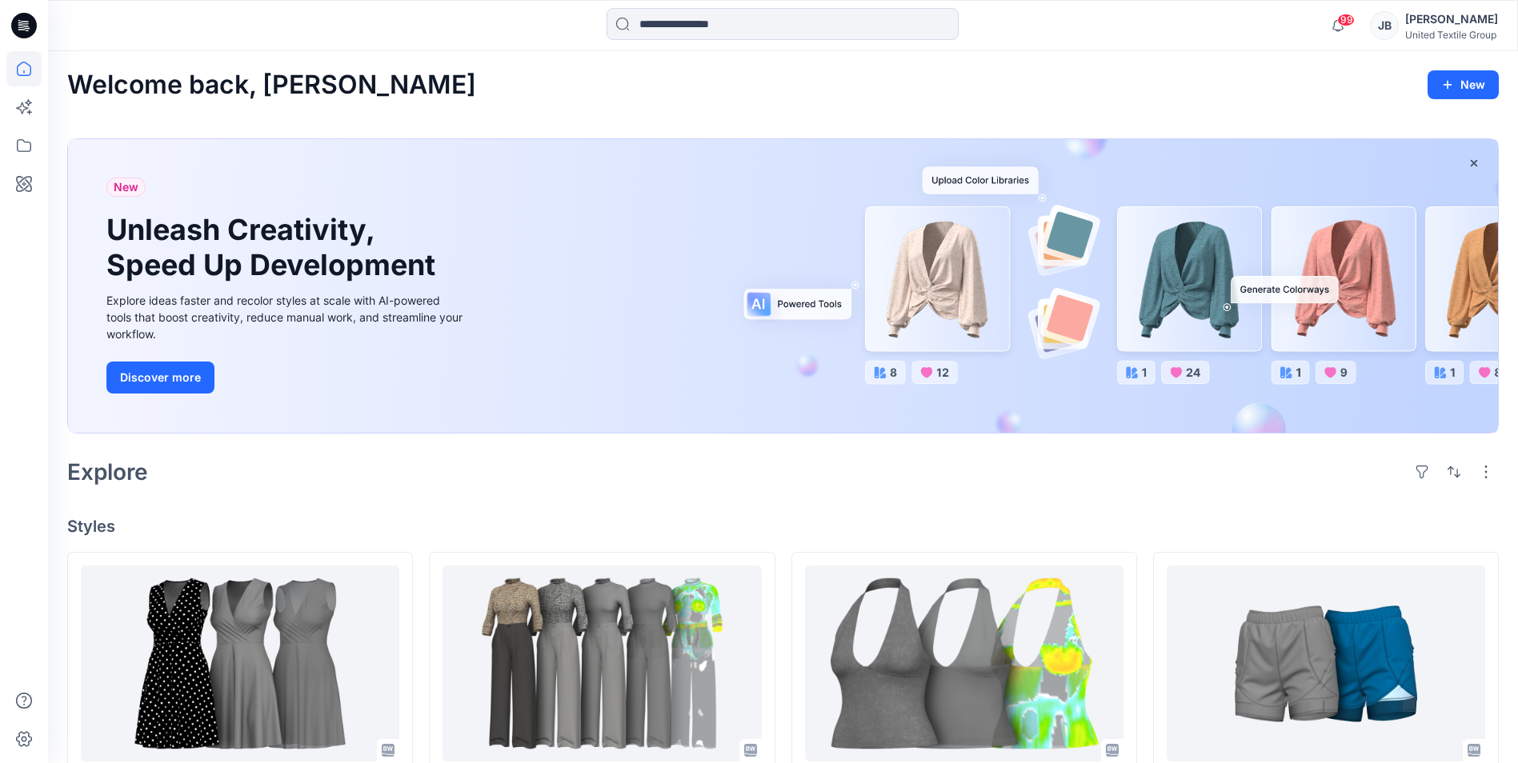
click at [463, 496] on div "Welcome back, [PERSON_NAME] New New Unleash Creativity, Speed Up Development Ex…" at bounding box center [783, 773] width 1470 height 1445
